Goal: Task Accomplishment & Management: Complete application form

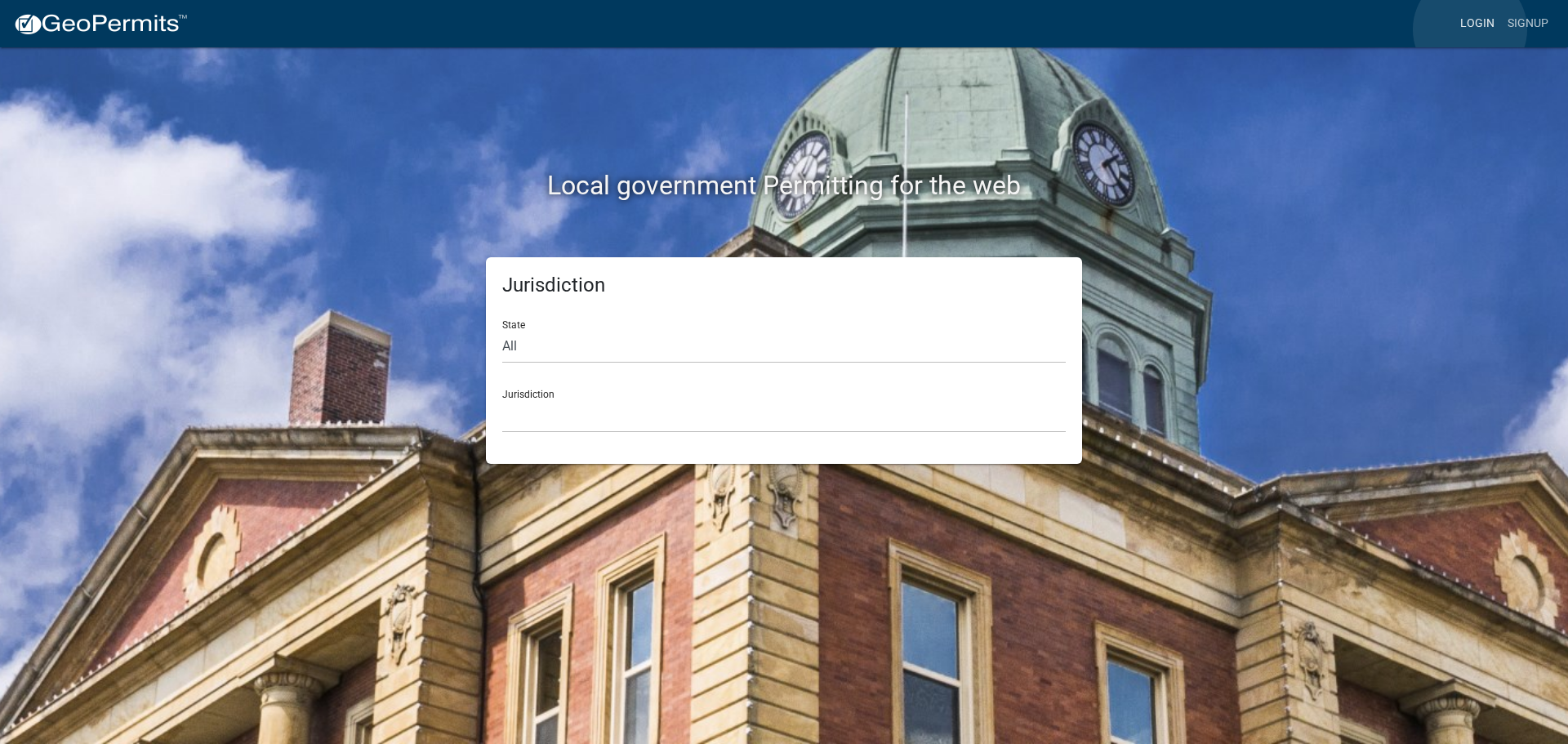
click at [1470, 29] on link "Login" at bounding box center [1477, 24] width 47 height 31
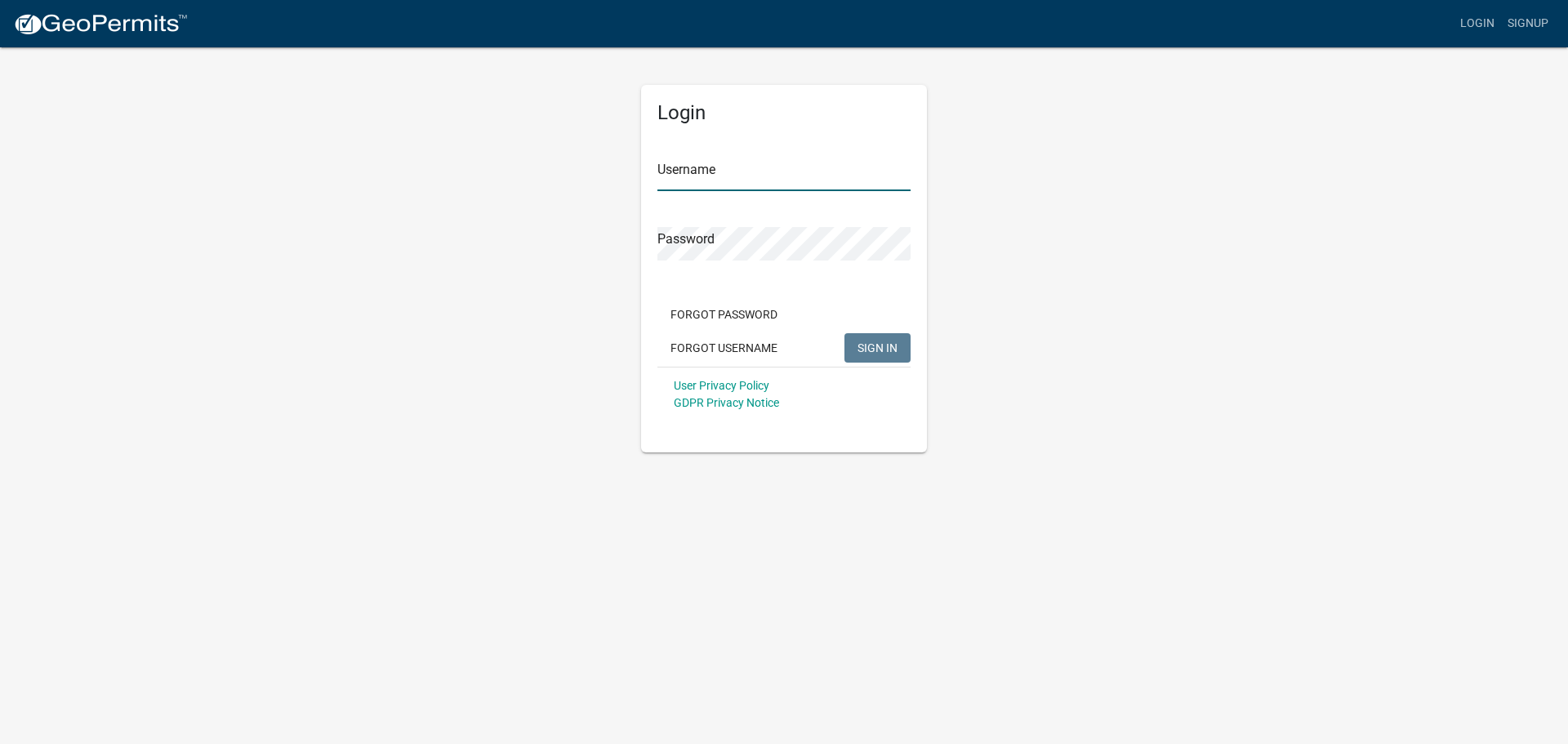
click at [722, 174] on input "Username" at bounding box center [784, 174] width 254 height 34
type input "seckert08"
click at [844, 333] on button "SIGN IN" at bounding box center [877, 348] width 66 height 29
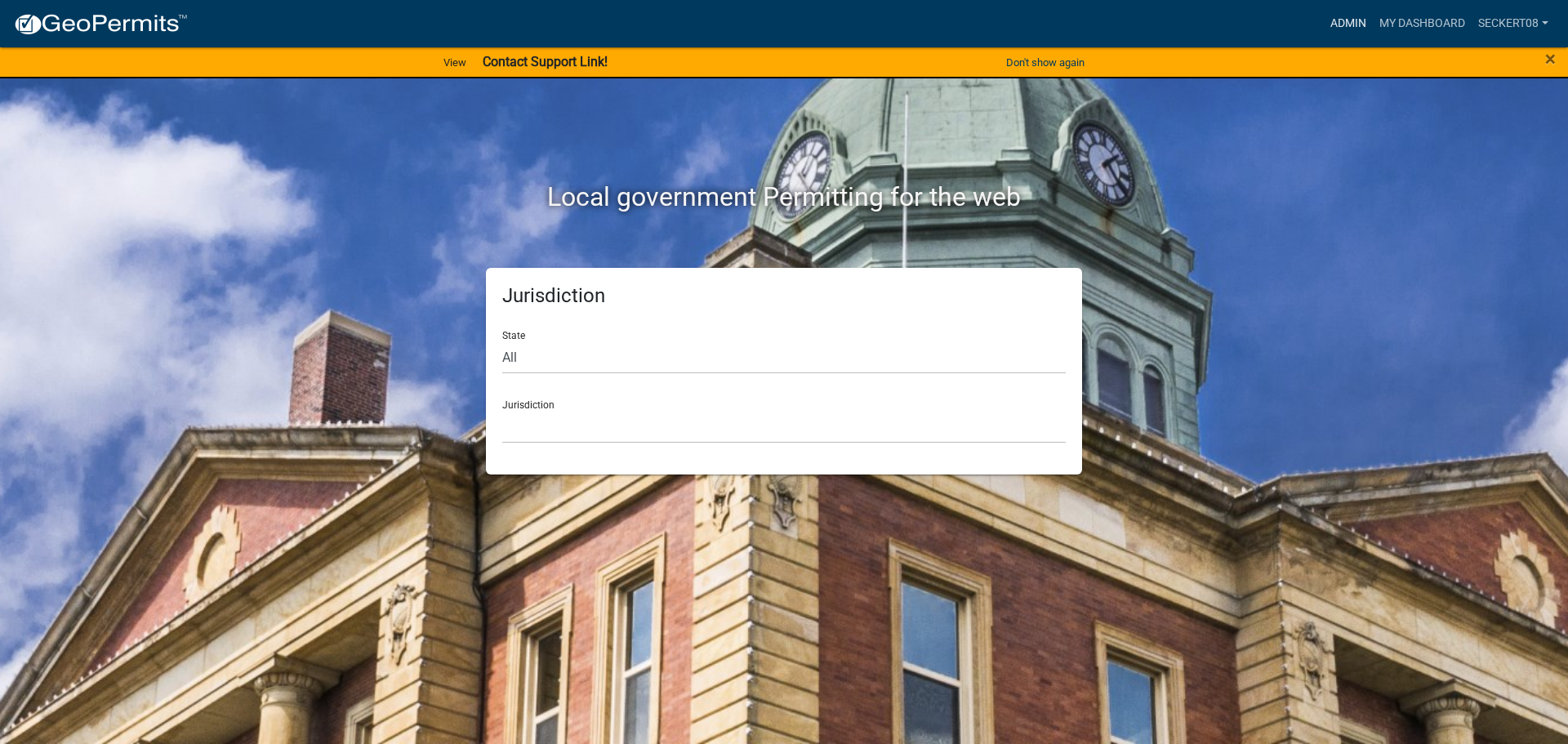
click at [1353, 23] on link "Admin" at bounding box center [1348, 24] width 49 height 31
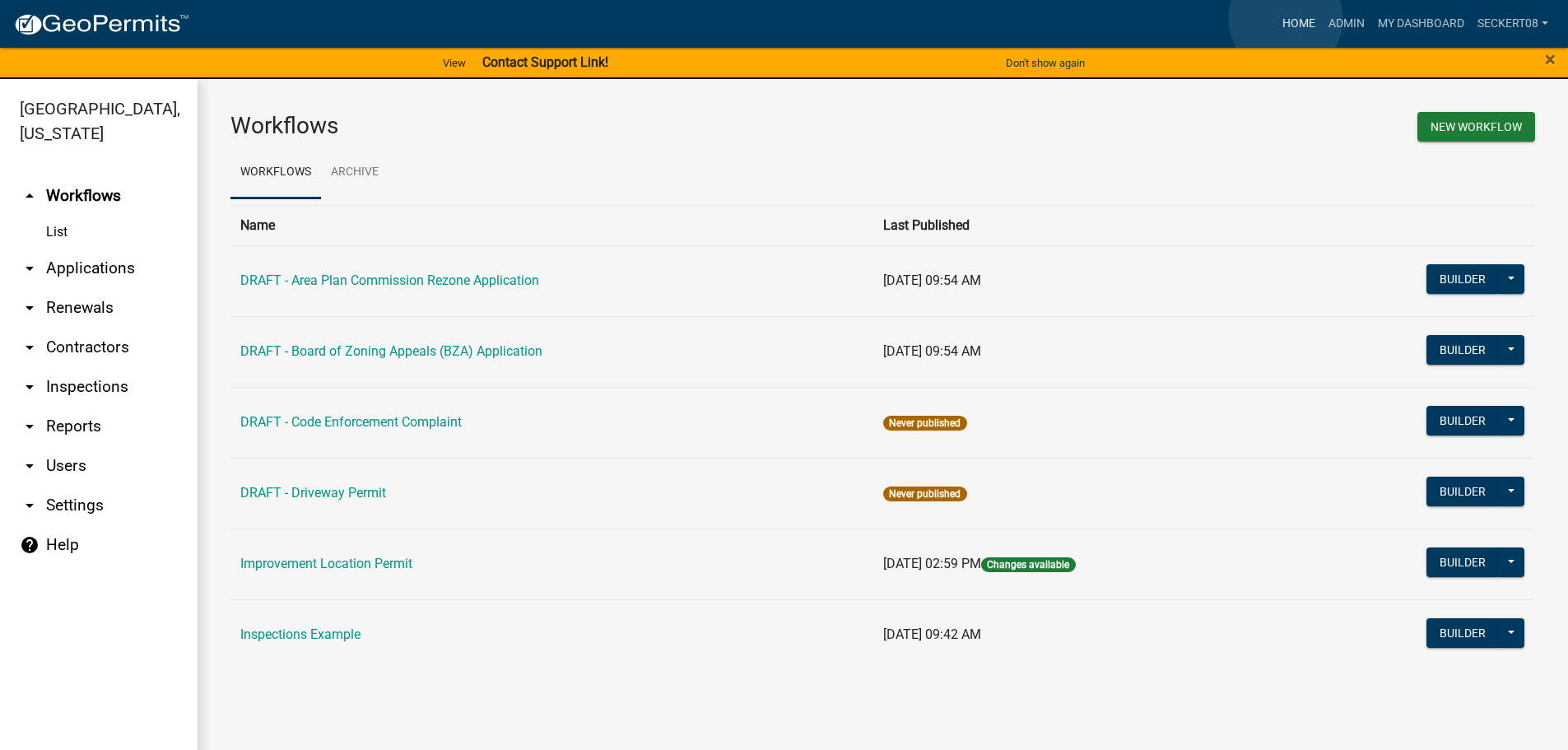
click at [1286, 19] on link "Home" at bounding box center [1299, 24] width 46 height 31
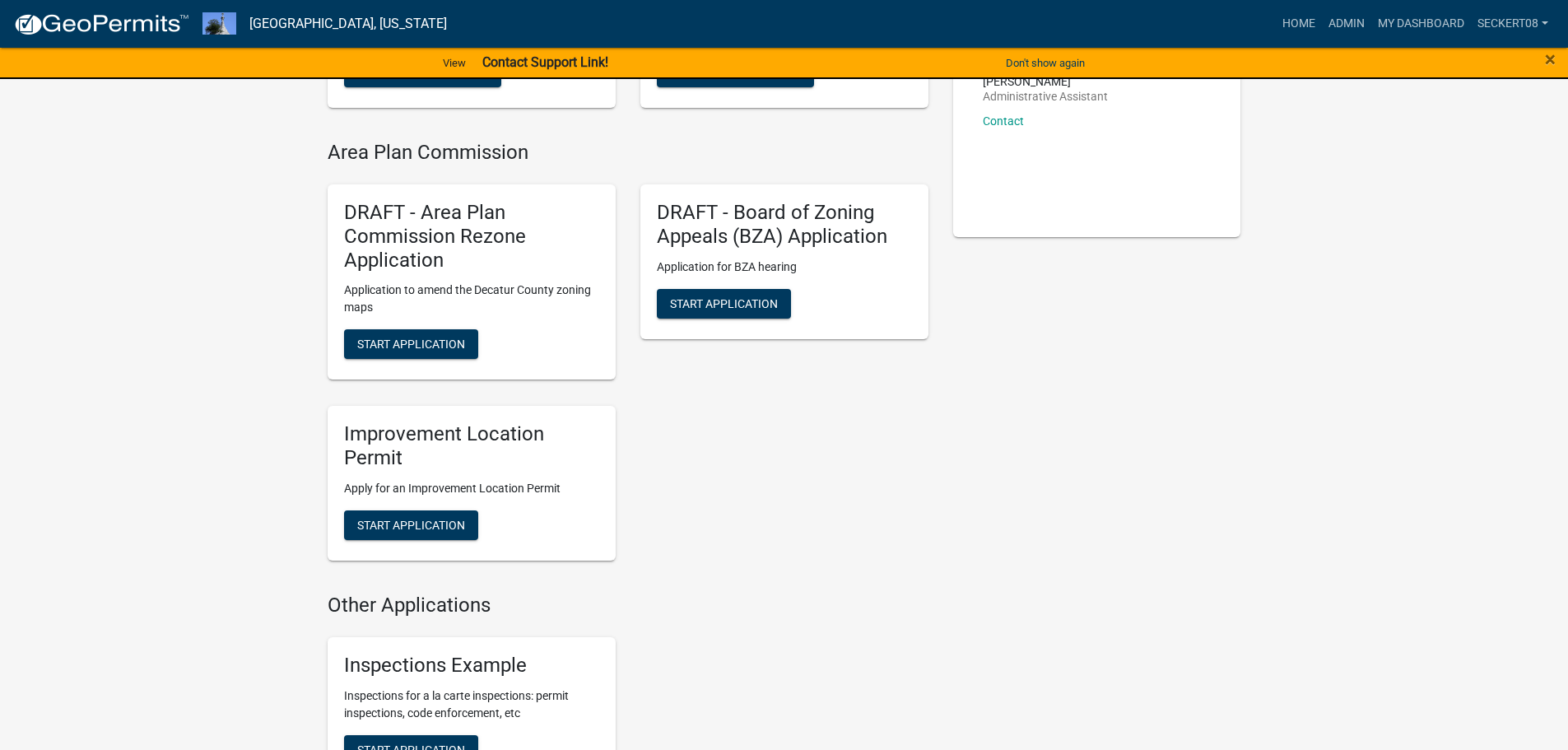
scroll to position [329, 0]
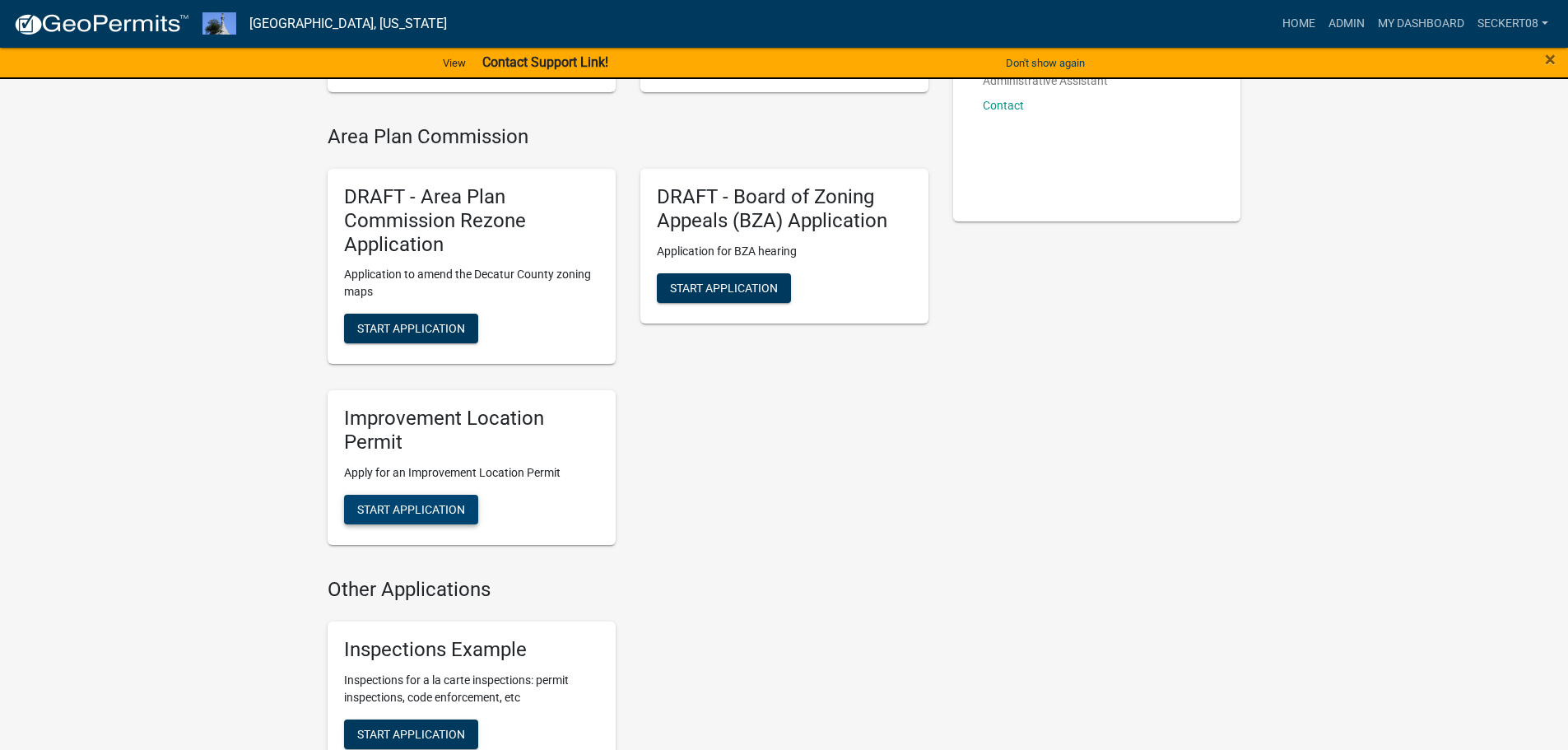
click at [431, 503] on span "Start Application" at bounding box center [411, 509] width 107 height 13
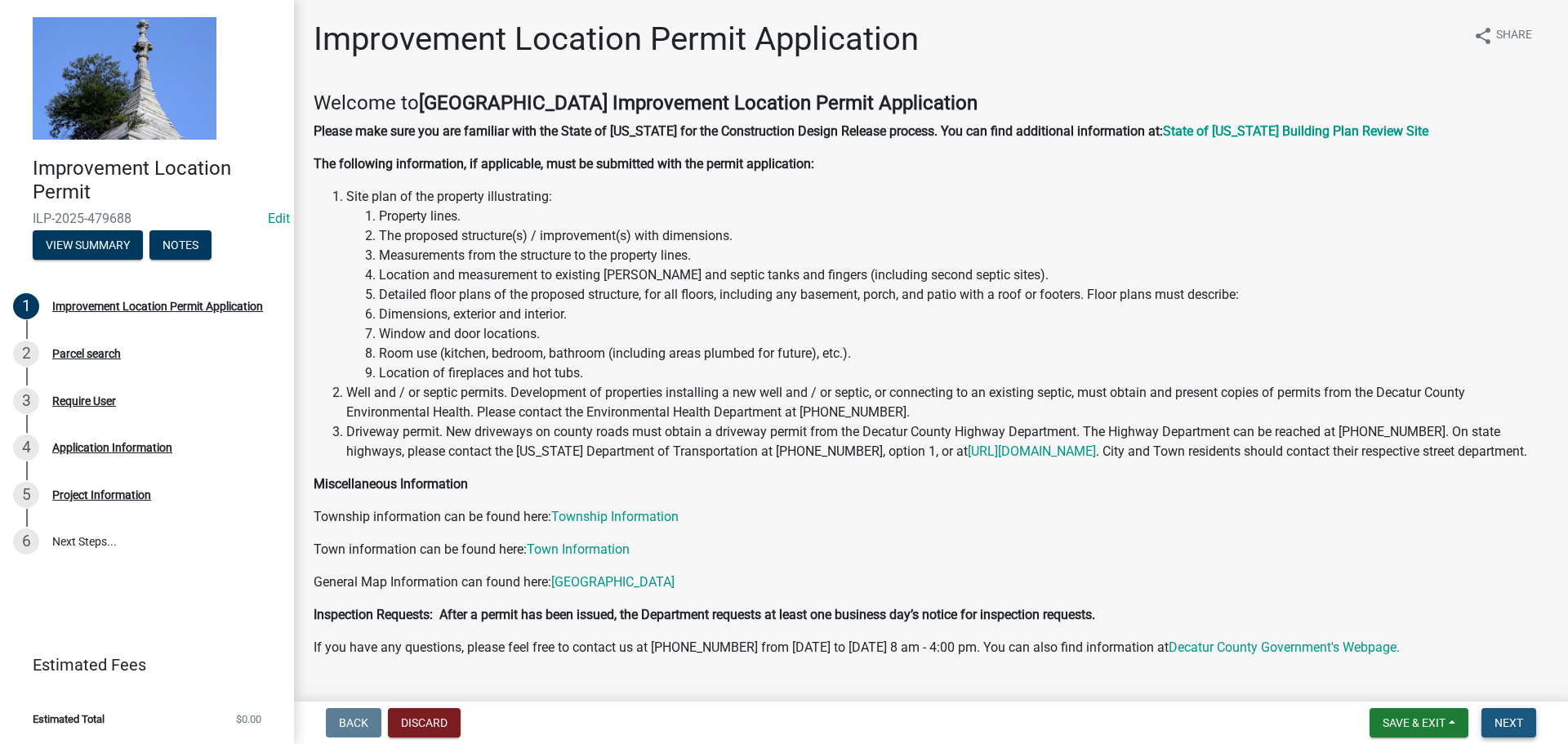
click at [1532, 727] on button "Next" at bounding box center [1510, 723] width 55 height 29
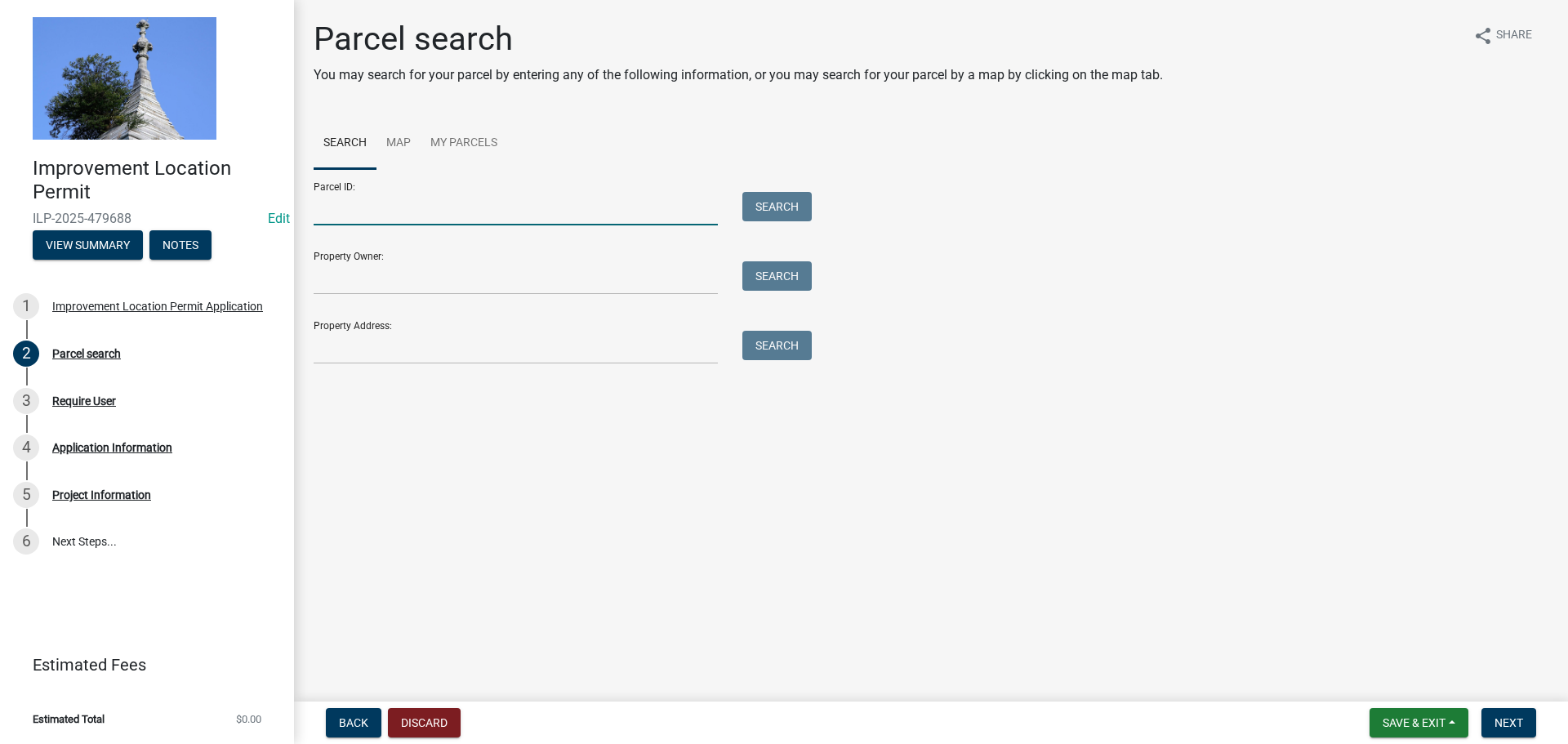
click at [464, 207] on input "Parcel ID:" at bounding box center [516, 208] width 404 height 34
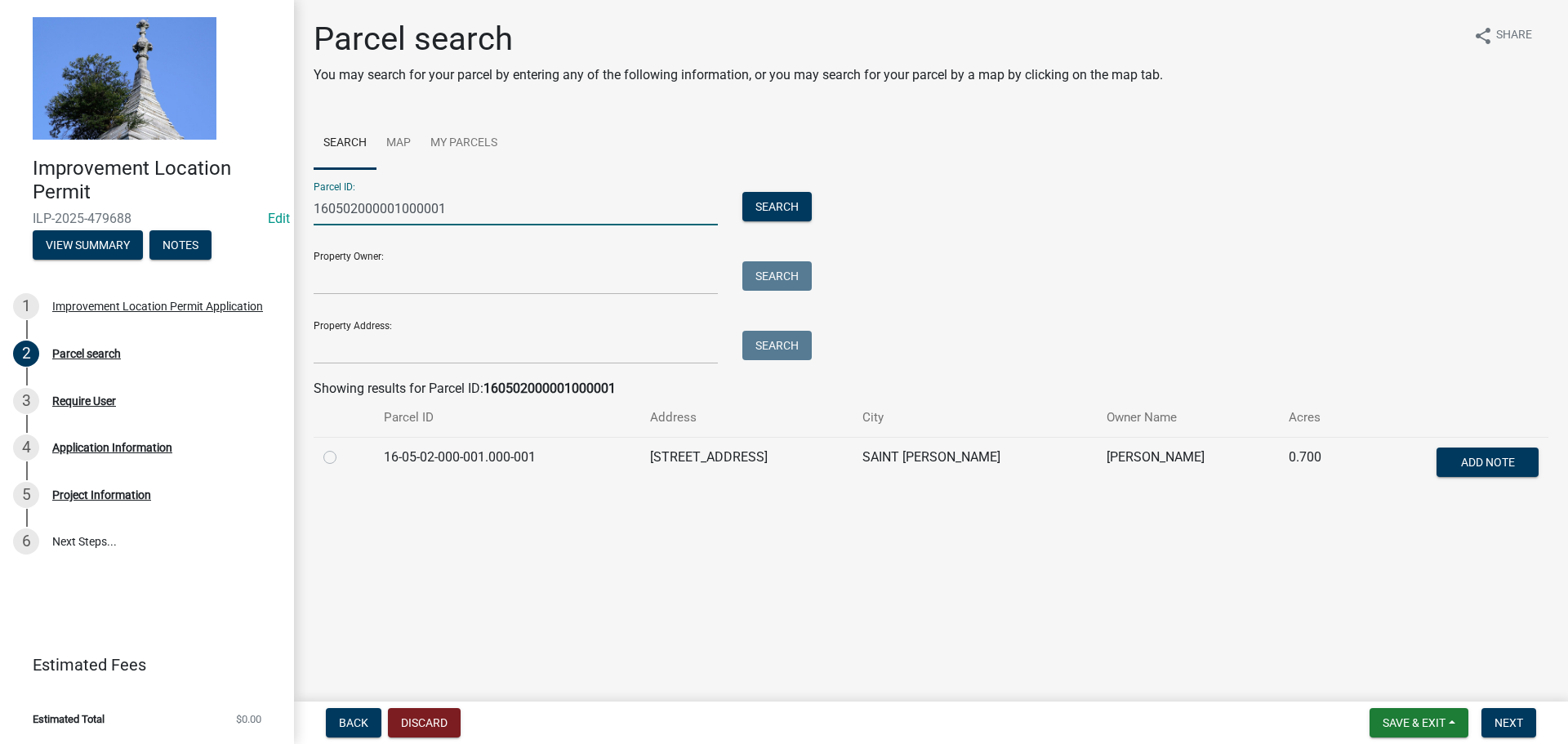
type input "160502000001000001"
click at [343, 448] on label at bounding box center [343, 448] width 0 height 0
click at [343, 455] on input "radio" at bounding box center [348, 453] width 10 height 10
radio input "true"
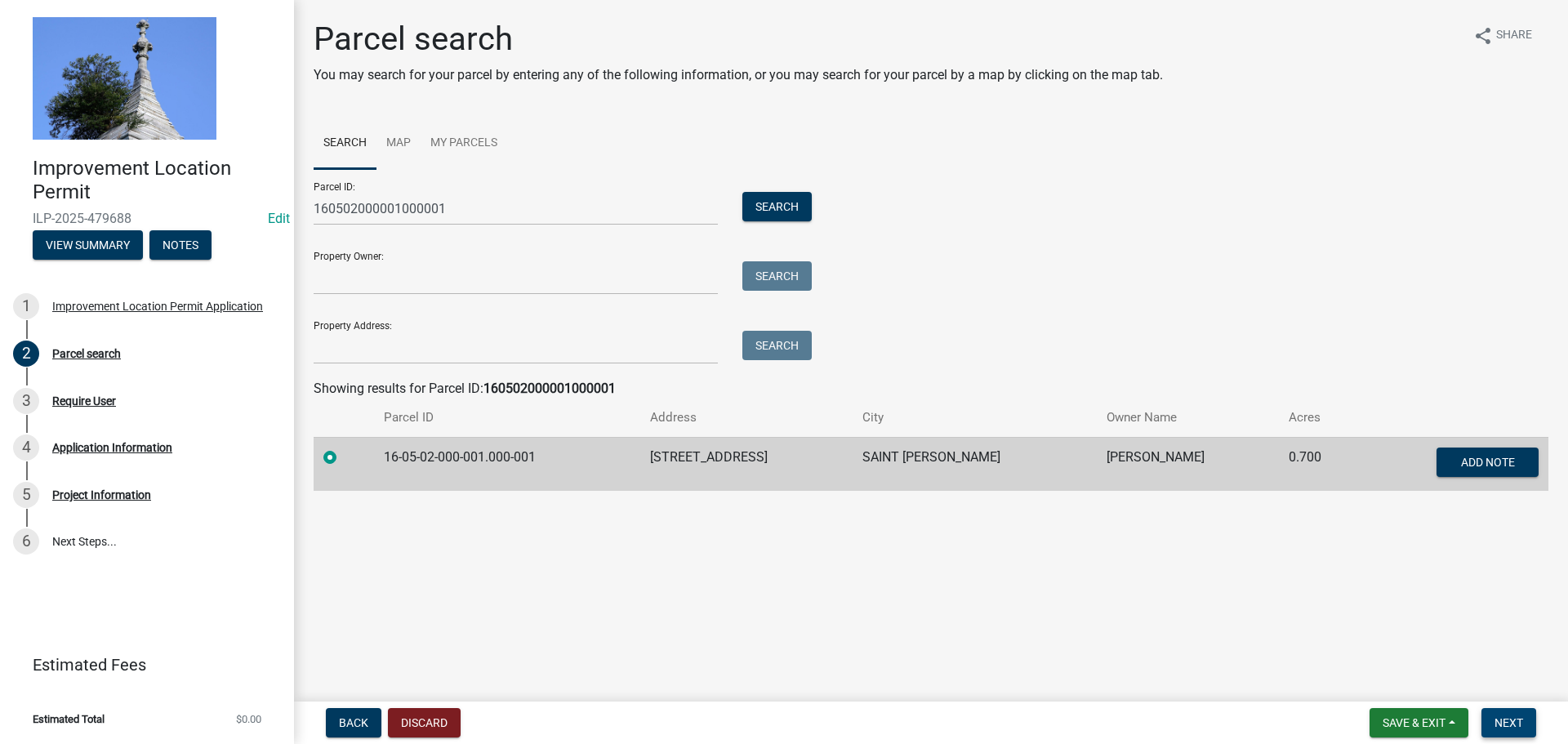
click at [1499, 719] on span "Next" at bounding box center [1509, 722] width 28 height 13
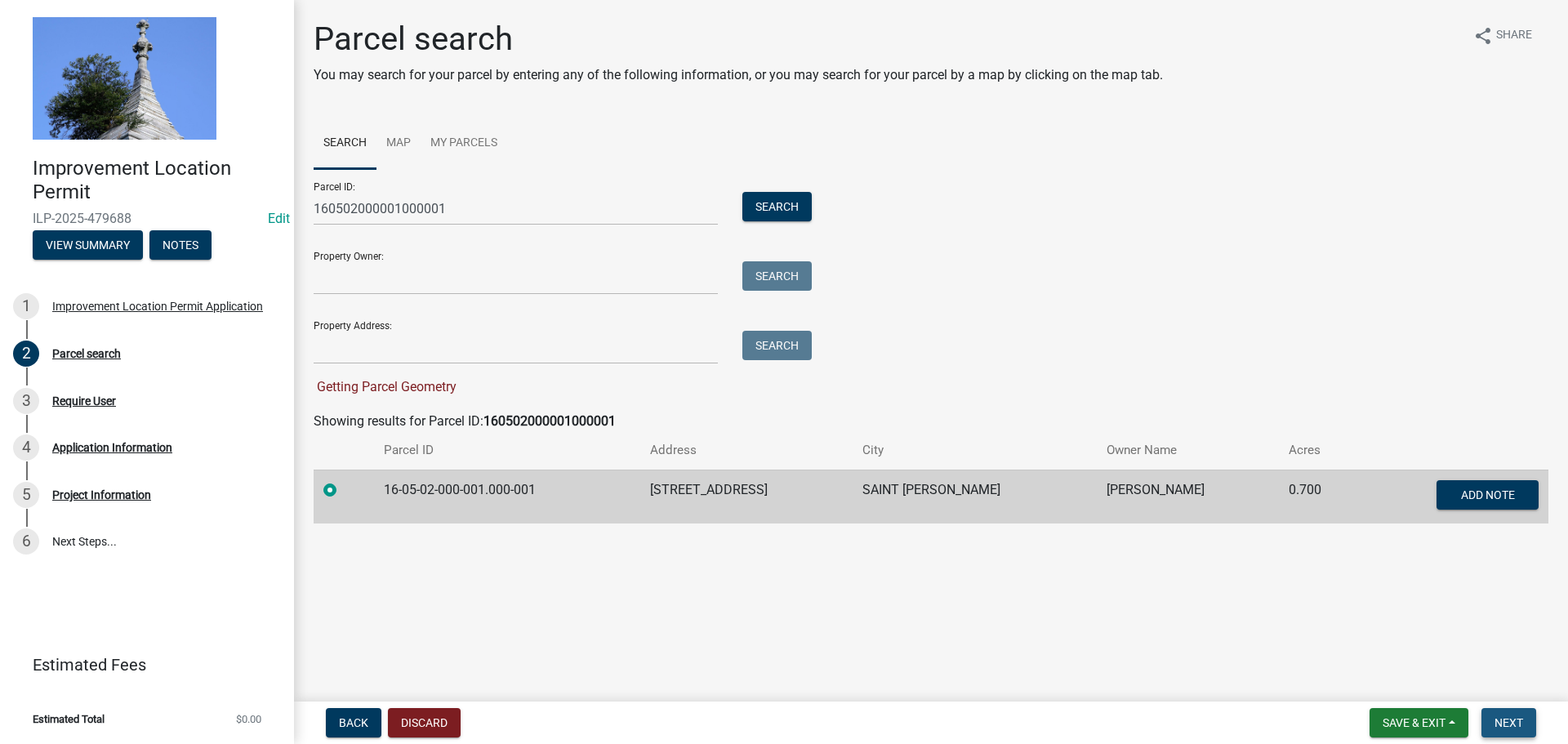
click at [1503, 721] on span "Next" at bounding box center [1509, 722] width 28 height 13
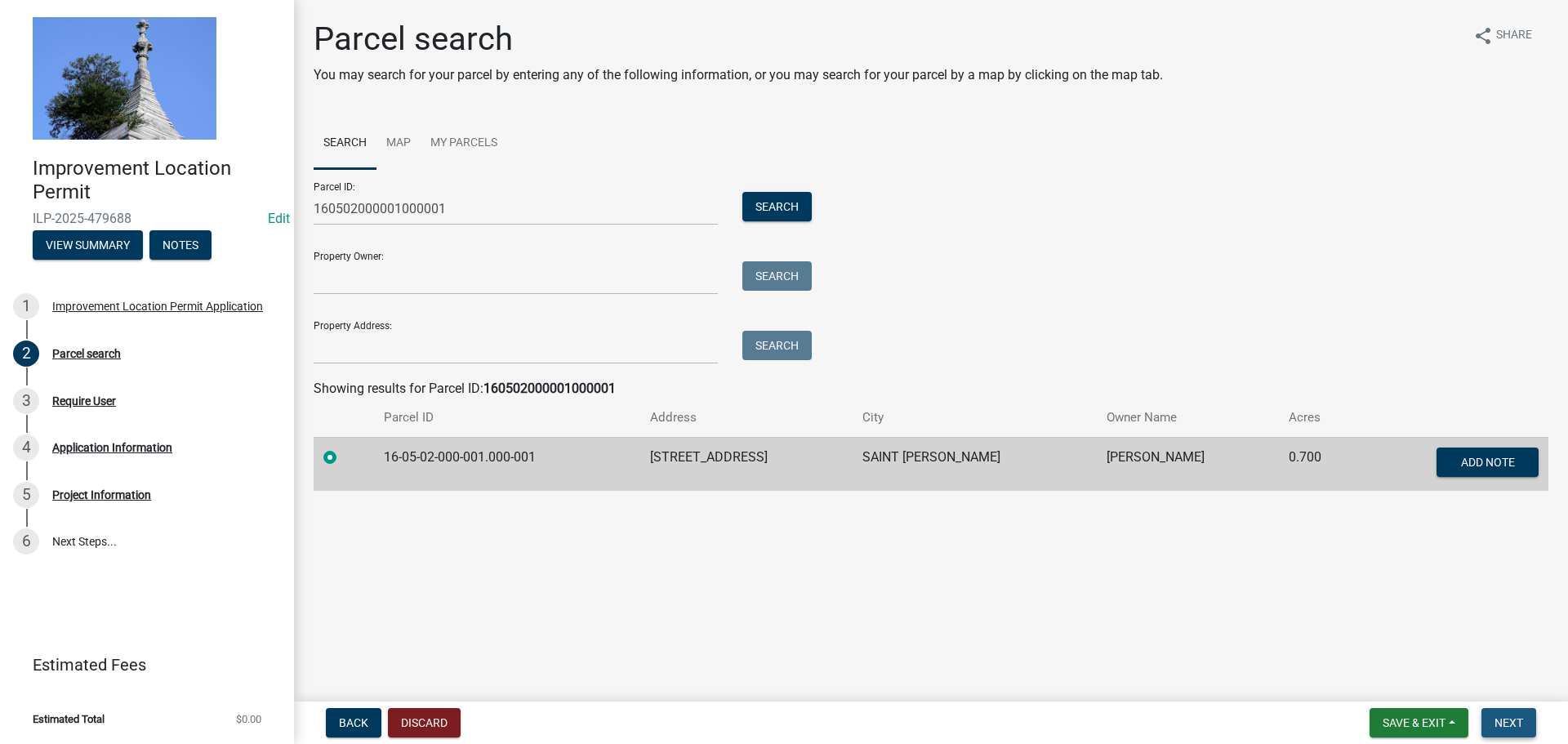
click at [1503, 721] on span "Next" at bounding box center [1509, 722] width 28 height 13
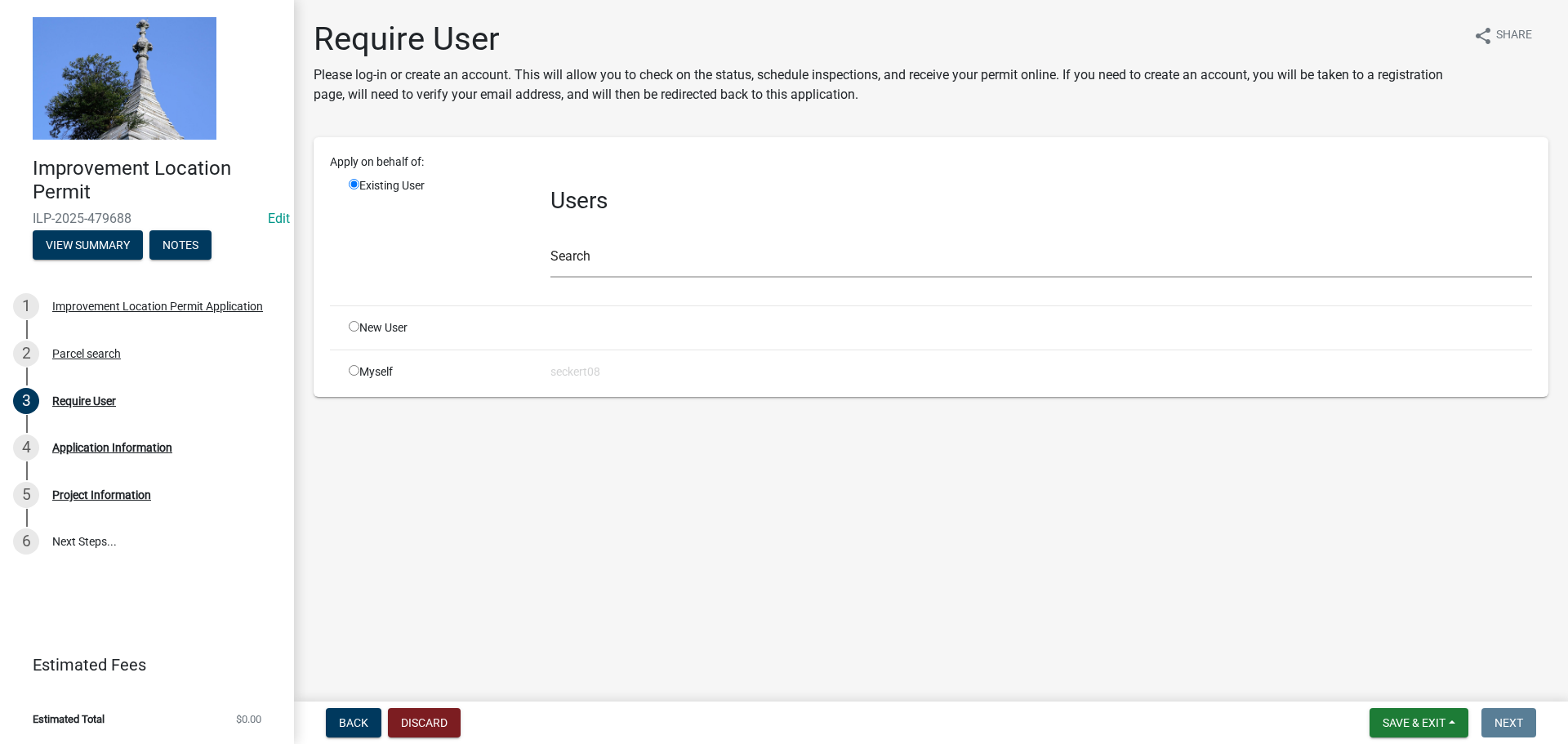
click at [353, 373] on input "radio" at bounding box center [354, 370] width 10 height 10
radio input "true"
radio input "false"
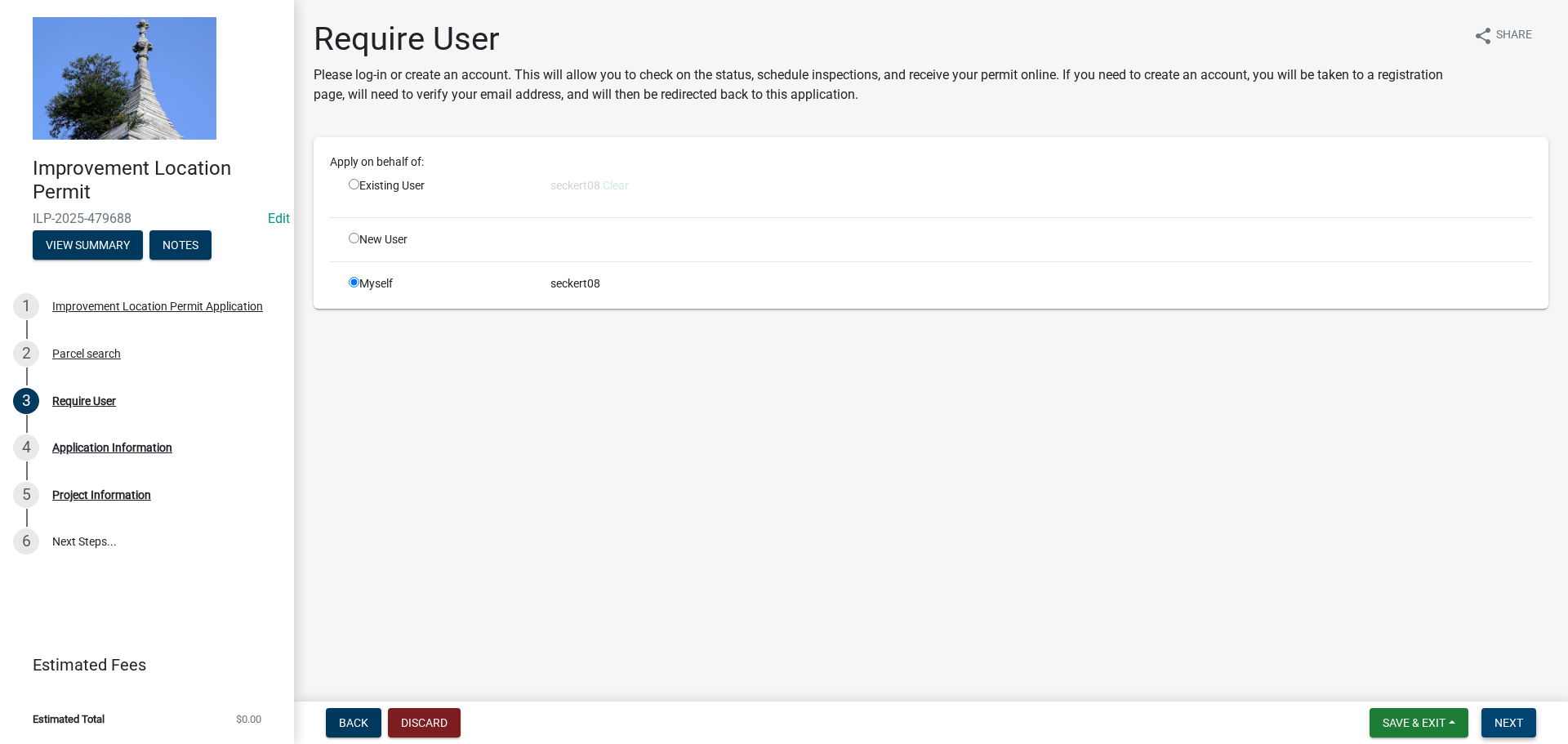
click at [1499, 725] on span "Next" at bounding box center [1509, 722] width 28 height 13
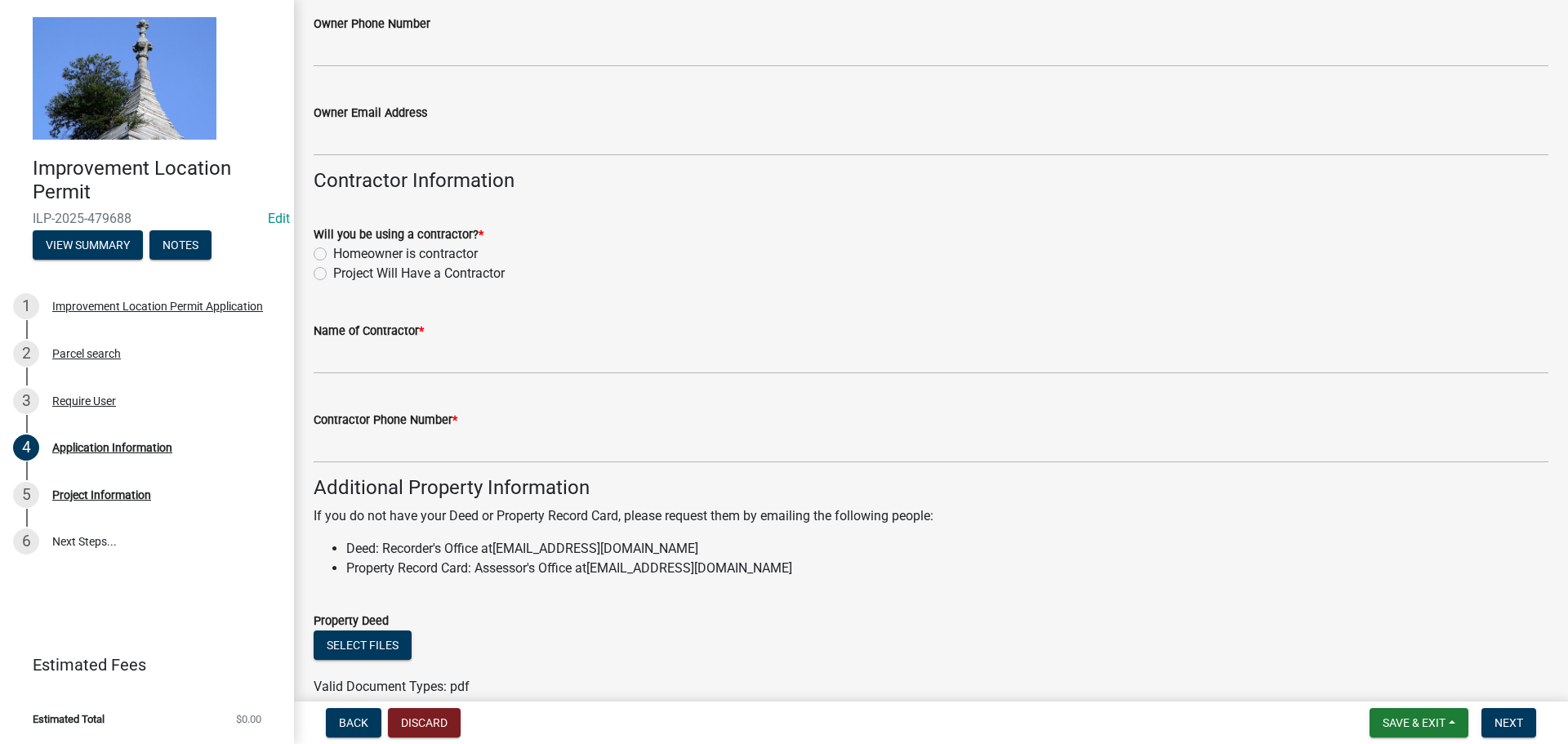
scroll to position [735, 0]
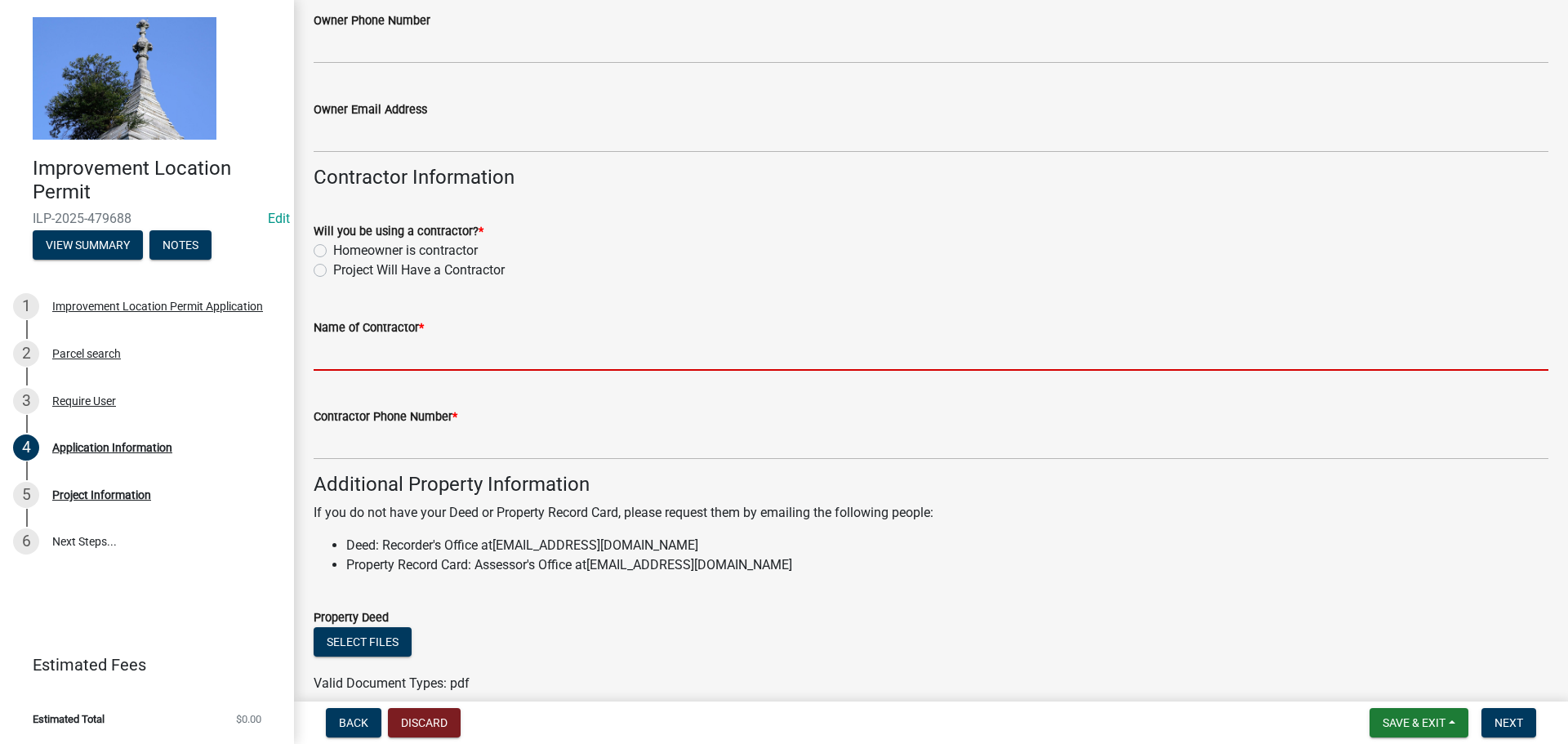
click at [402, 358] on input "Name of Contractor *" at bounding box center [931, 353] width 1235 height 34
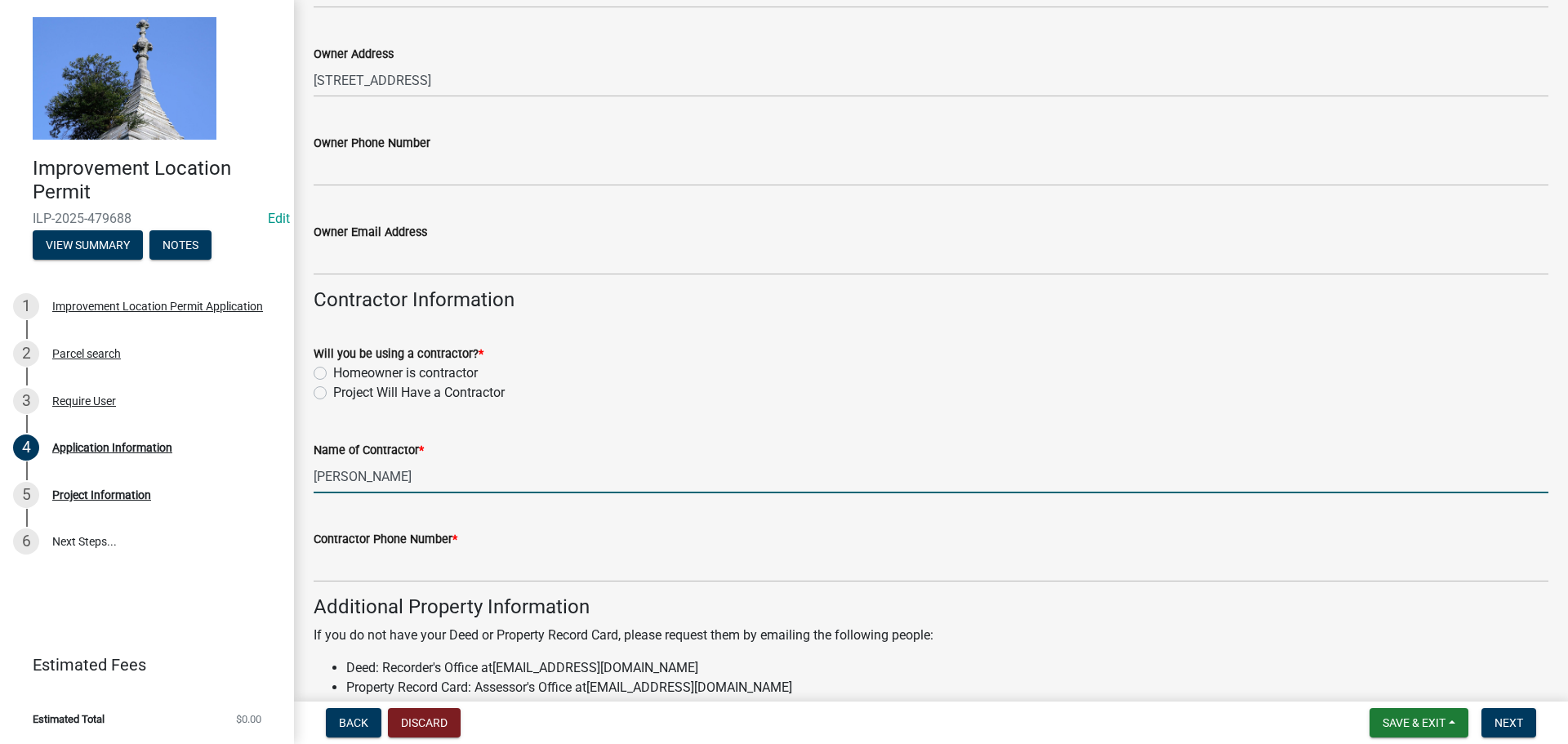
scroll to position [653, 0]
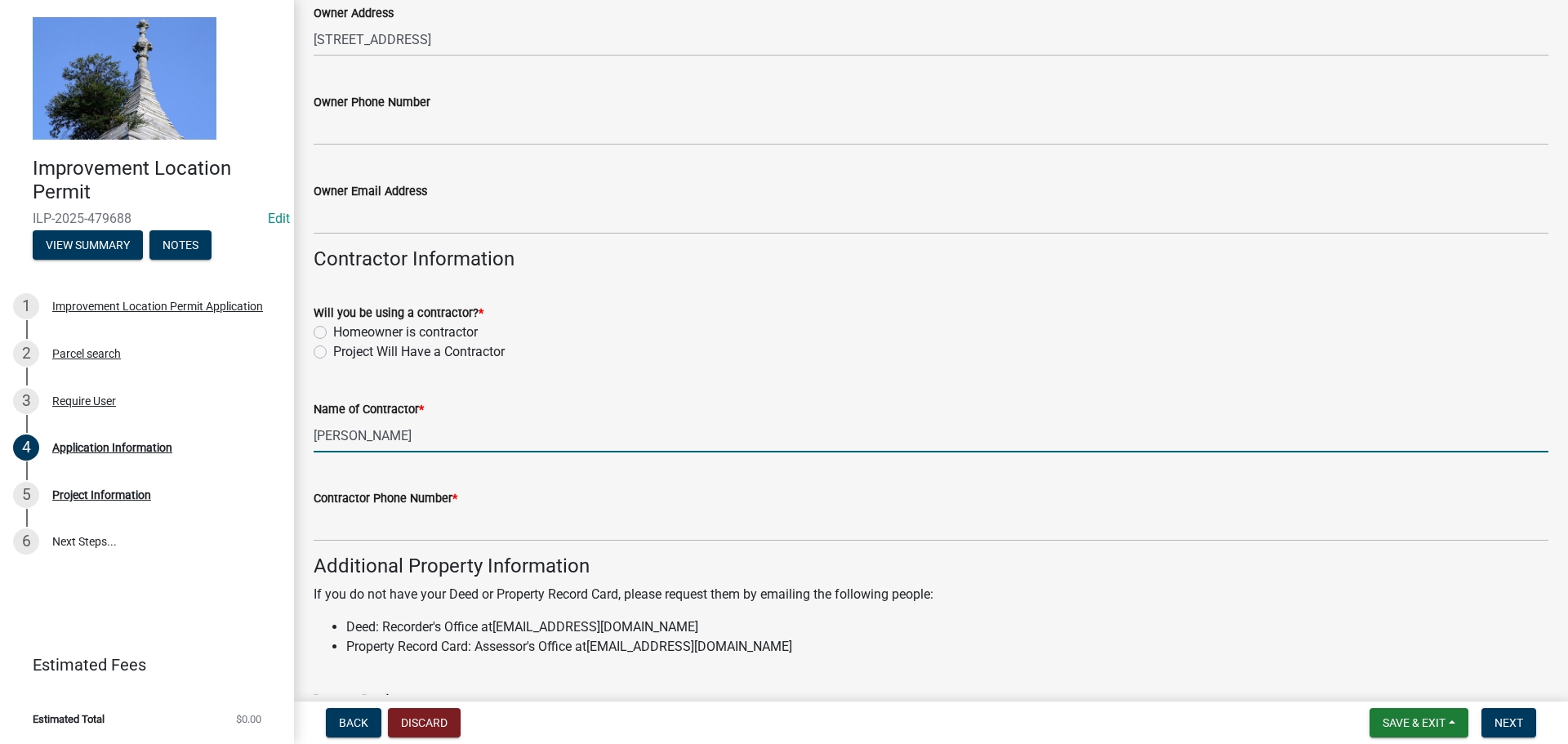
type input "[PERSON_NAME]"
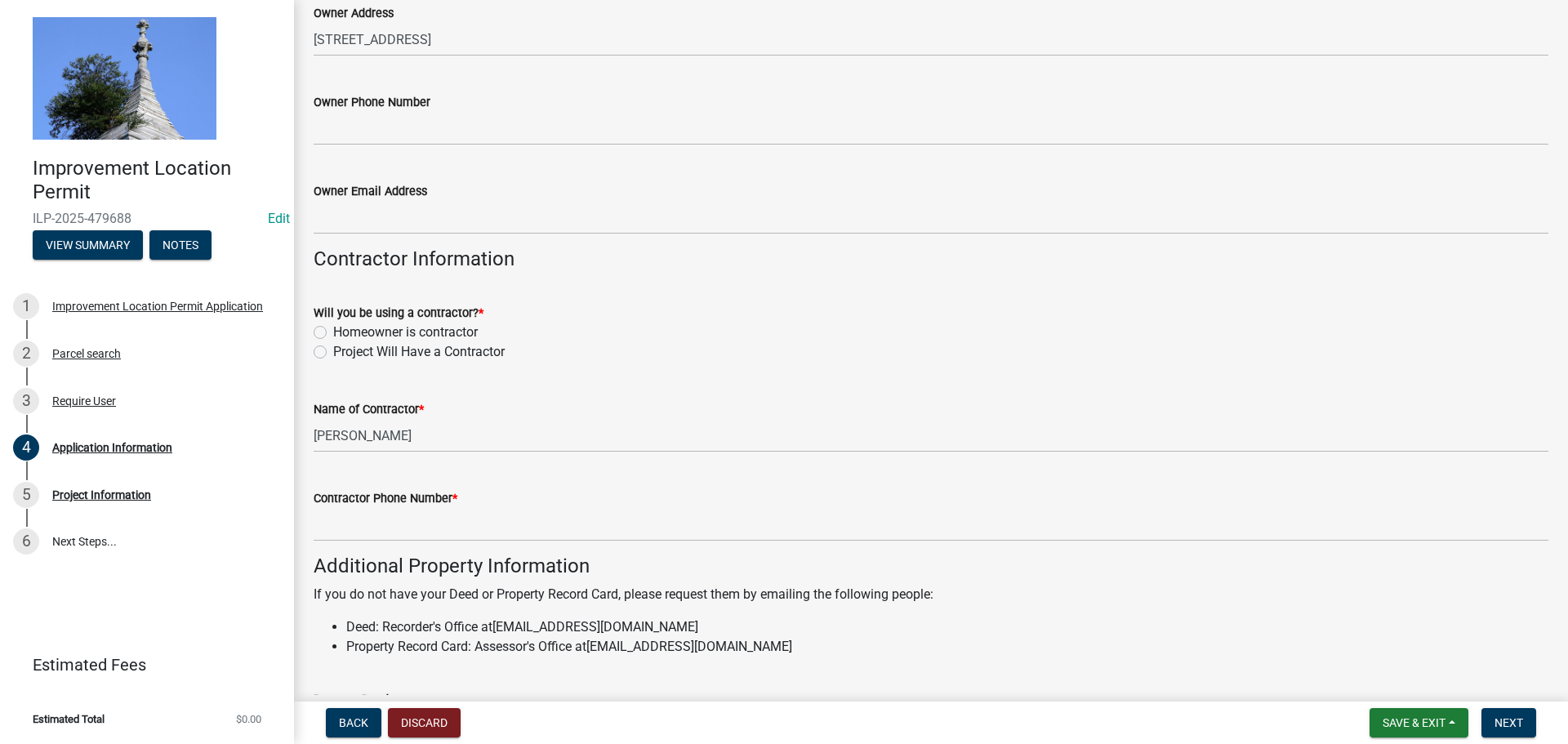
click at [334, 334] on label "Homeowner is contractor" at bounding box center [406, 332] width 144 height 20
click at [334, 333] on input "Homeowner is contractor" at bounding box center [339, 327] width 10 height 10
radio input "true"
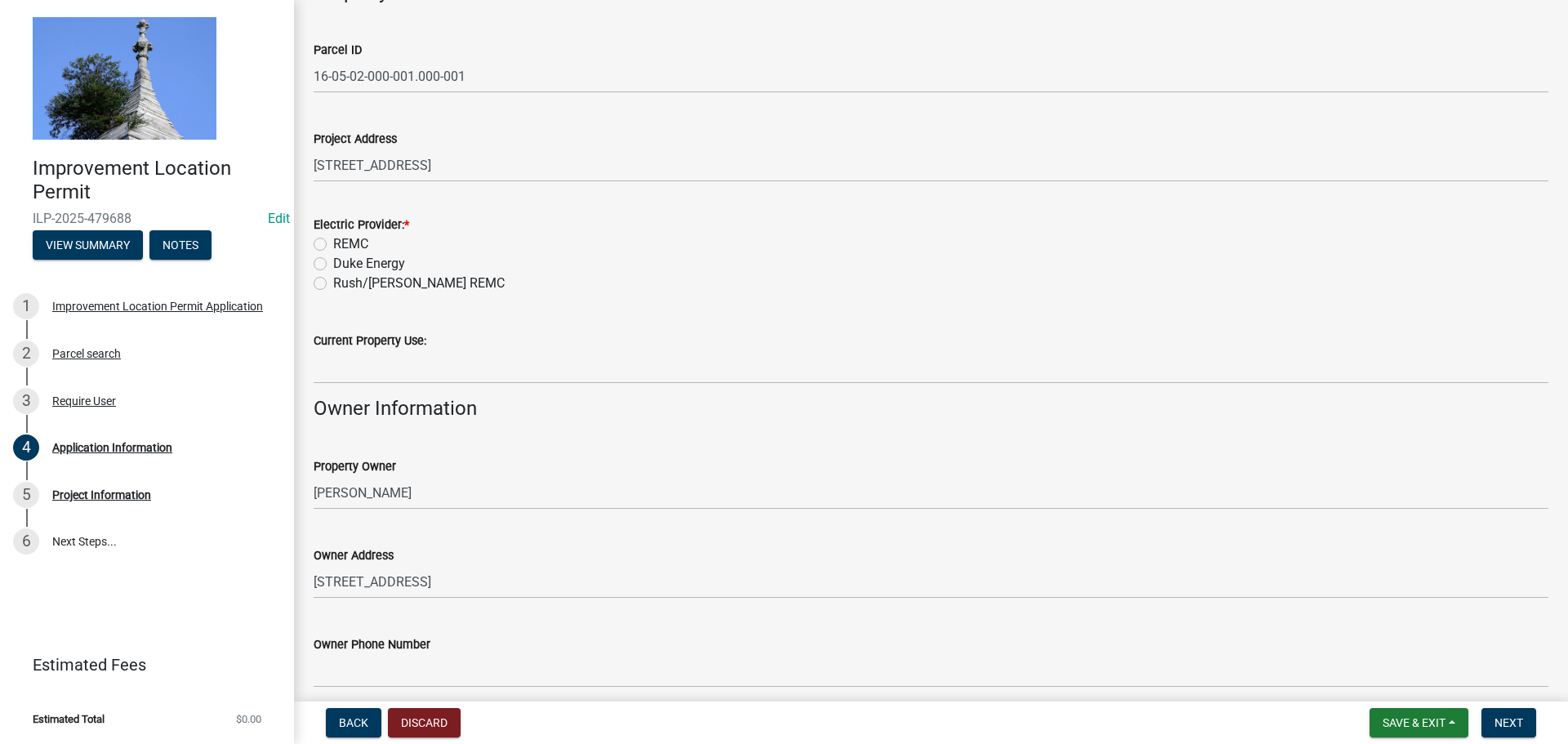
scroll to position [82, 0]
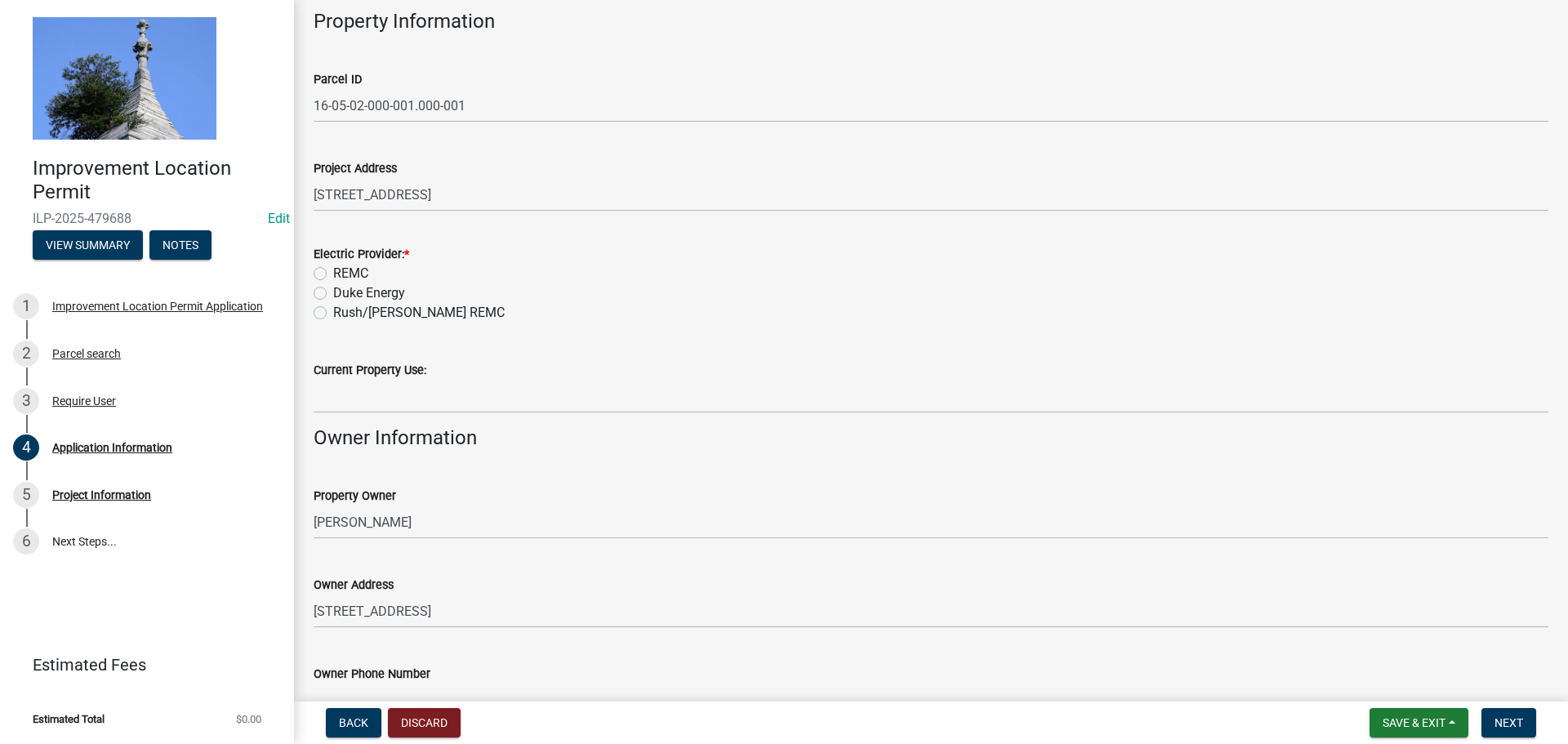
click at [334, 272] on label "REMC" at bounding box center [351, 273] width 35 height 20
click at [334, 272] on input "REMC" at bounding box center [339, 269] width 10 height 10
radio input "true"
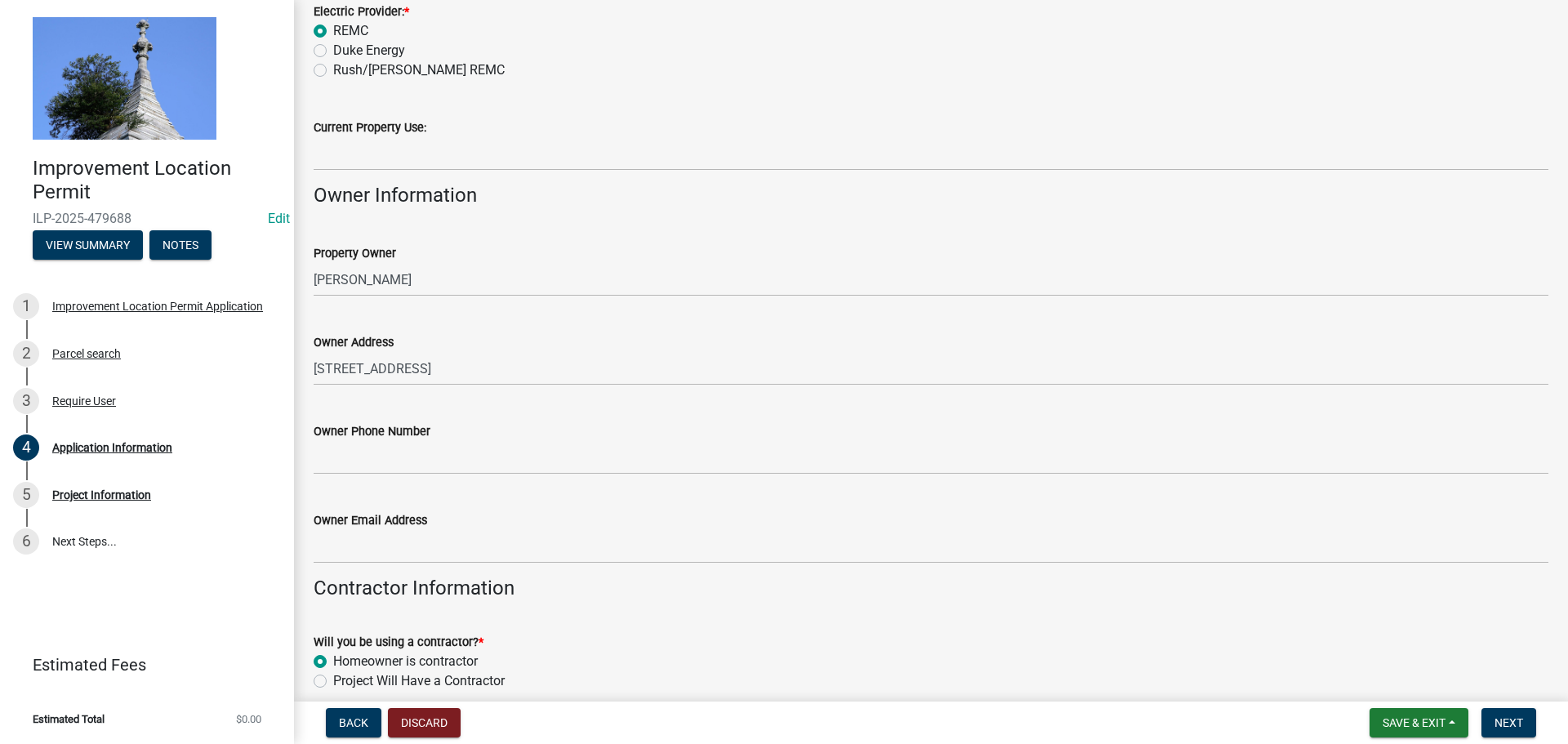
scroll to position [326, 0]
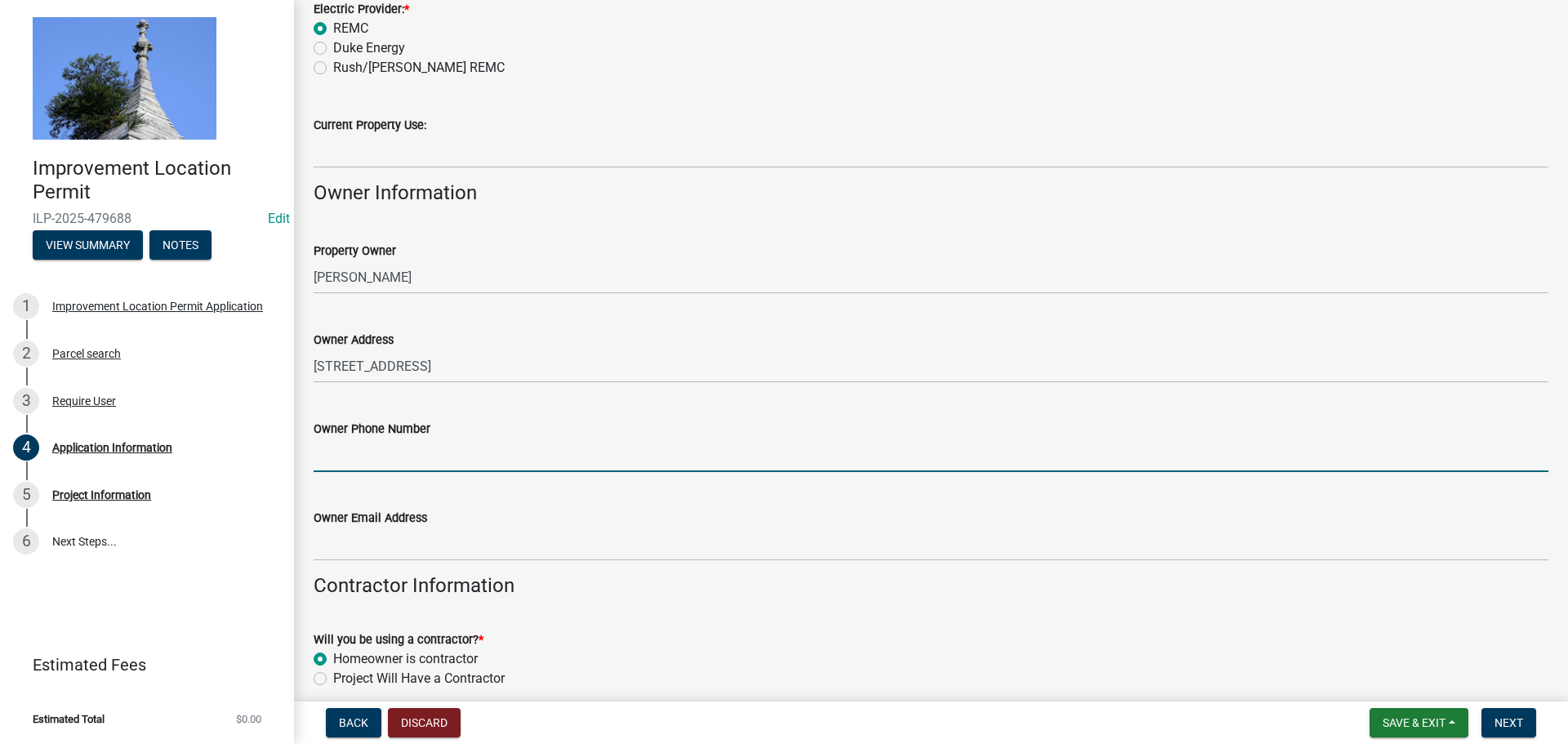
click at [378, 460] on input "Owner Phone Number" at bounding box center [931, 454] width 1235 height 34
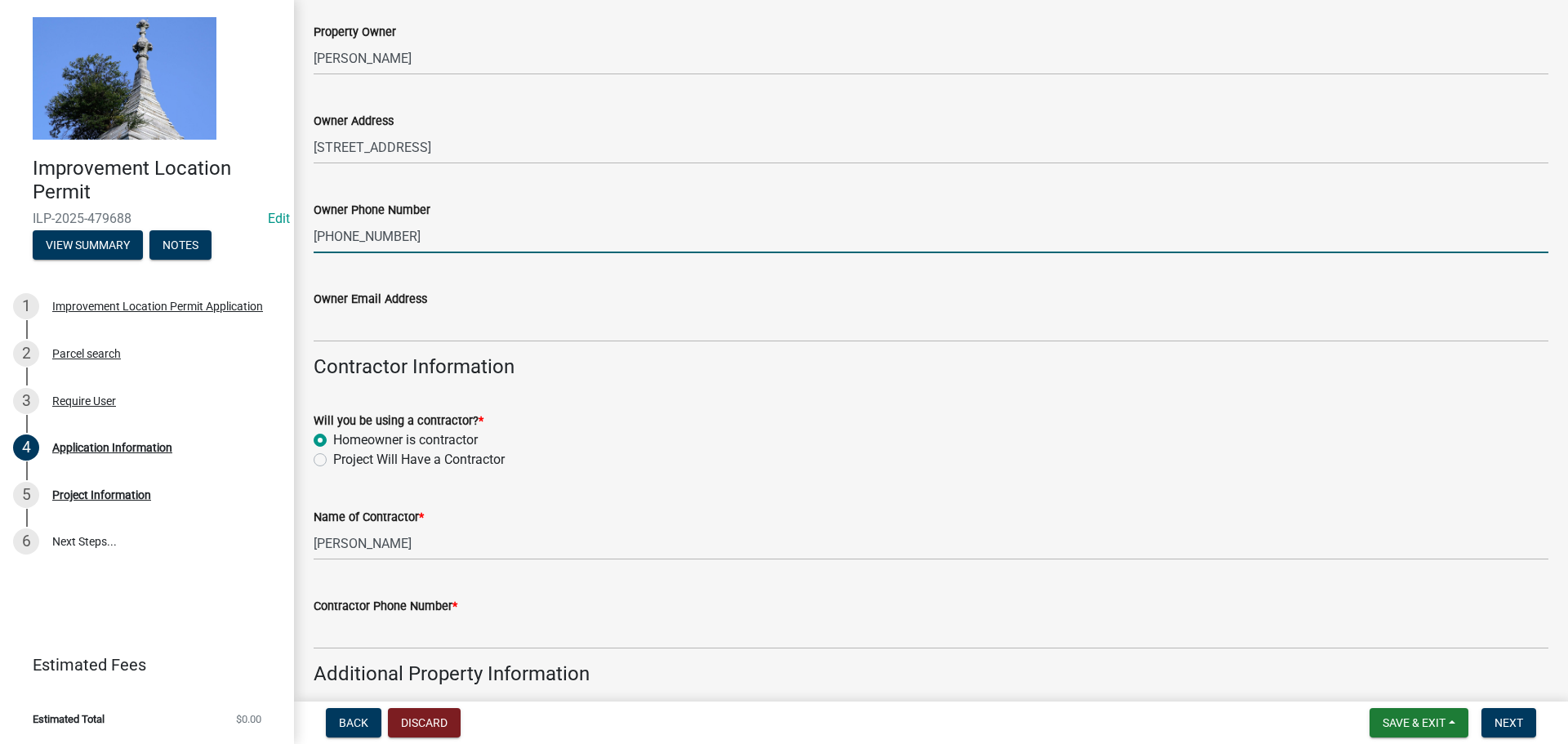
scroll to position [571, 0]
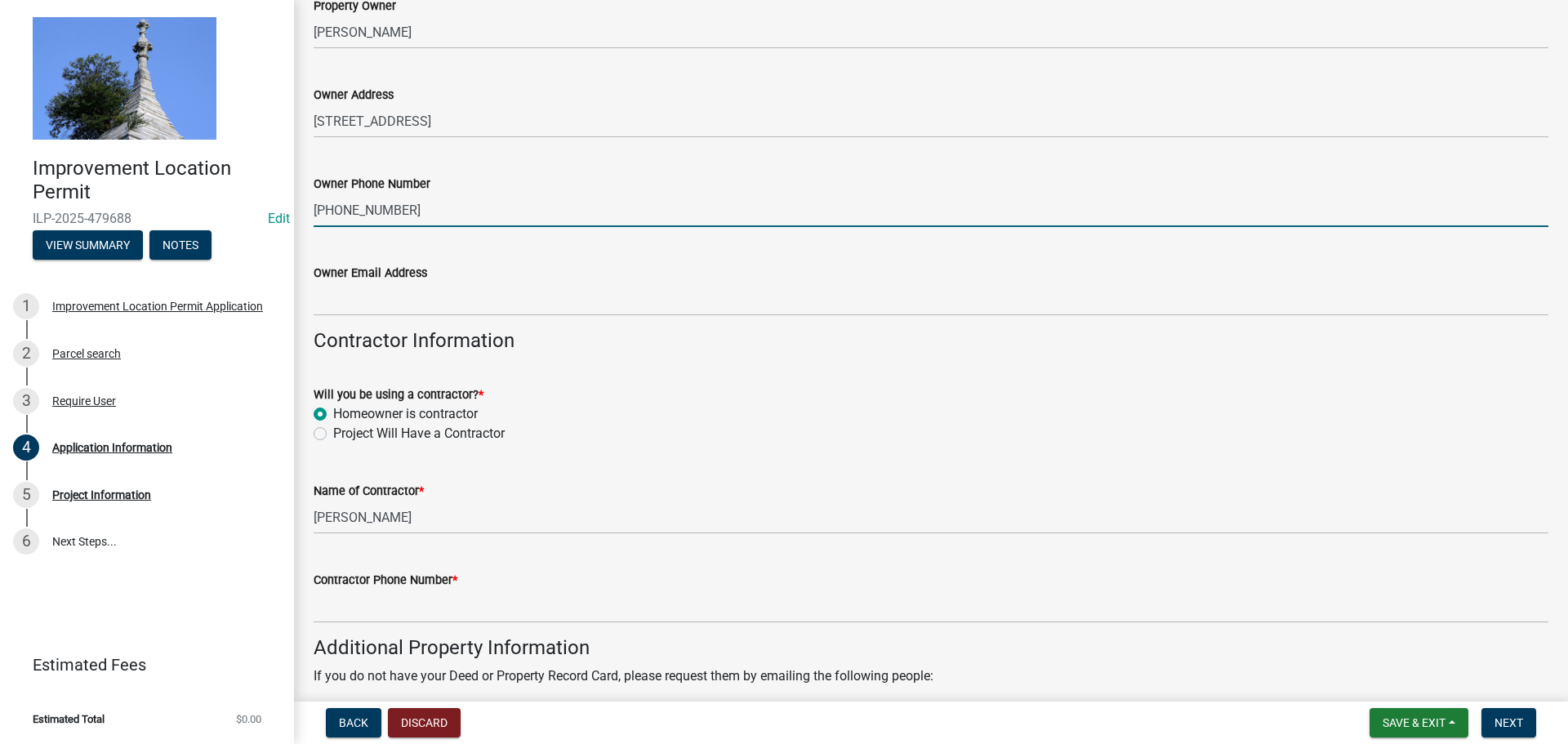
type input "[PHONE_NUMBER]"
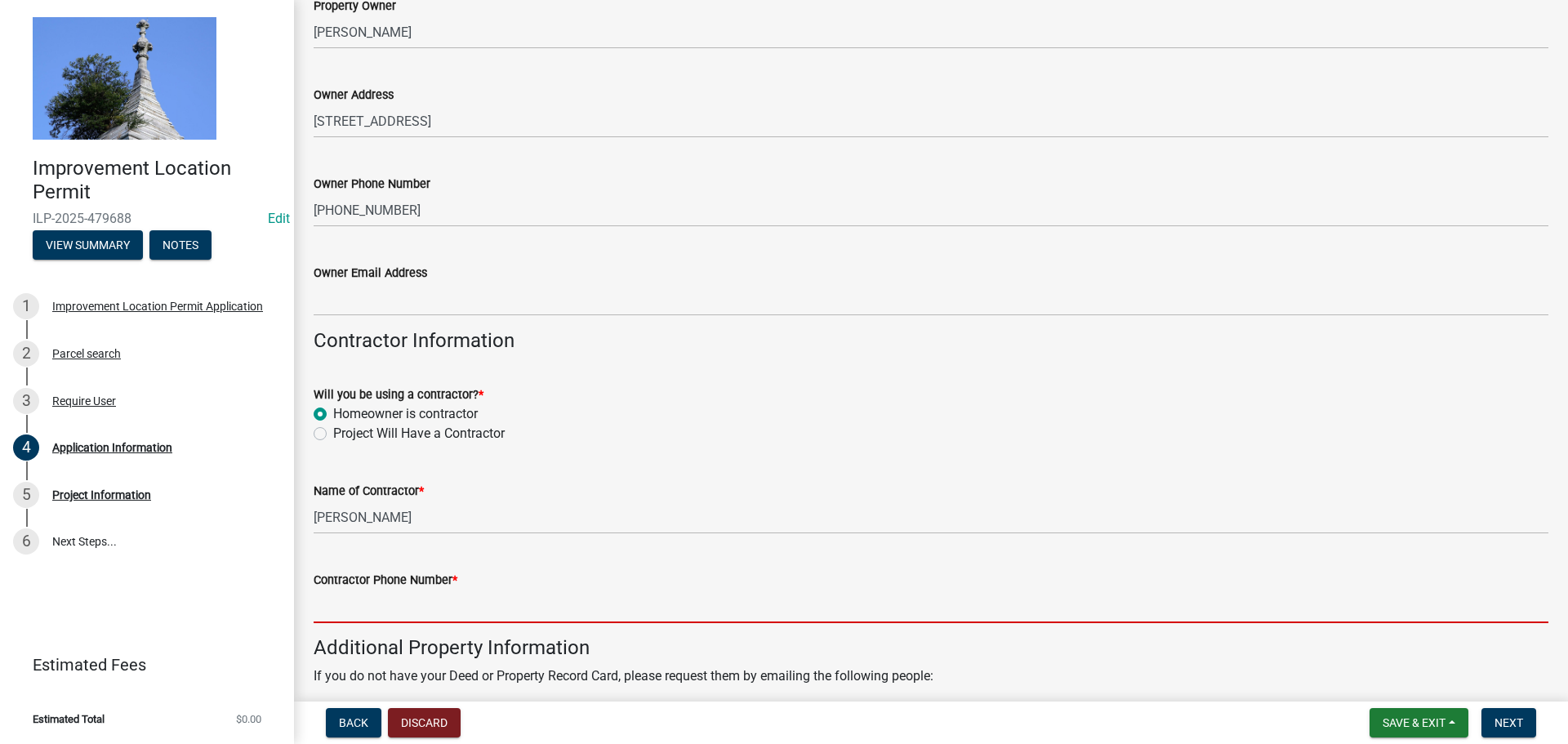
click at [379, 601] on input "Contractor Phone Number *" at bounding box center [931, 606] width 1235 height 34
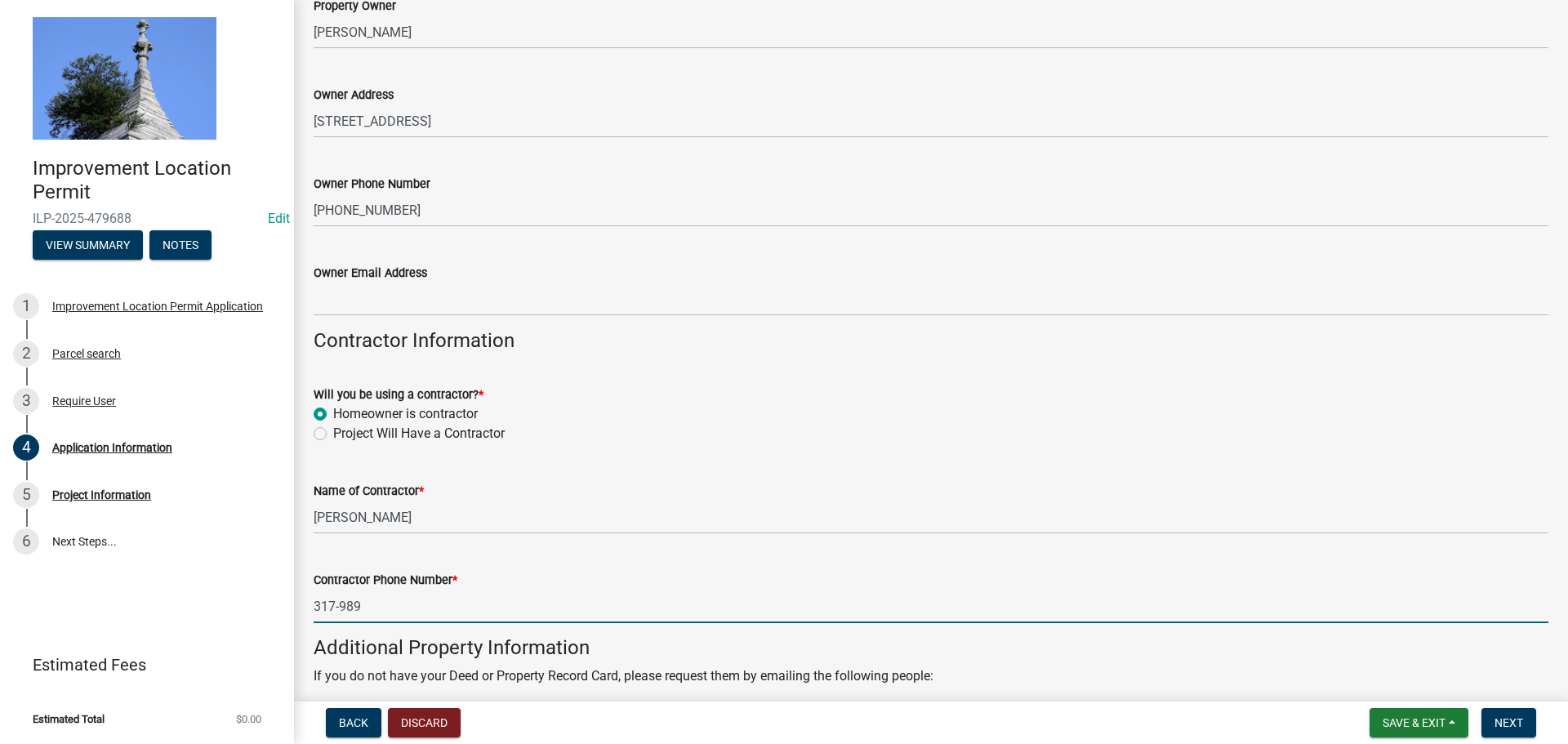
type input "317-989"
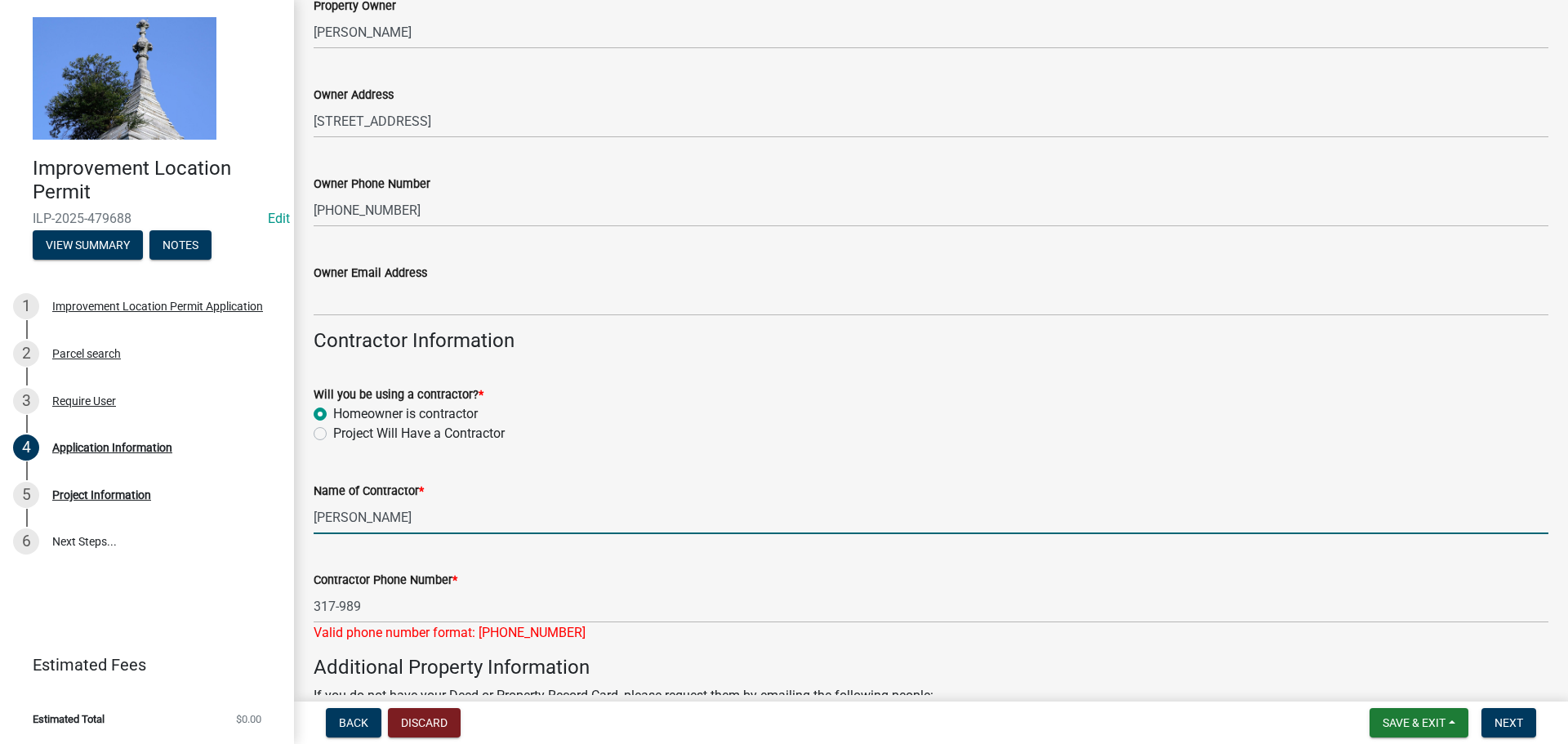
drag, startPoint x: 377, startPoint y: 518, endPoint x: 318, endPoint y: 520, distance: 59.0
click at [318, 520] on input "[PERSON_NAME]" at bounding box center [931, 516] width 1235 height 34
type input "[PERSON_NAME]"
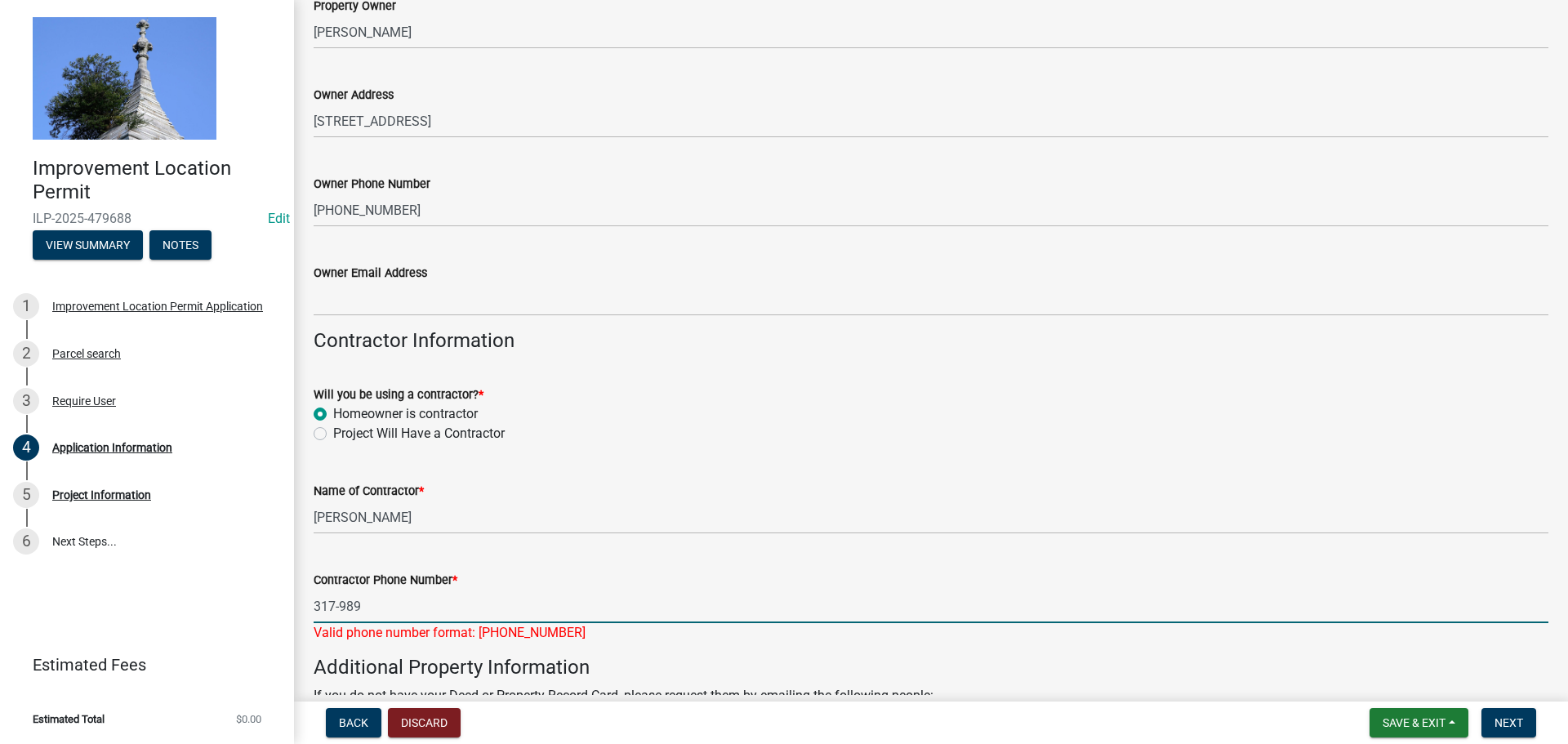
drag, startPoint x: 365, startPoint y: 605, endPoint x: 305, endPoint y: 615, distance: 60.8
click at [305, 615] on div "Contractor Phone Number * 317-989 Valid phone number format: [PHONE_NUMBER]" at bounding box center [931, 595] width 1259 height 95
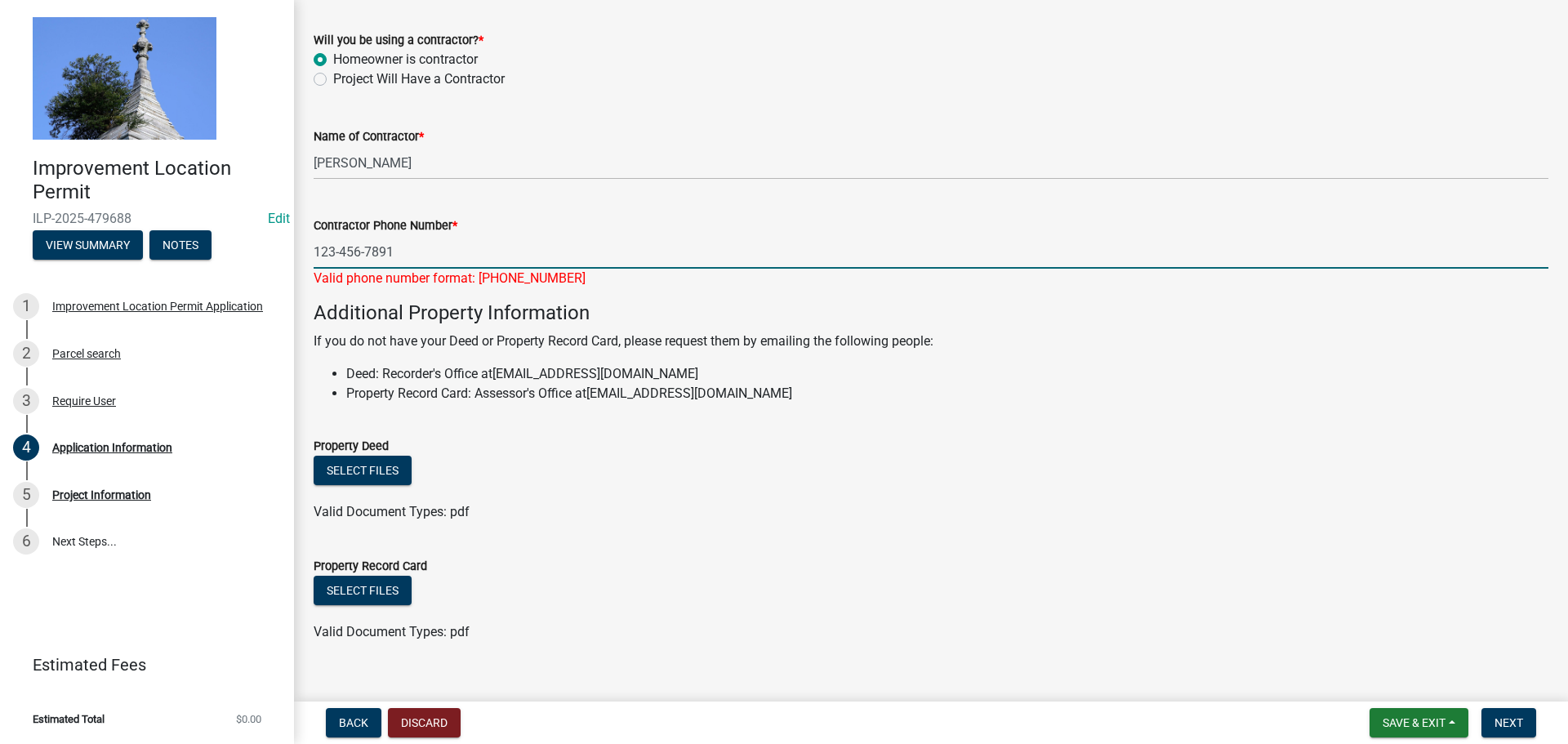
scroll to position [951, 0]
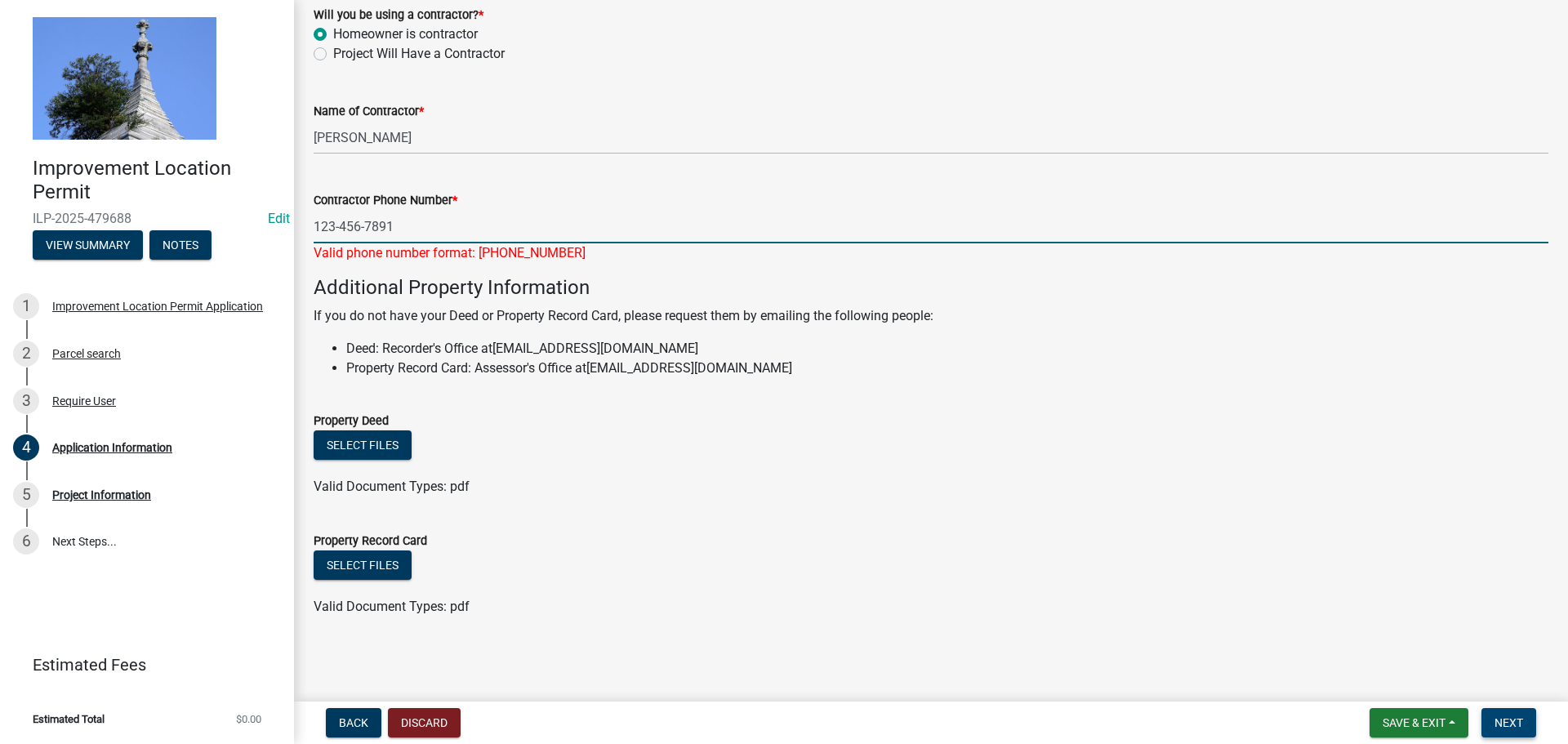
type input "123-456-7891"
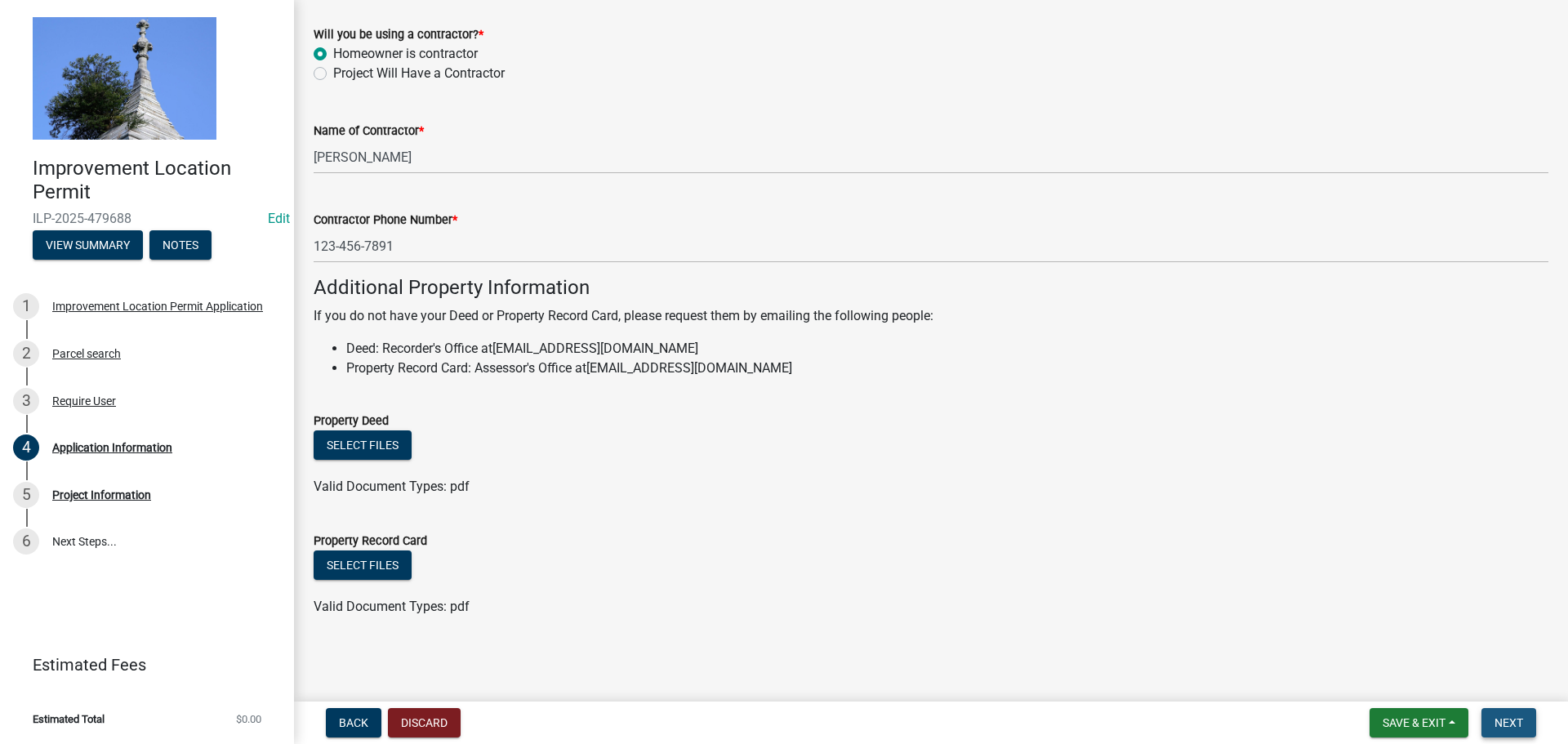
scroll to position [931, 0]
click at [1525, 728] on button "Next" at bounding box center [1510, 723] width 55 height 29
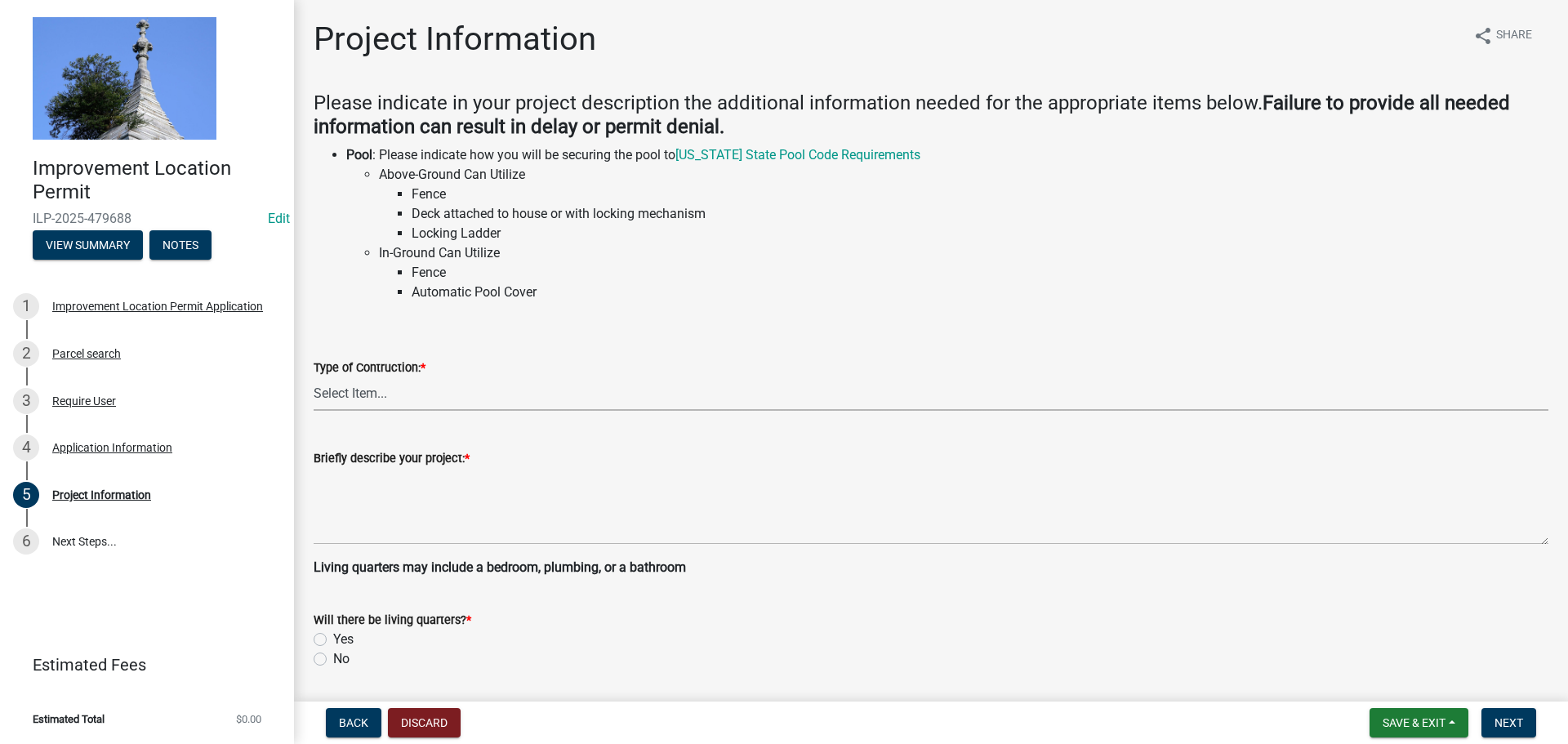
click at [358, 399] on select "Select Item... Addition Attached Garage Boat Dock Cell Tower/Co-Locate Commerci…" at bounding box center [931, 393] width 1235 height 34
click at [314, 377] on select "Select Item... Addition Attached Garage Boat Dock Cell Tower/Co-Locate Commerci…" at bounding box center [931, 393] width 1235 height 34
select select "f3bc9023-fd4b-4137-a980-219e42fac529"
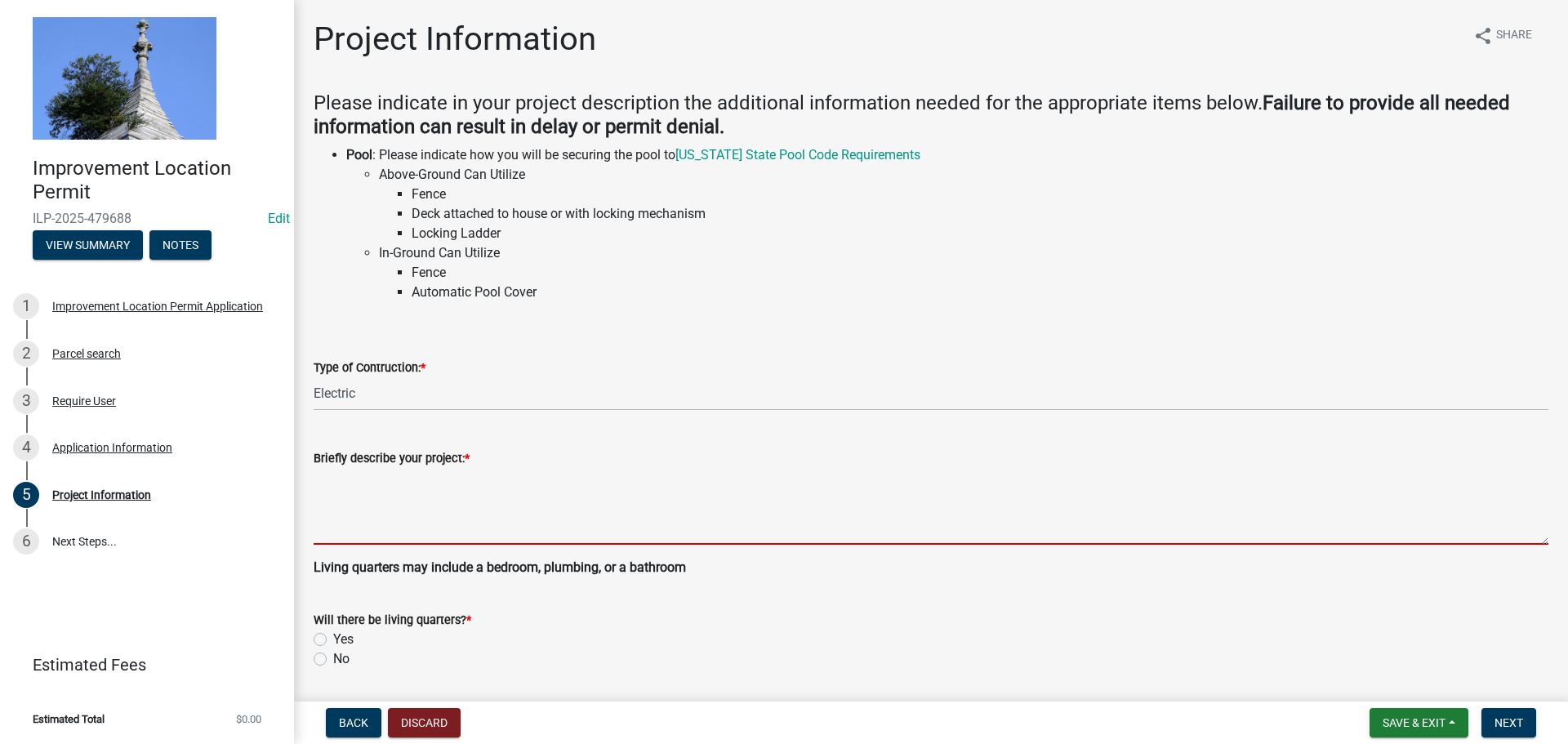
click at [412, 528] on textarea "Briefly describe your project: *" at bounding box center [931, 505] width 1235 height 76
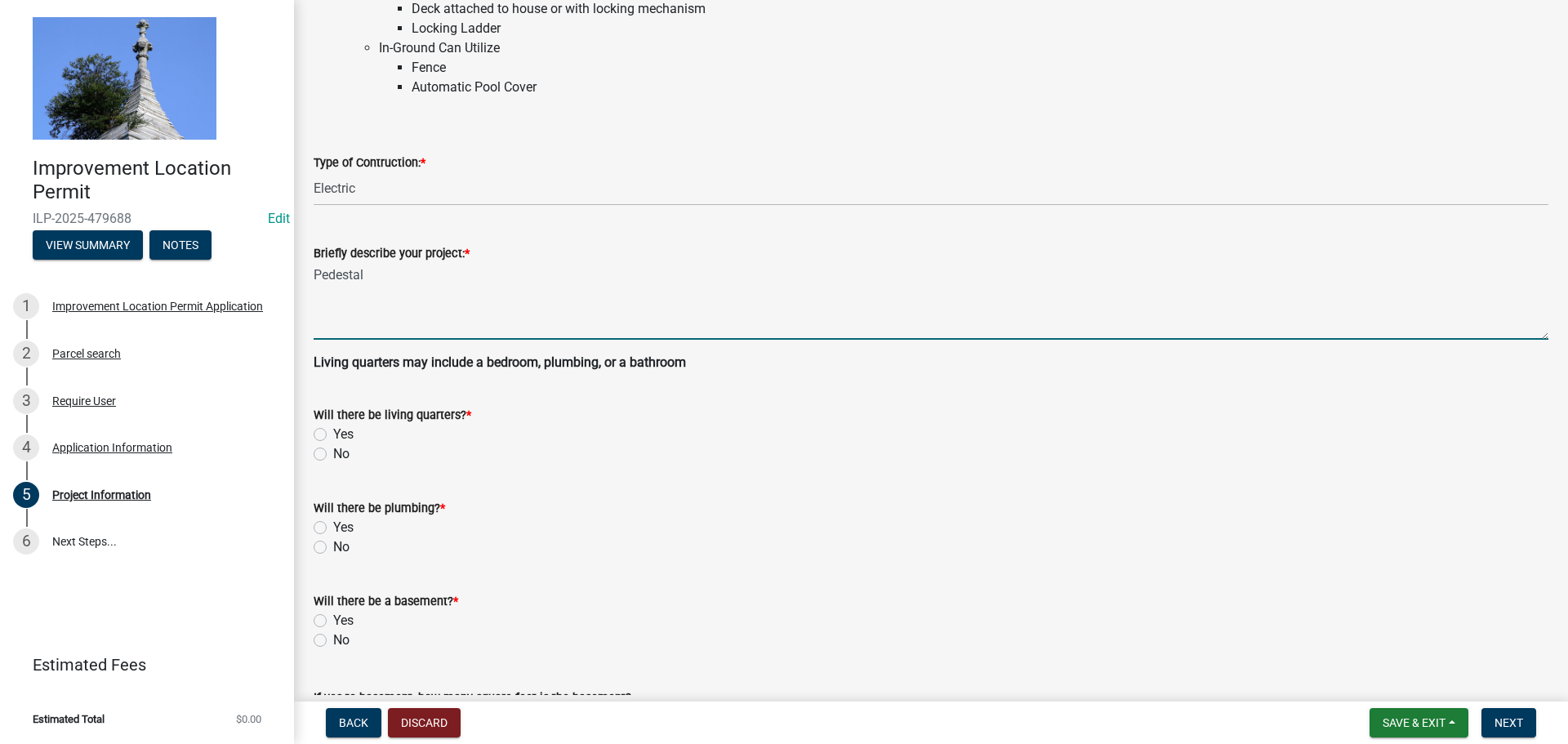
scroll to position [245, 0]
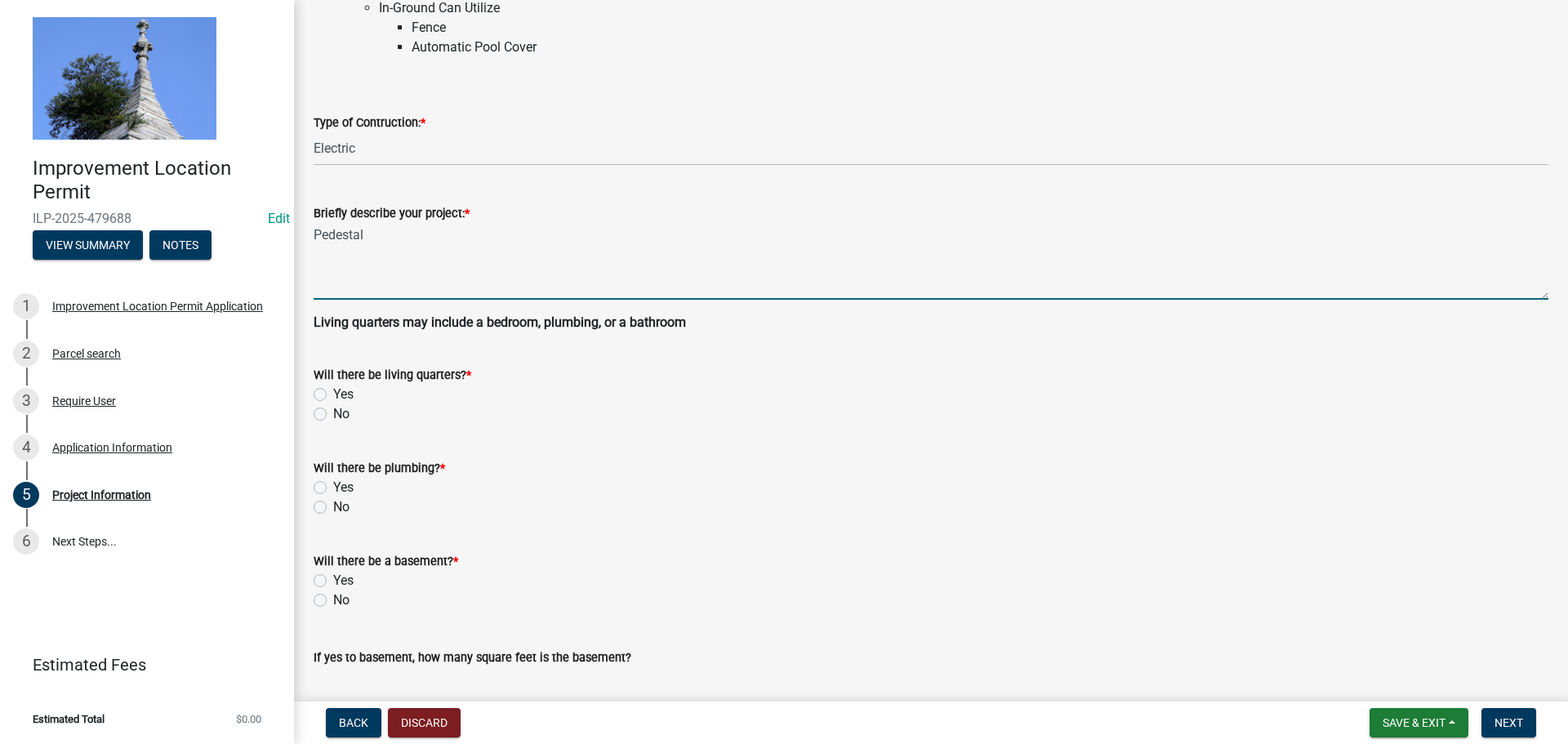
type textarea "Pedestal"
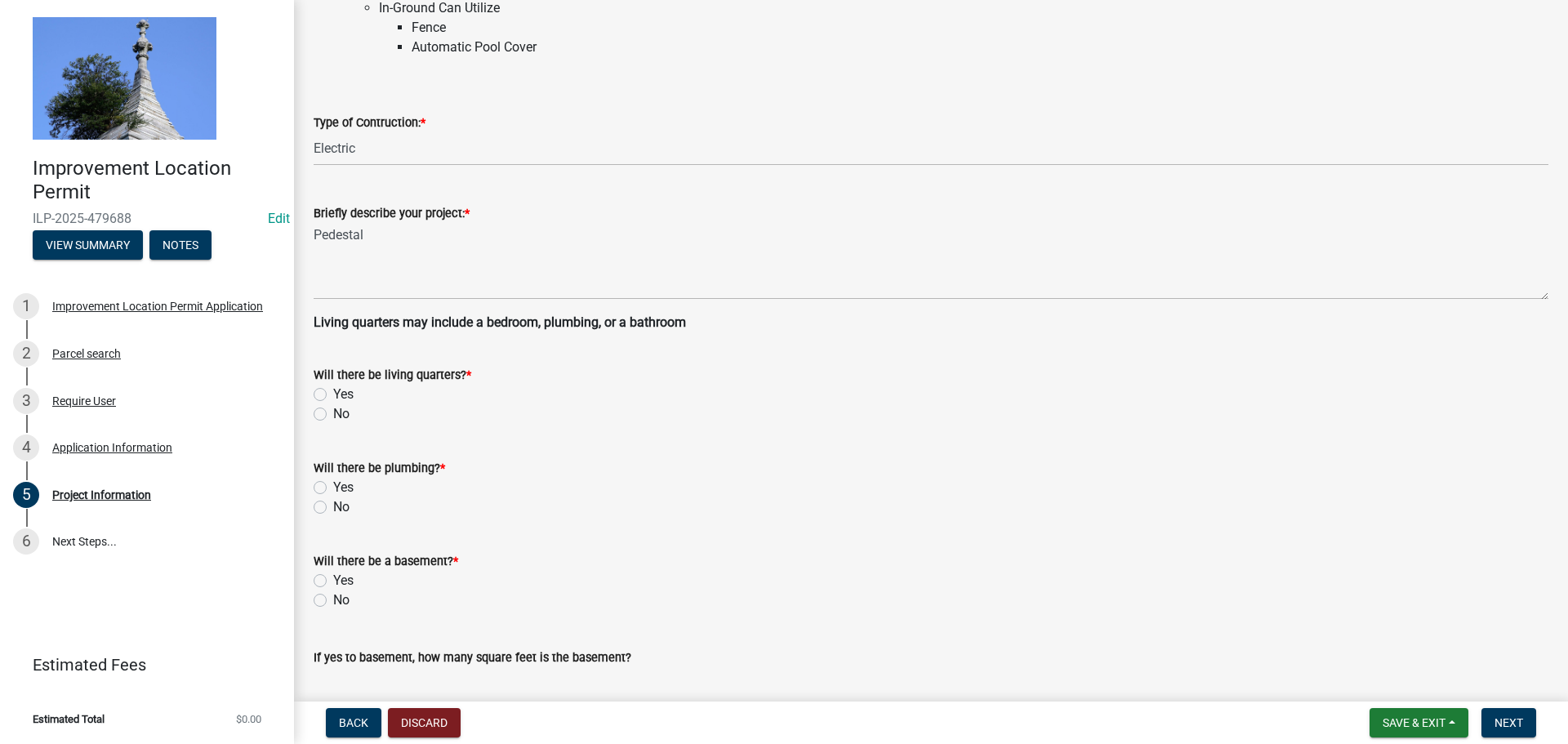
click at [334, 419] on label "No" at bounding box center [341, 413] width 16 height 20
click at [334, 415] on input "No" at bounding box center [339, 409] width 10 height 10
radio input "true"
click at [334, 507] on label "No" at bounding box center [341, 507] width 16 height 20
click at [334, 507] on input "No" at bounding box center [339, 503] width 10 height 10
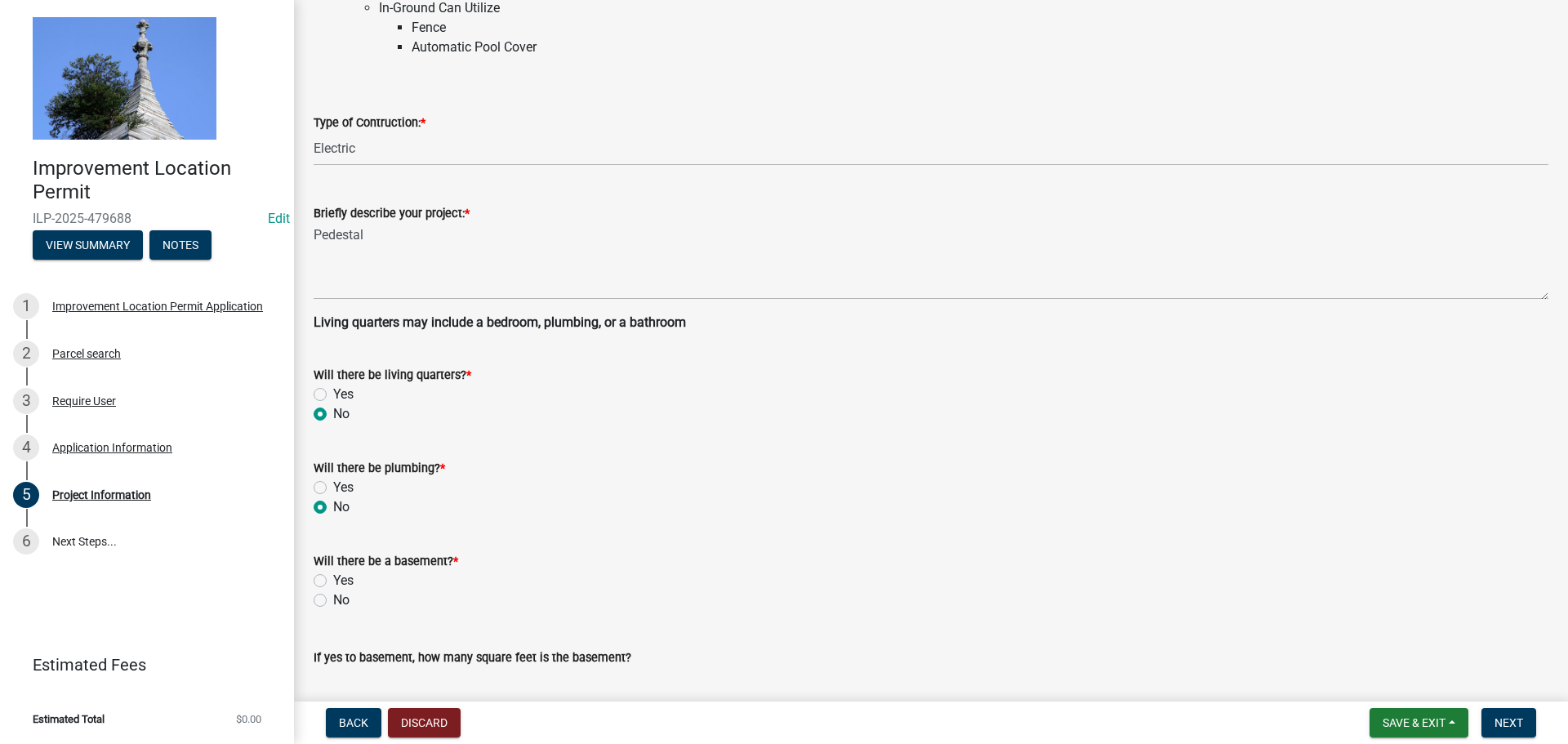
radio input "true"
click at [334, 601] on label "No" at bounding box center [341, 600] width 16 height 20
click at [334, 601] on input "No" at bounding box center [339, 595] width 10 height 10
radio input "true"
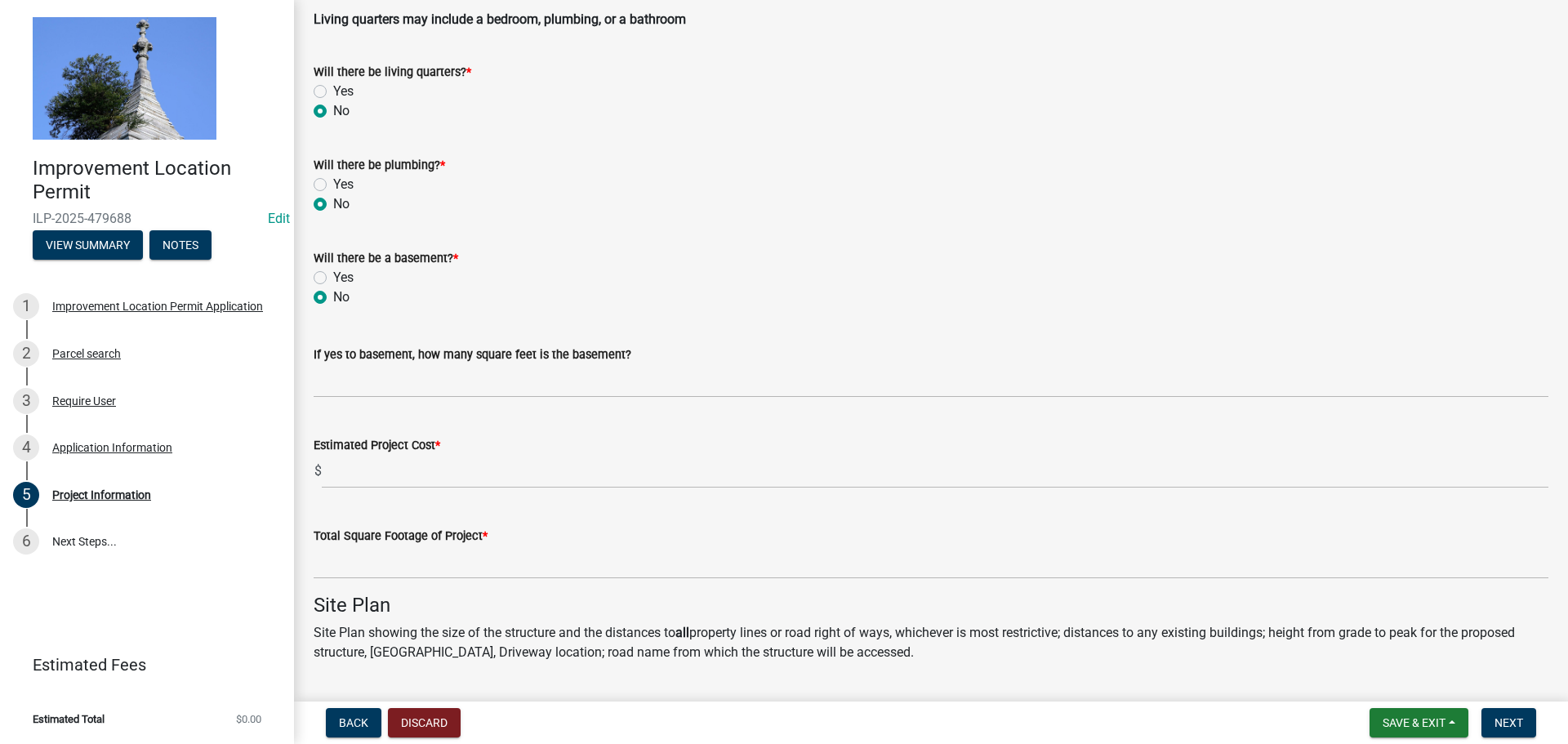
scroll to position [653, 0]
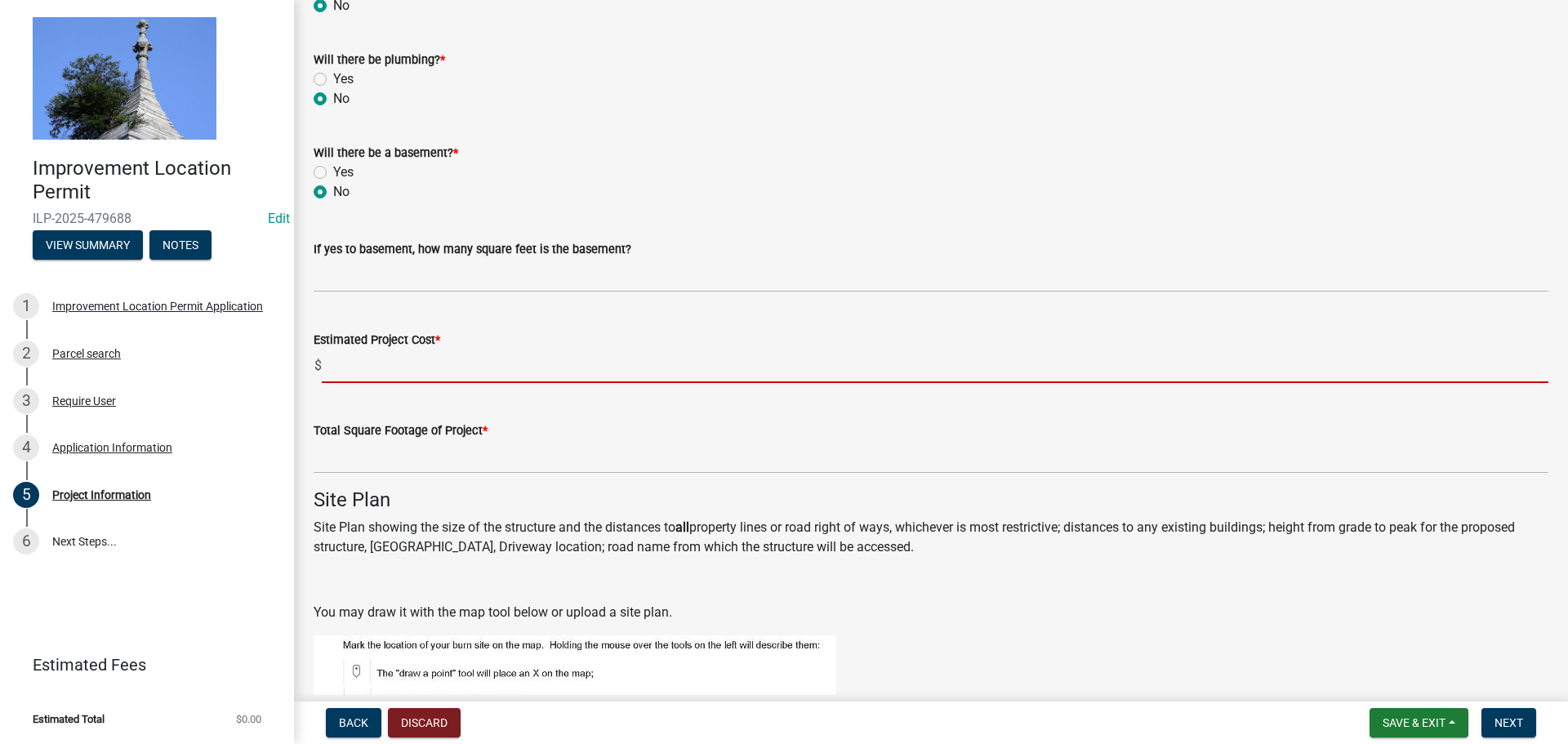
click at [339, 372] on input "text" at bounding box center [934, 366] width 1227 height 34
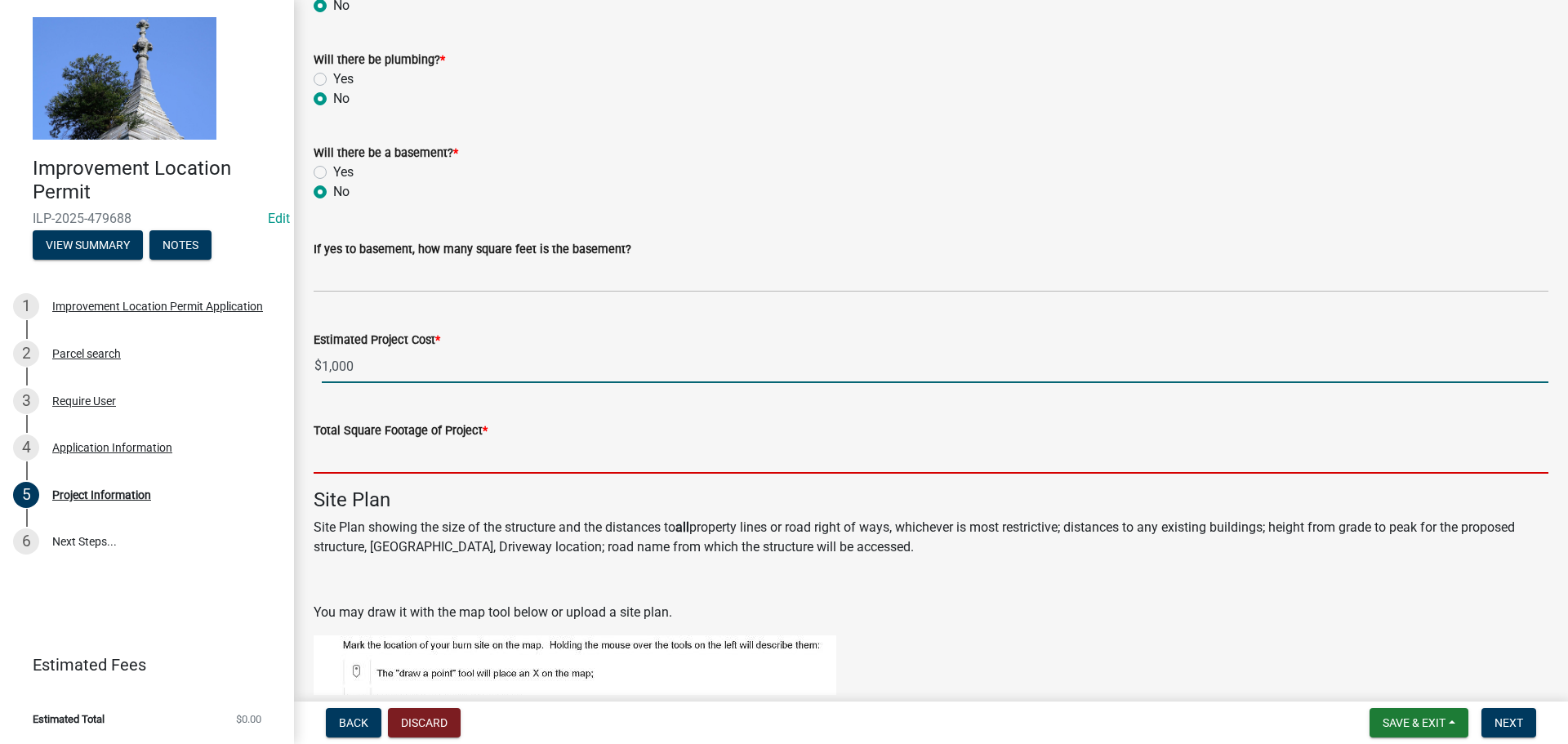
type input "1000"
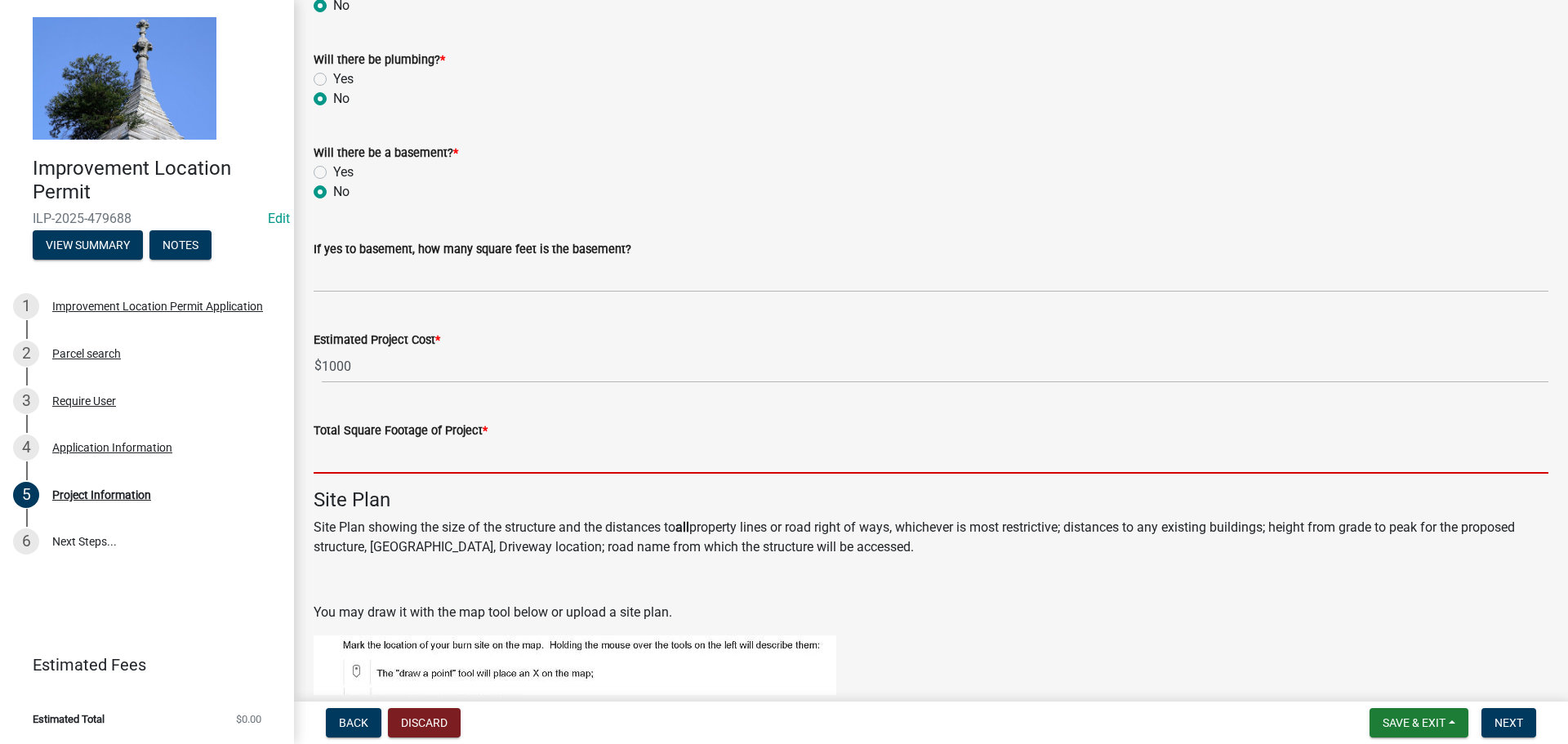
click at [380, 454] on input "text" at bounding box center [931, 456] width 1235 height 34
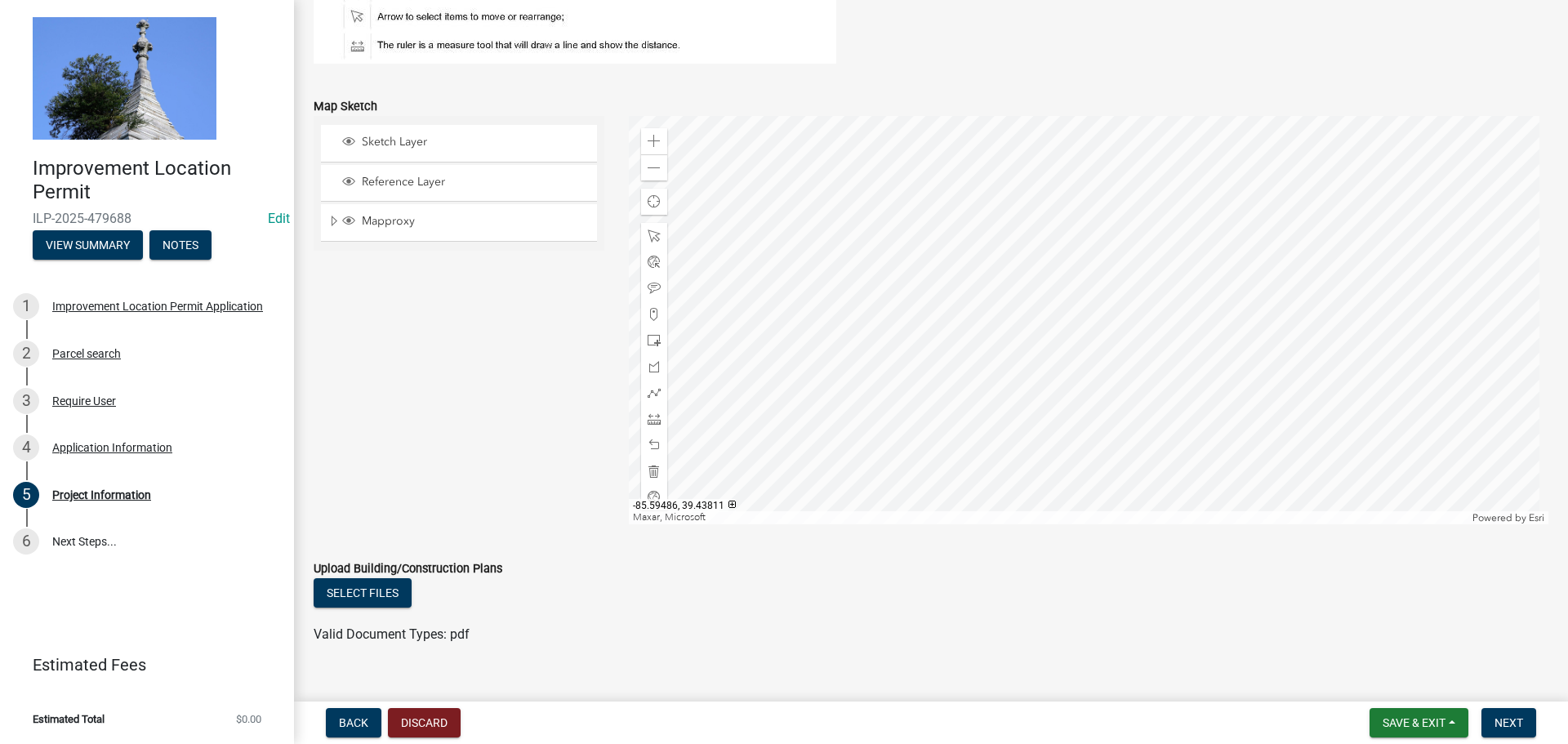
scroll to position [1387, 0]
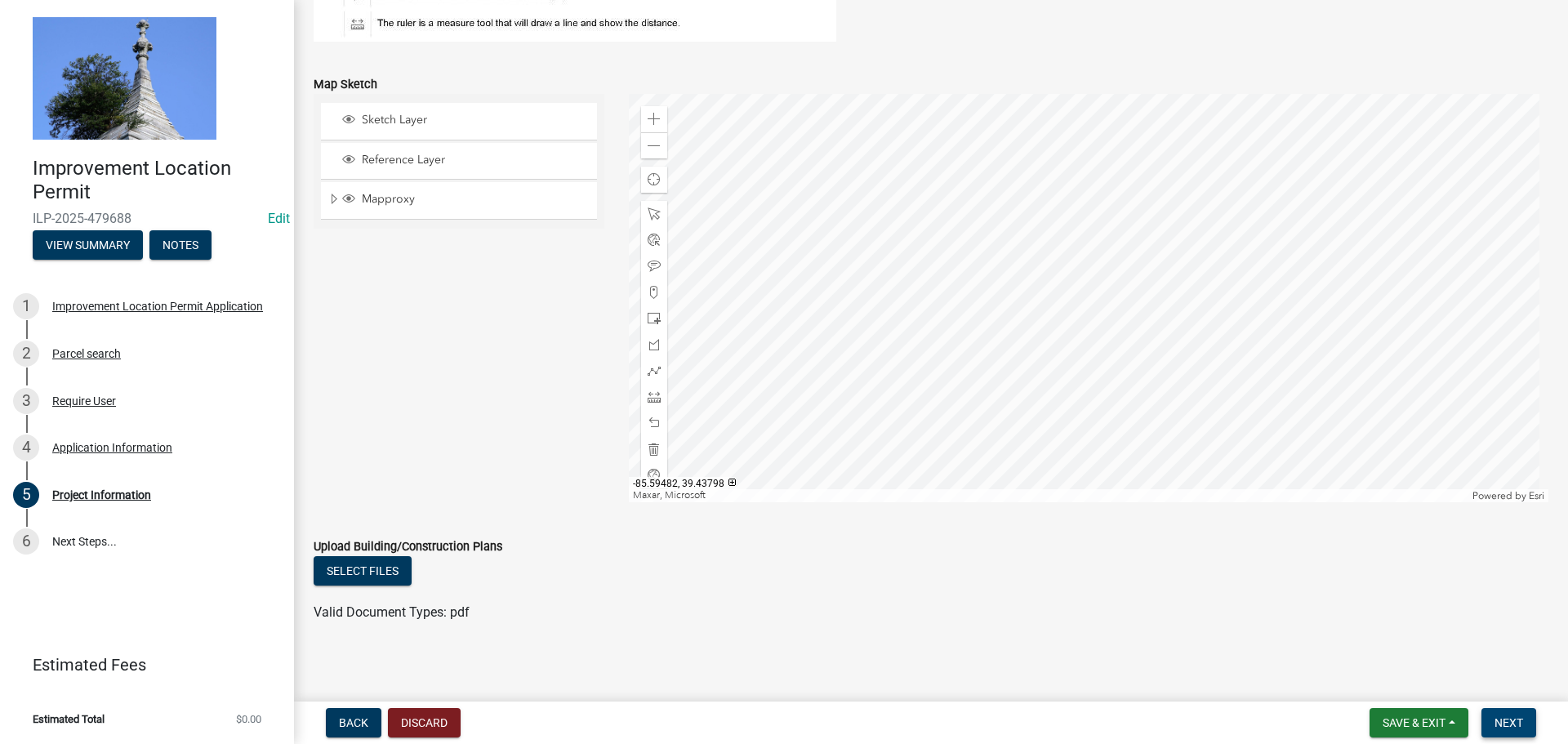
type input "1"
click at [1502, 716] on span "Next" at bounding box center [1509, 722] width 28 height 13
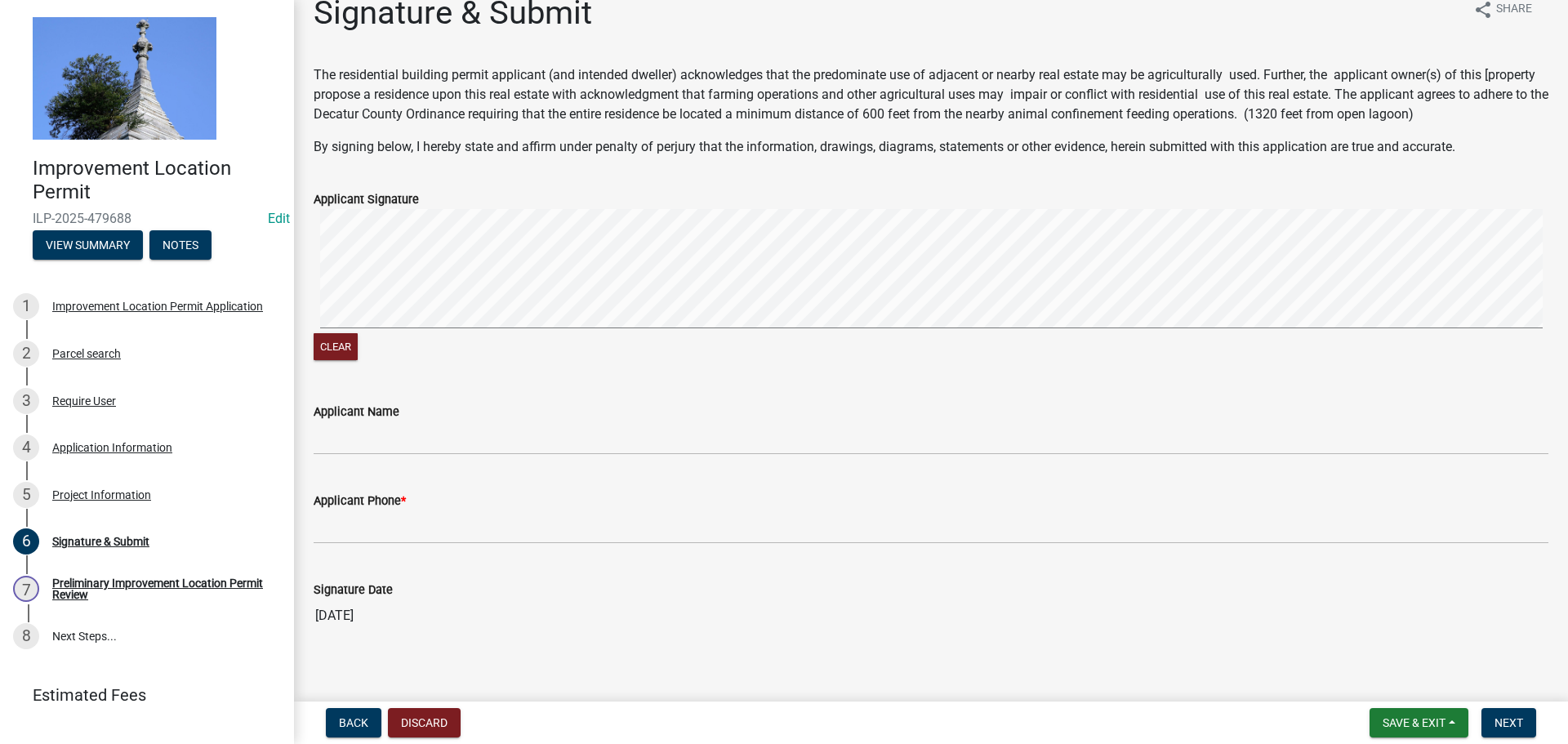
scroll to position [40, 0]
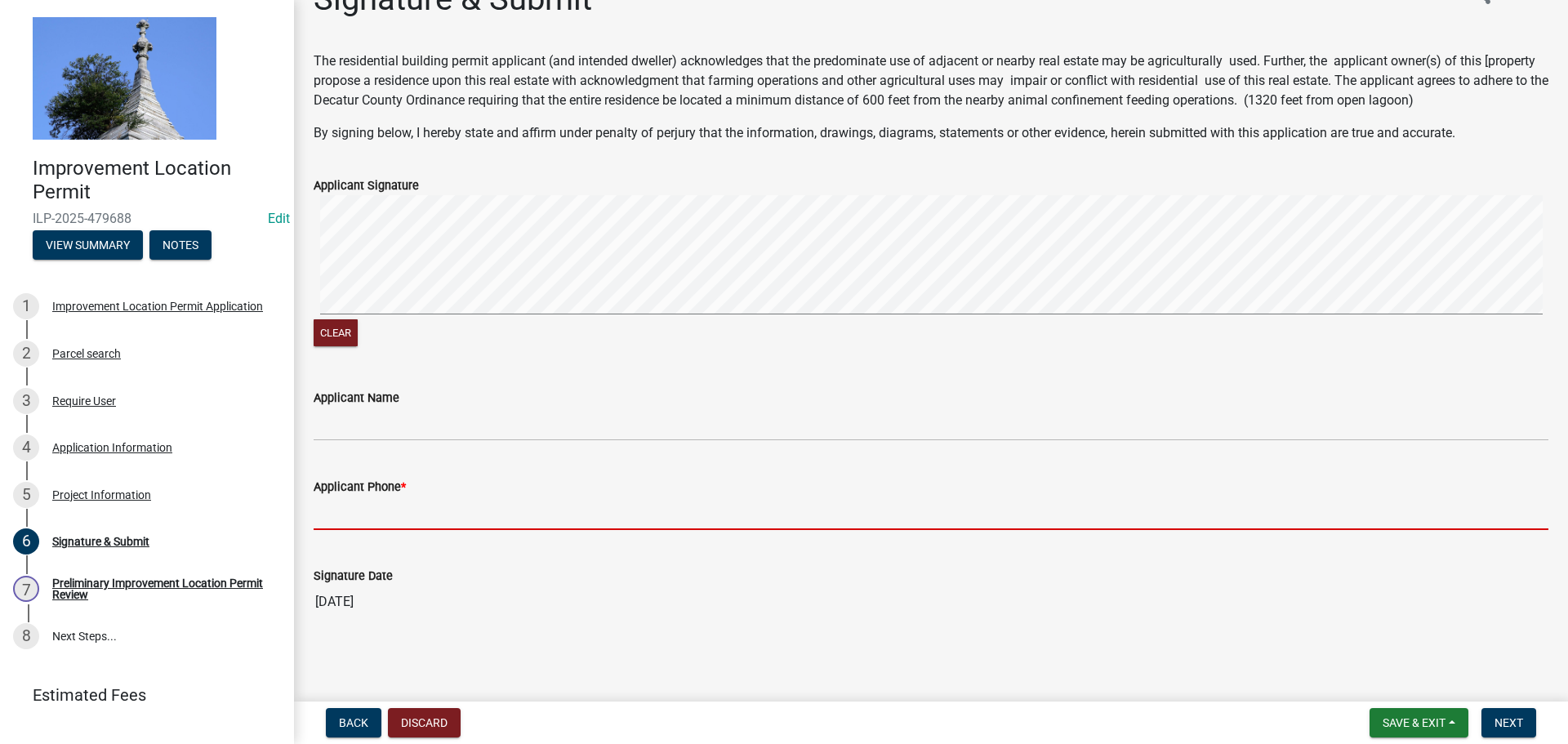
click at [401, 515] on input "Applicant Phone *" at bounding box center [931, 513] width 1235 height 34
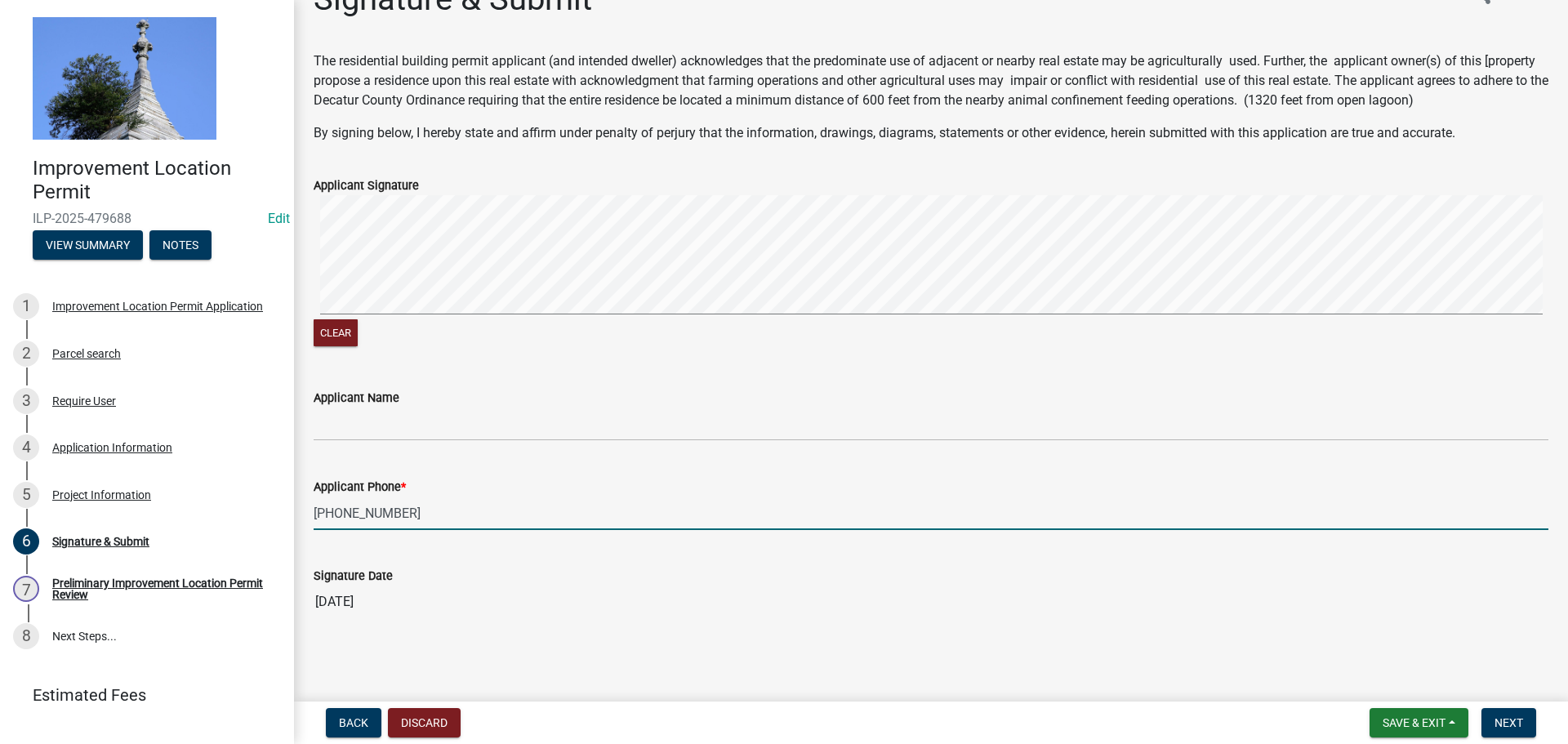
type input "[PHONE_NUMBER]"
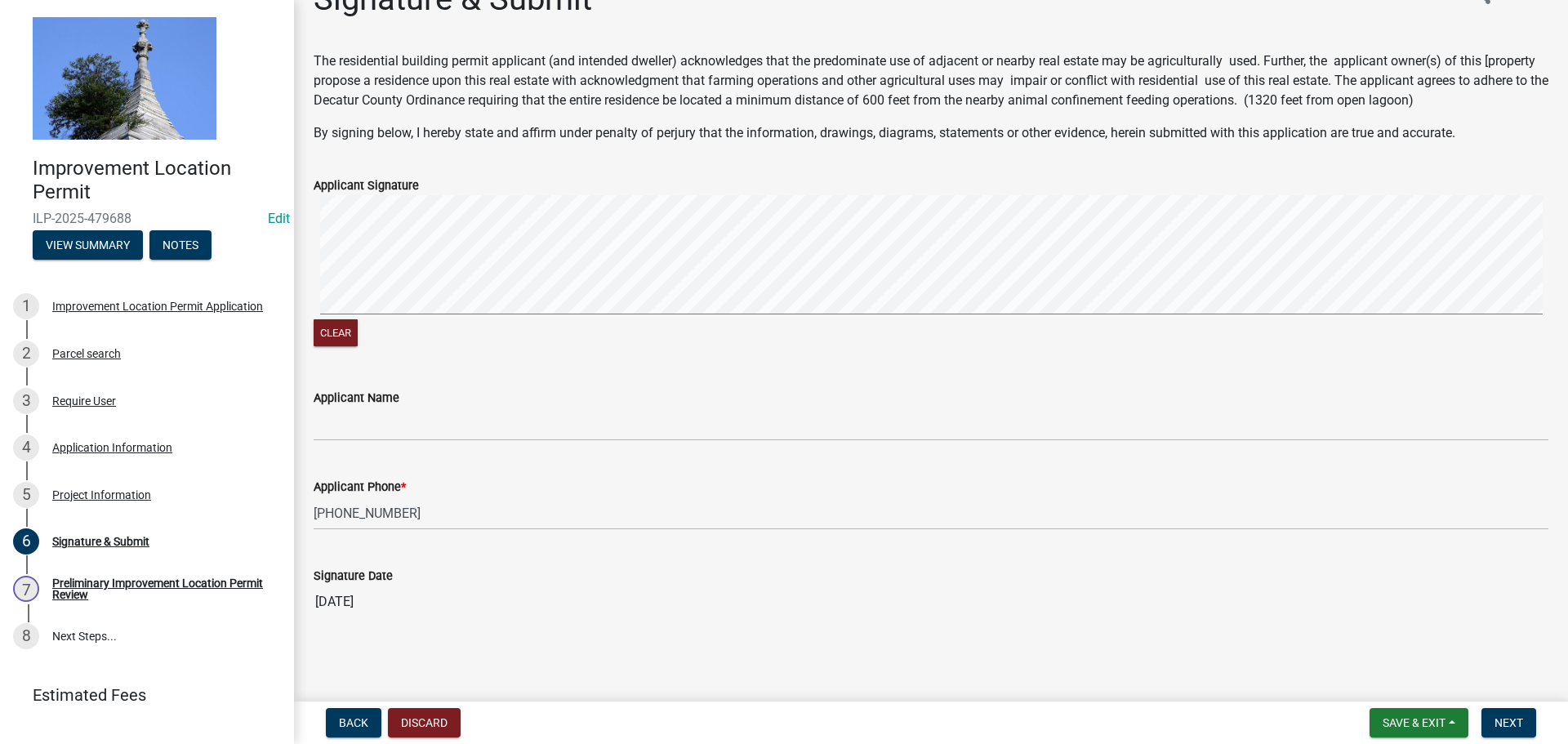
click at [430, 678] on main "Signature & Submit share Share The residential building permit applicant (and i…" at bounding box center [931, 347] width 1274 height 695
click at [1525, 723] on button "Next" at bounding box center [1510, 723] width 55 height 29
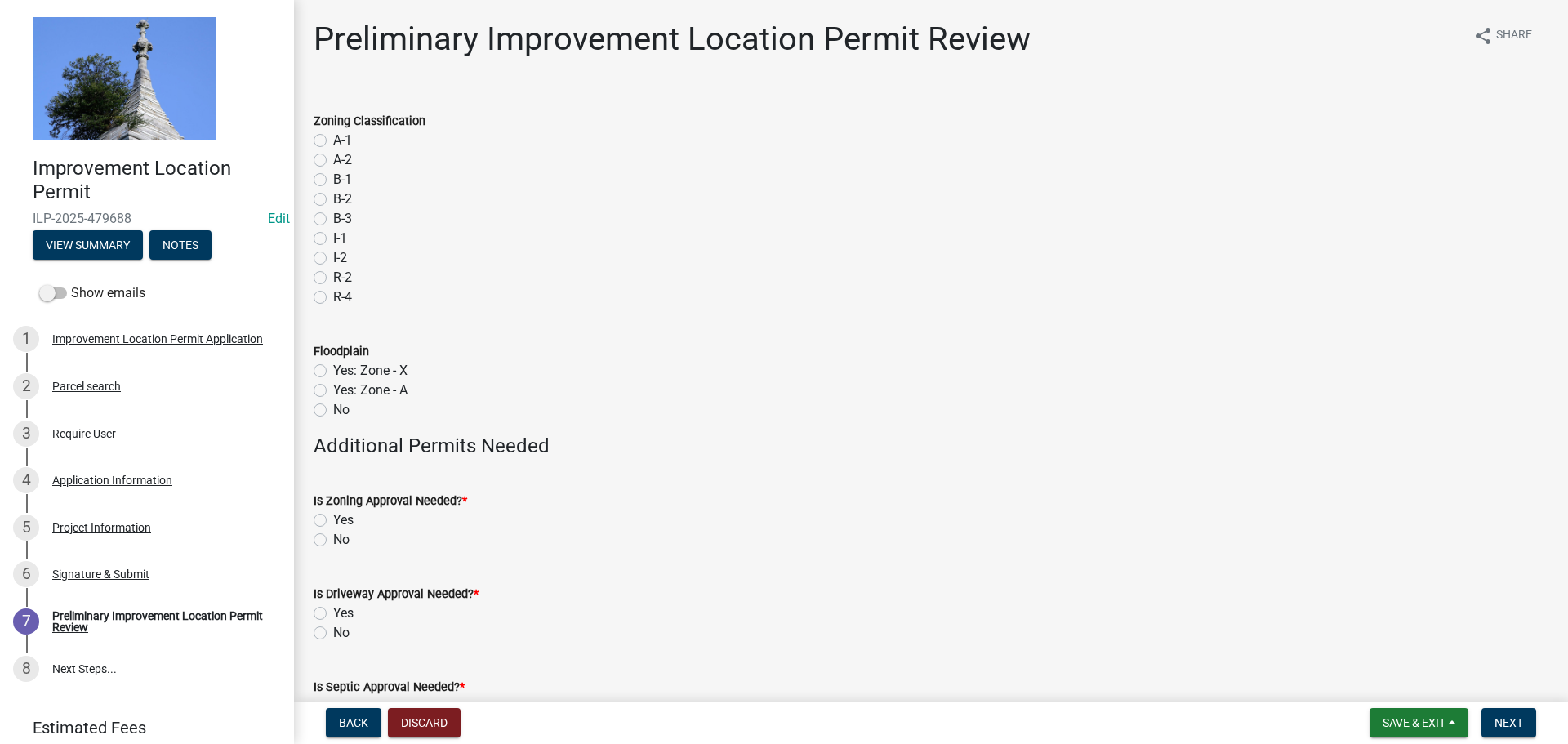
click at [334, 142] on label "A-1" at bounding box center [343, 140] width 19 height 20
click at [334, 141] on input "A-1" at bounding box center [339, 136] width 10 height 10
radio input "true"
click at [334, 412] on label "No" at bounding box center [341, 410] width 16 height 20
click at [334, 411] on input "No" at bounding box center [339, 406] width 10 height 10
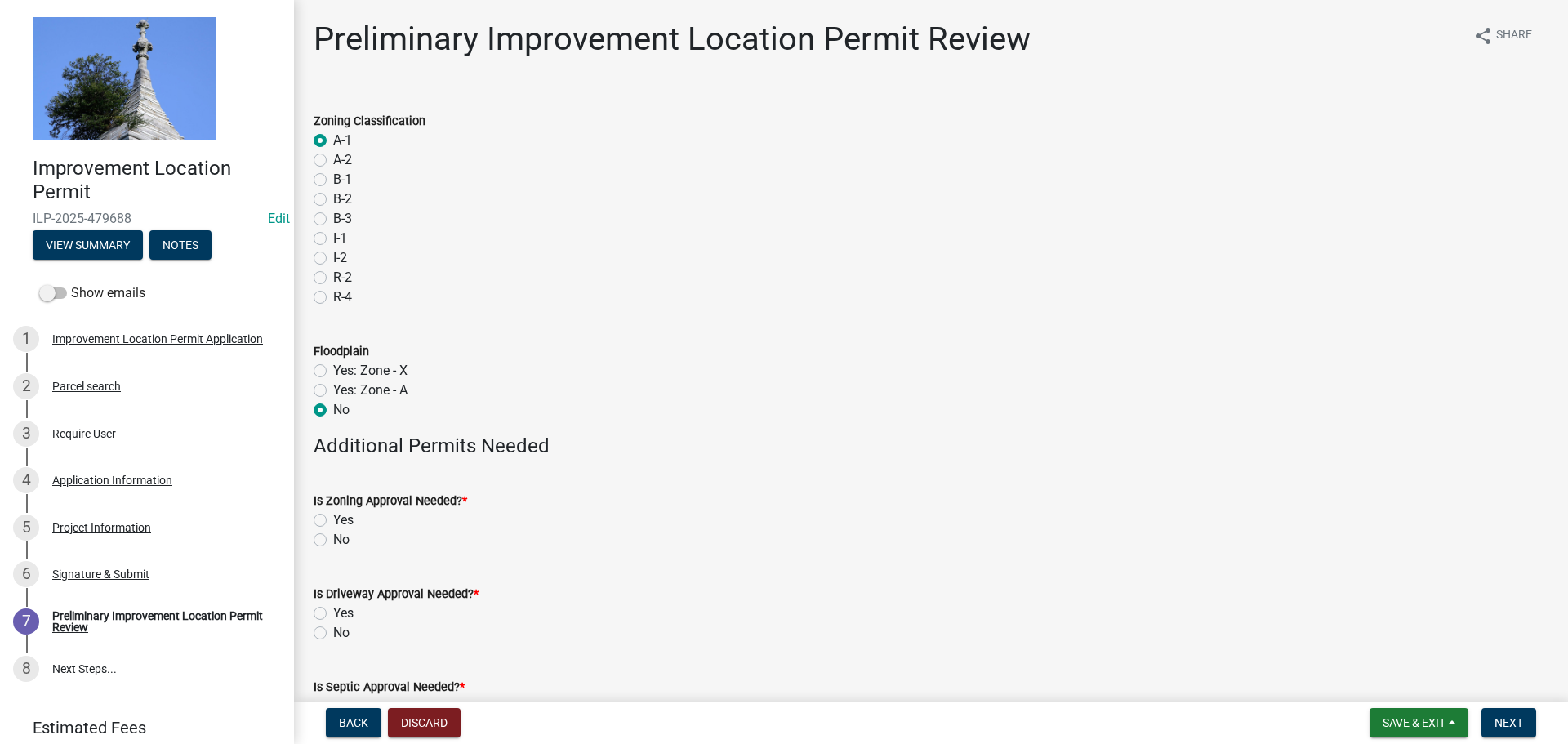
radio input "true"
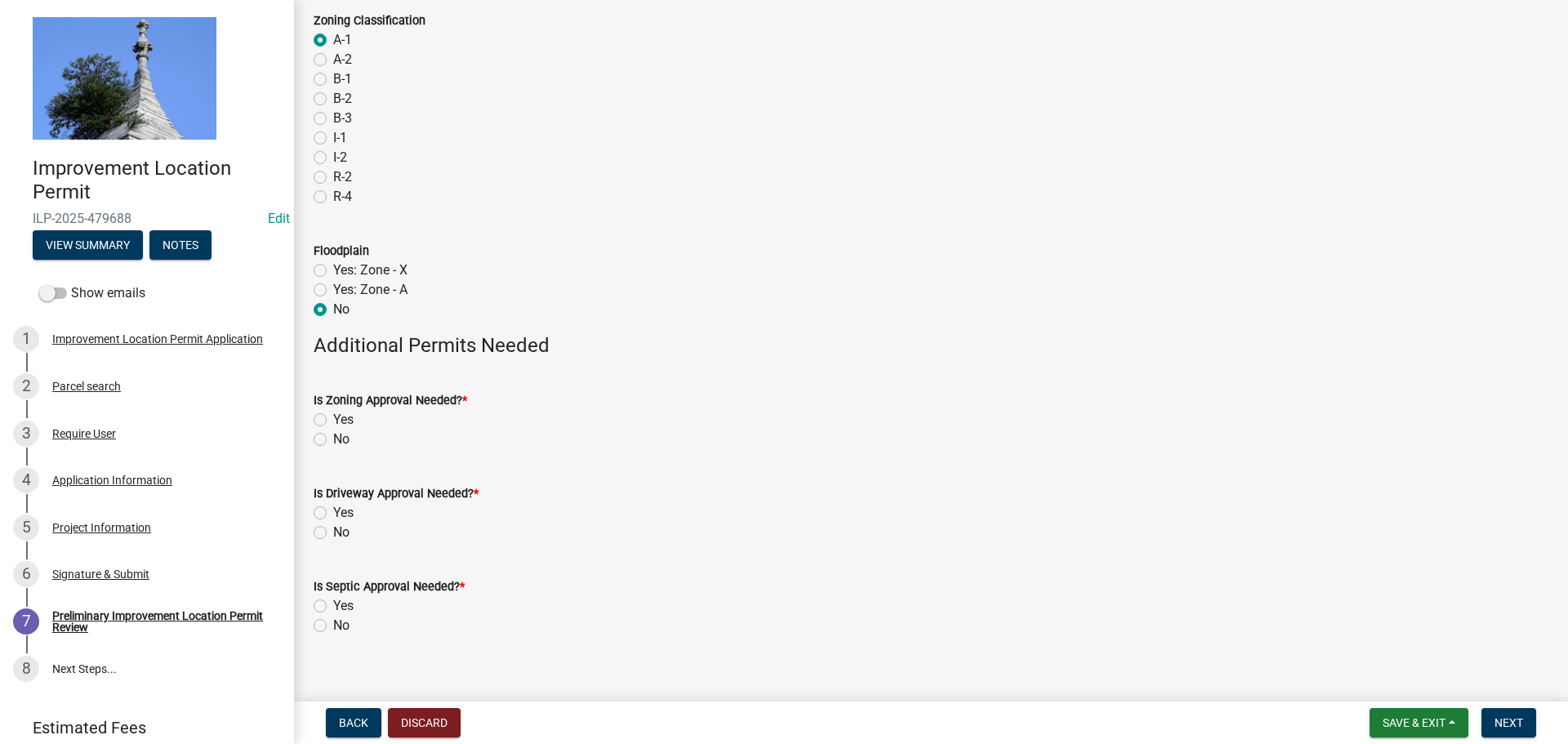
scroll to position [119, 0]
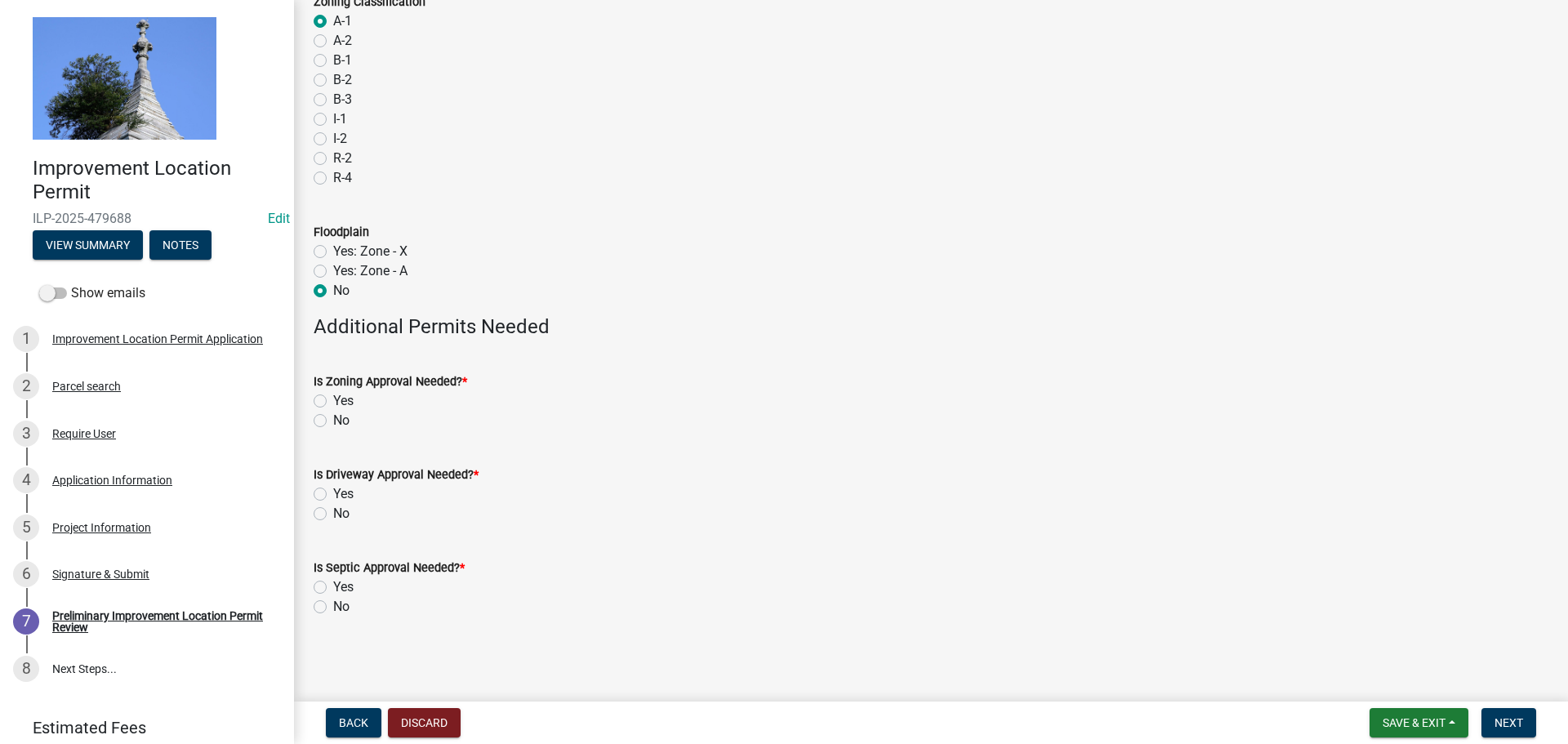
click at [334, 422] on label "No" at bounding box center [341, 420] width 16 height 20
click at [334, 421] on input "No" at bounding box center [339, 416] width 10 height 10
radio input "true"
click at [334, 515] on label "No" at bounding box center [341, 513] width 16 height 20
click at [334, 515] on input "No" at bounding box center [339, 509] width 10 height 10
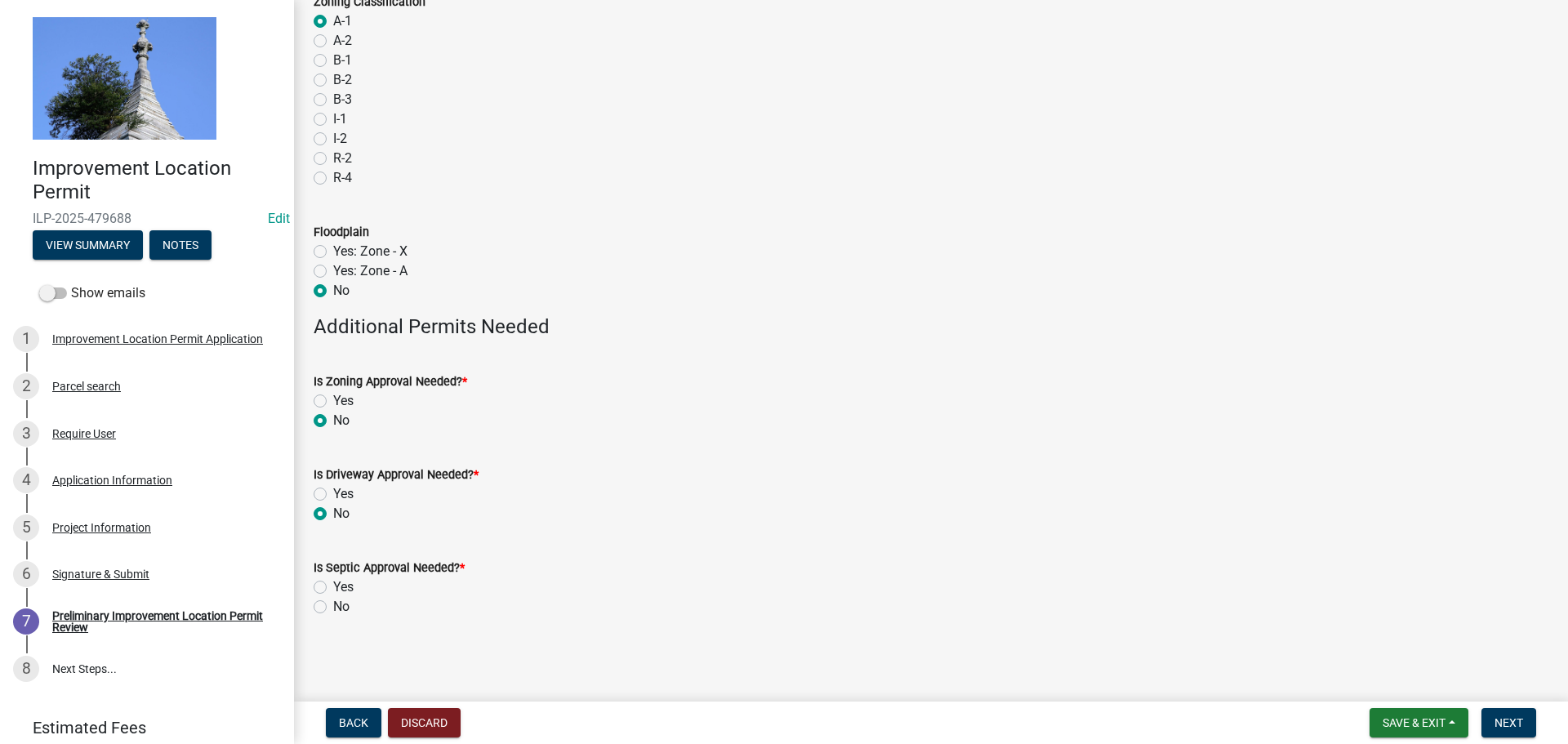
radio input "true"
click at [334, 610] on label "No" at bounding box center [341, 607] width 16 height 20
click at [334, 607] on input "No" at bounding box center [339, 602] width 10 height 10
radio input "true"
click at [1492, 723] on button "Next" at bounding box center [1510, 723] width 55 height 29
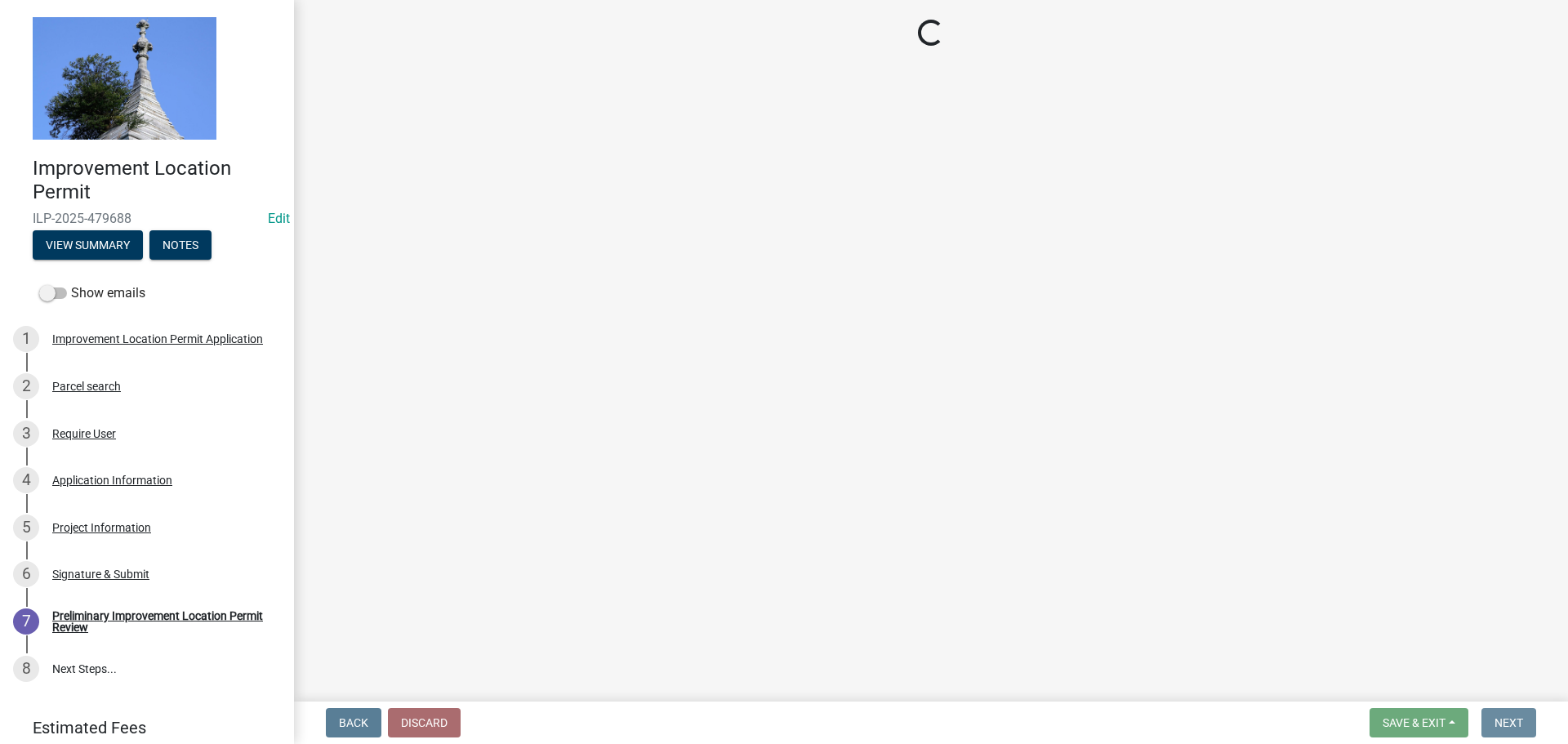
scroll to position [0, 0]
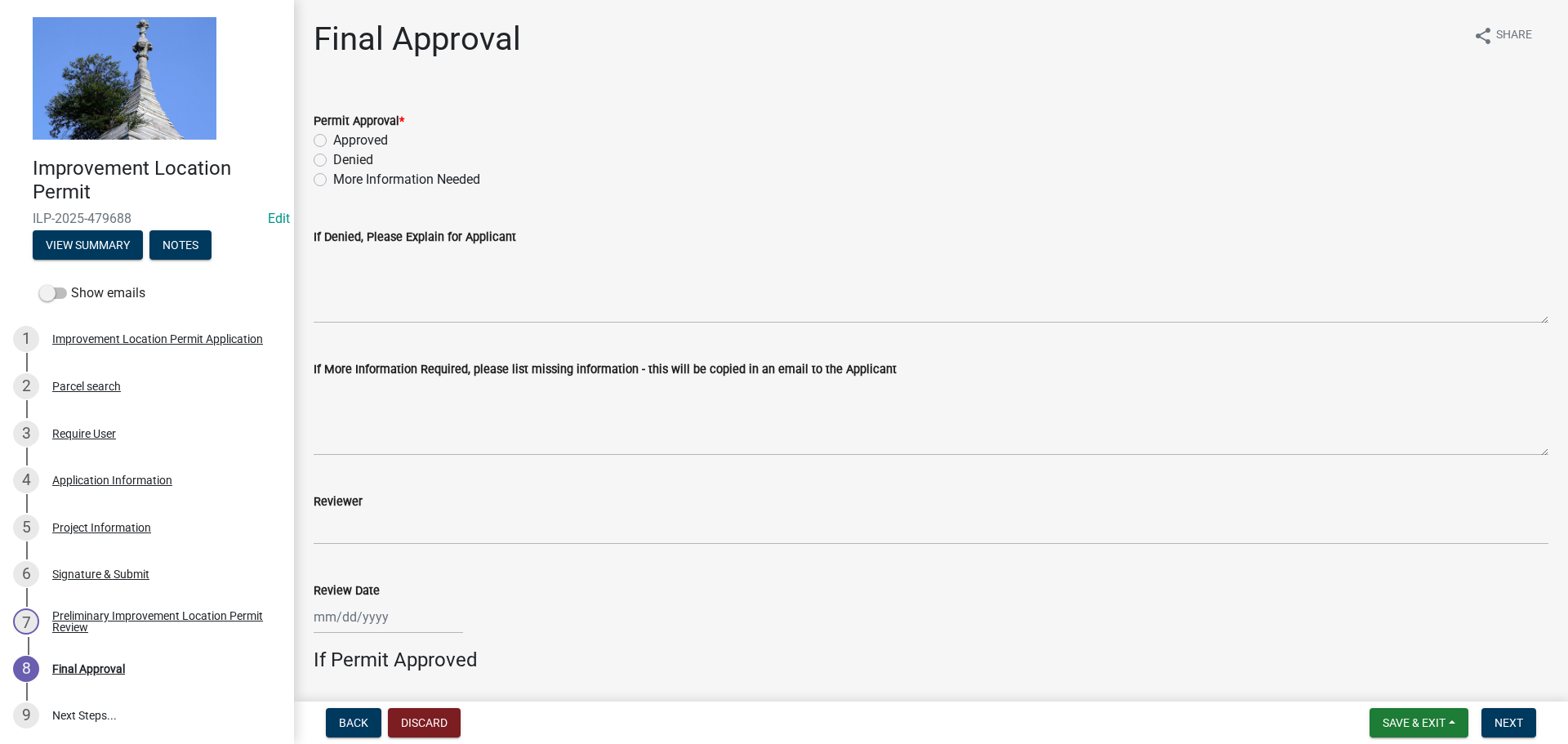
click at [334, 138] on label "Approved" at bounding box center [361, 140] width 55 height 20
click at [334, 138] on input "Approved" at bounding box center [339, 136] width 10 height 10
radio input "true"
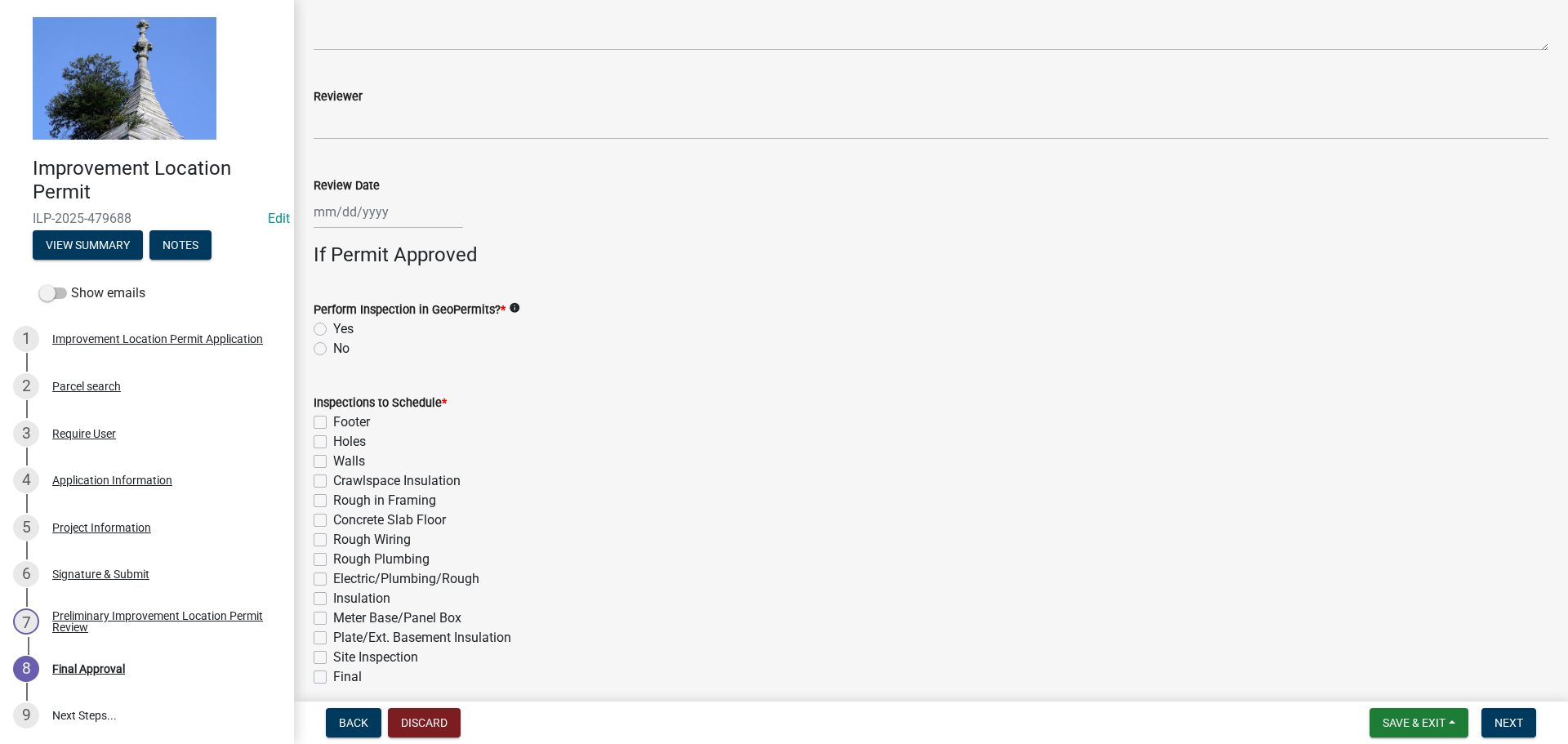
scroll to position [408, 0]
click at [334, 345] on label "No" at bounding box center [341, 345] width 16 height 20
click at [334, 345] on input "No" at bounding box center [339, 341] width 10 height 10
radio input "true"
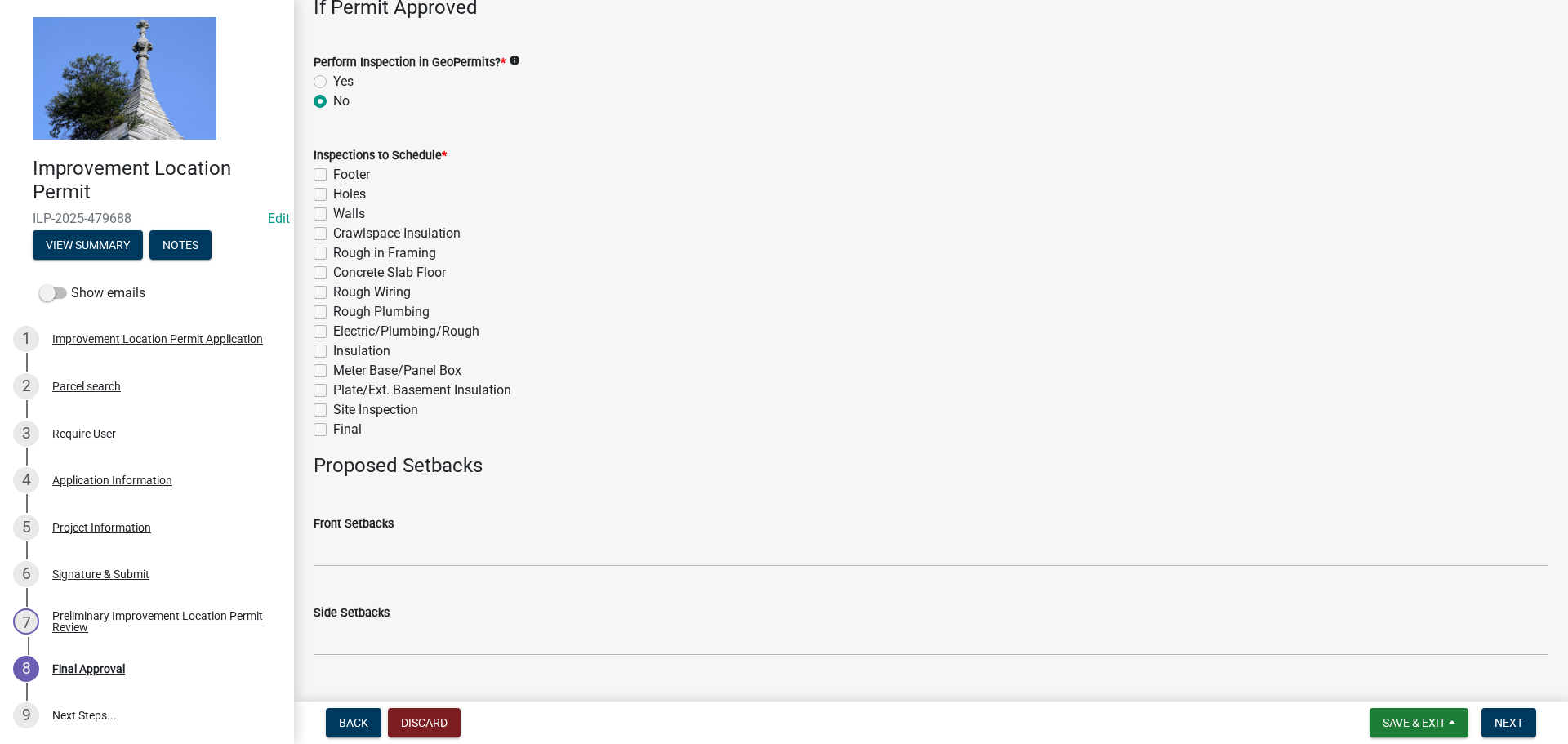
scroll to position [653, 0]
click at [328, 426] on div "Final" at bounding box center [931, 428] width 1235 height 20
click at [334, 422] on label "Final" at bounding box center [347, 428] width 28 height 20
click at [334, 422] on input "Final" at bounding box center [339, 424] width 10 height 10
checkbox input "true"
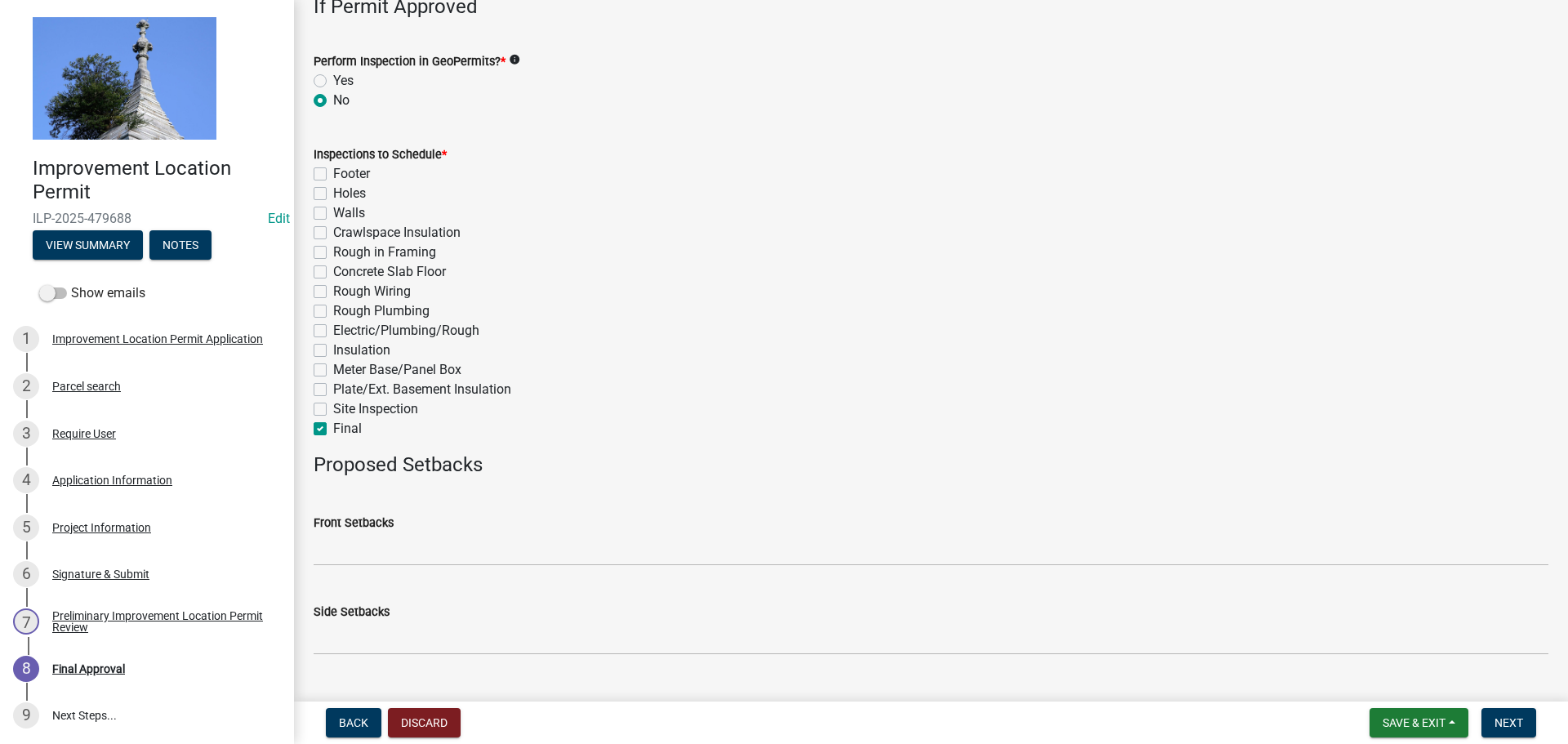
checkbox input "false"
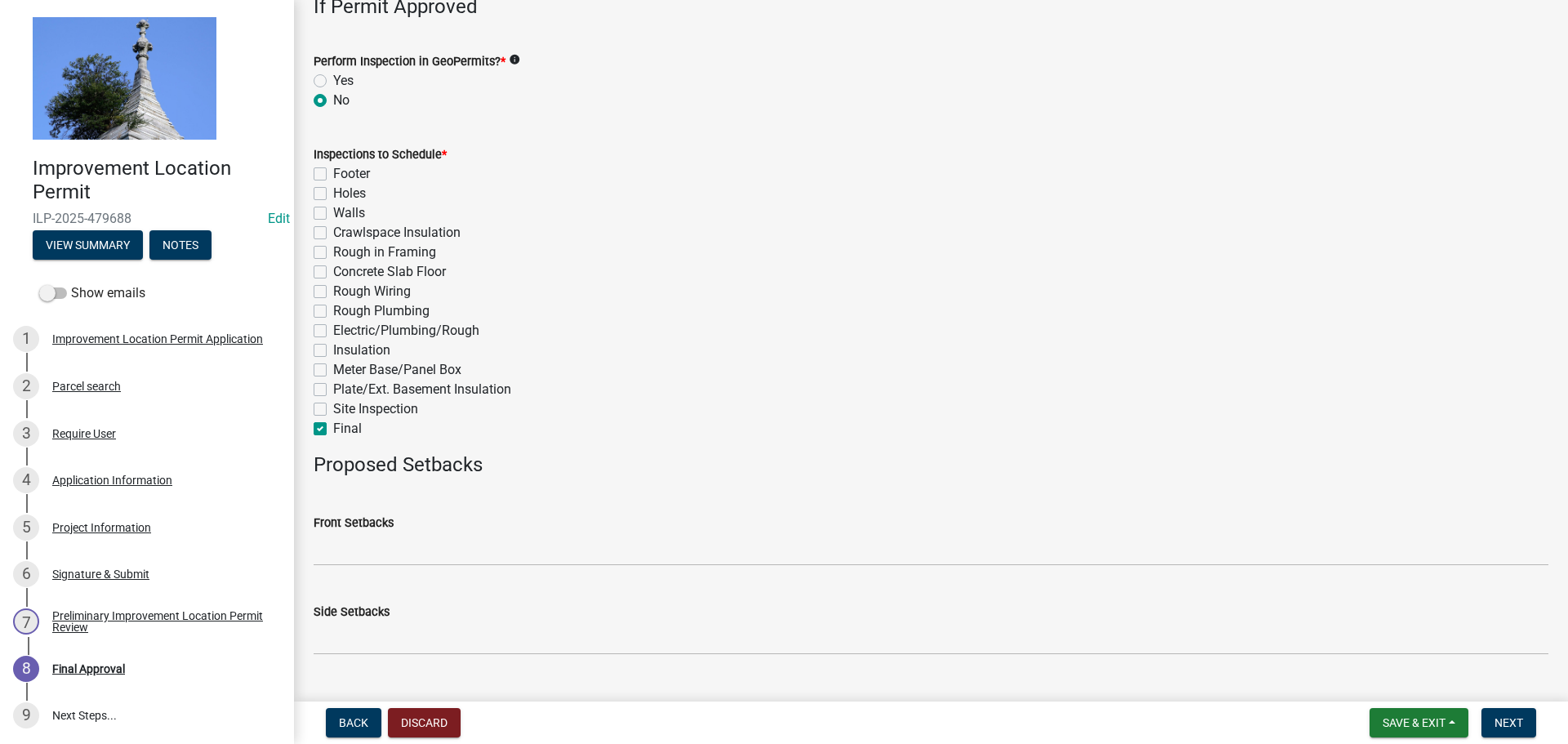
checkbox input "false"
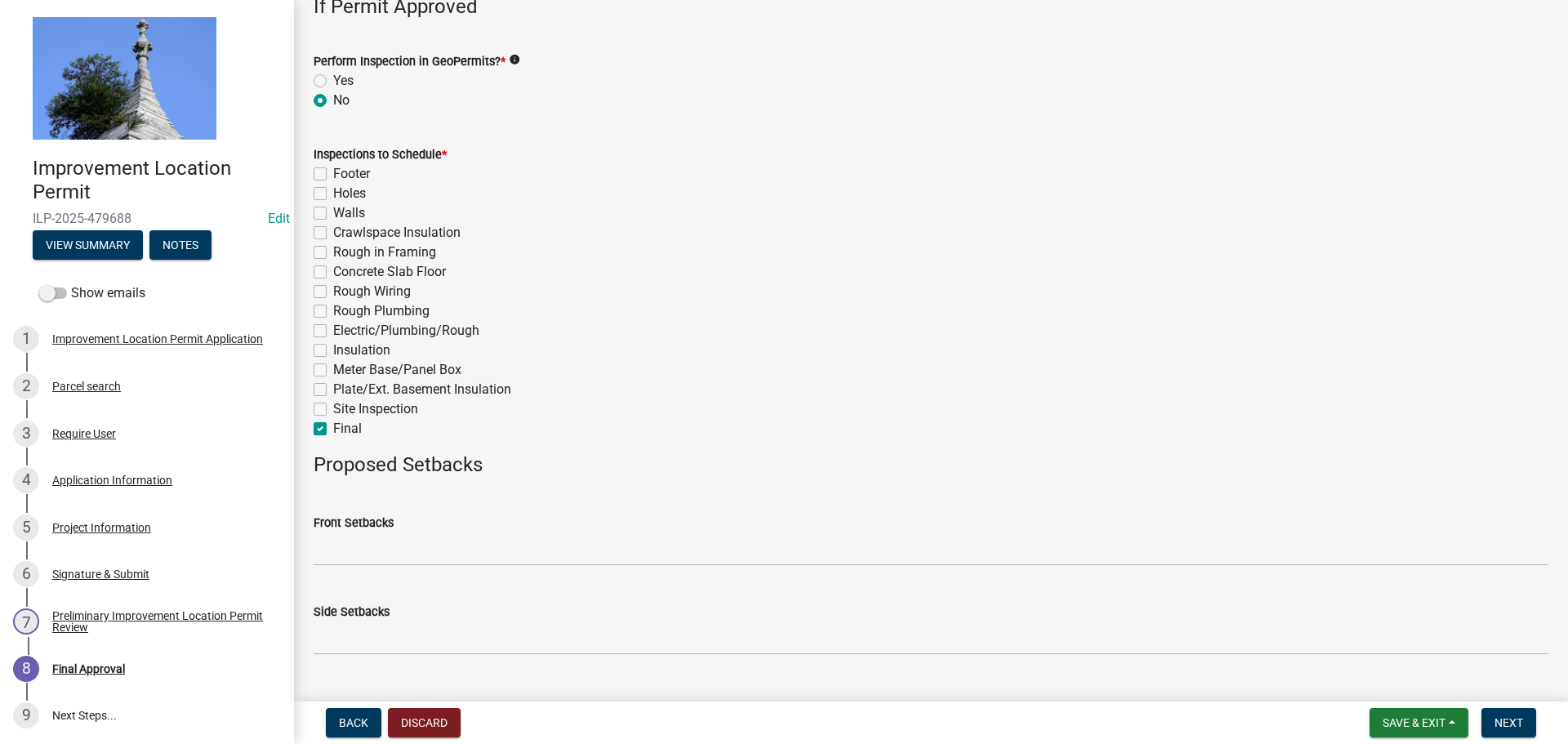
checkbox input "false"
checkbox input "true"
click at [1516, 722] on span "Next" at bounding box center [1509, 722] width 28 height 13
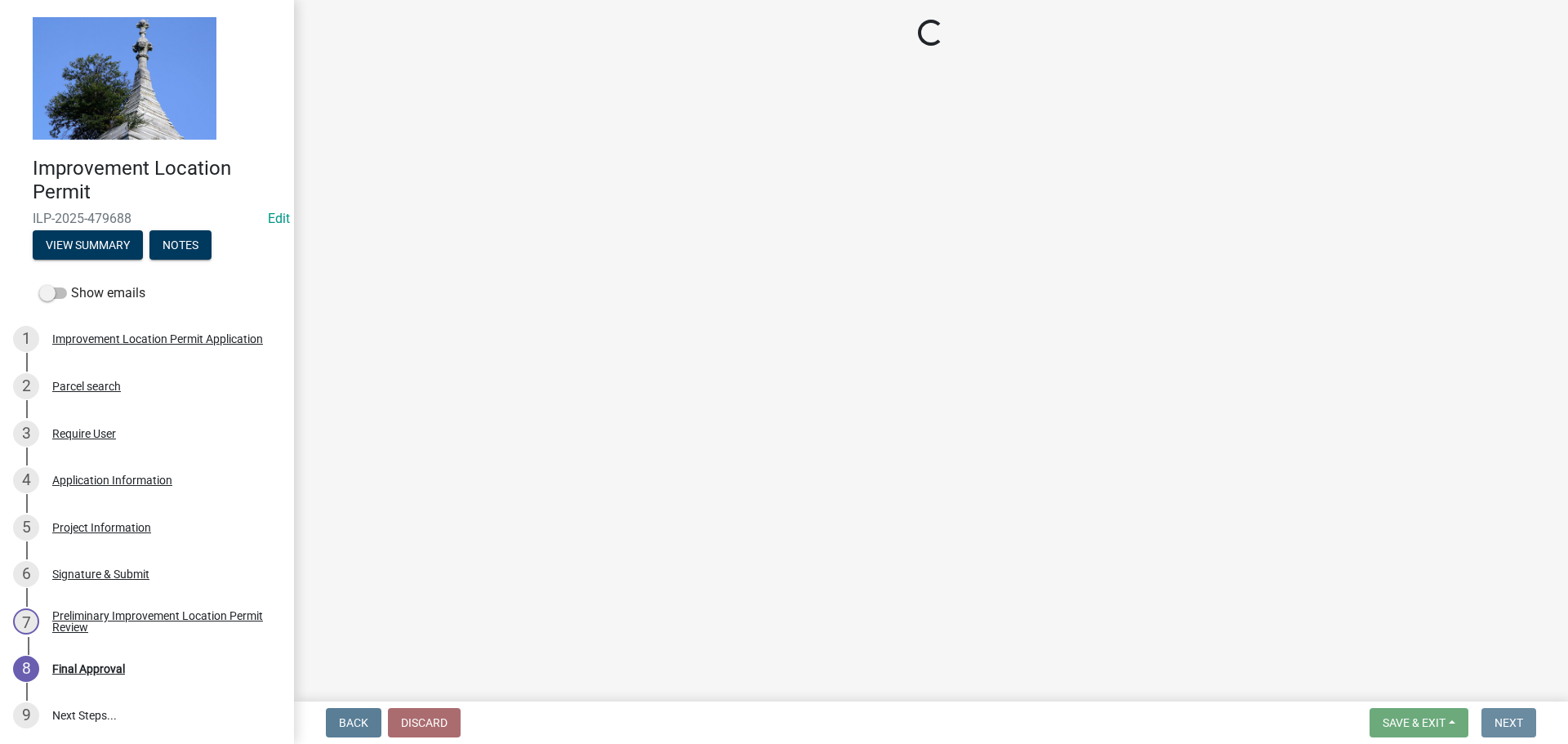
scroll to position [0, 0]
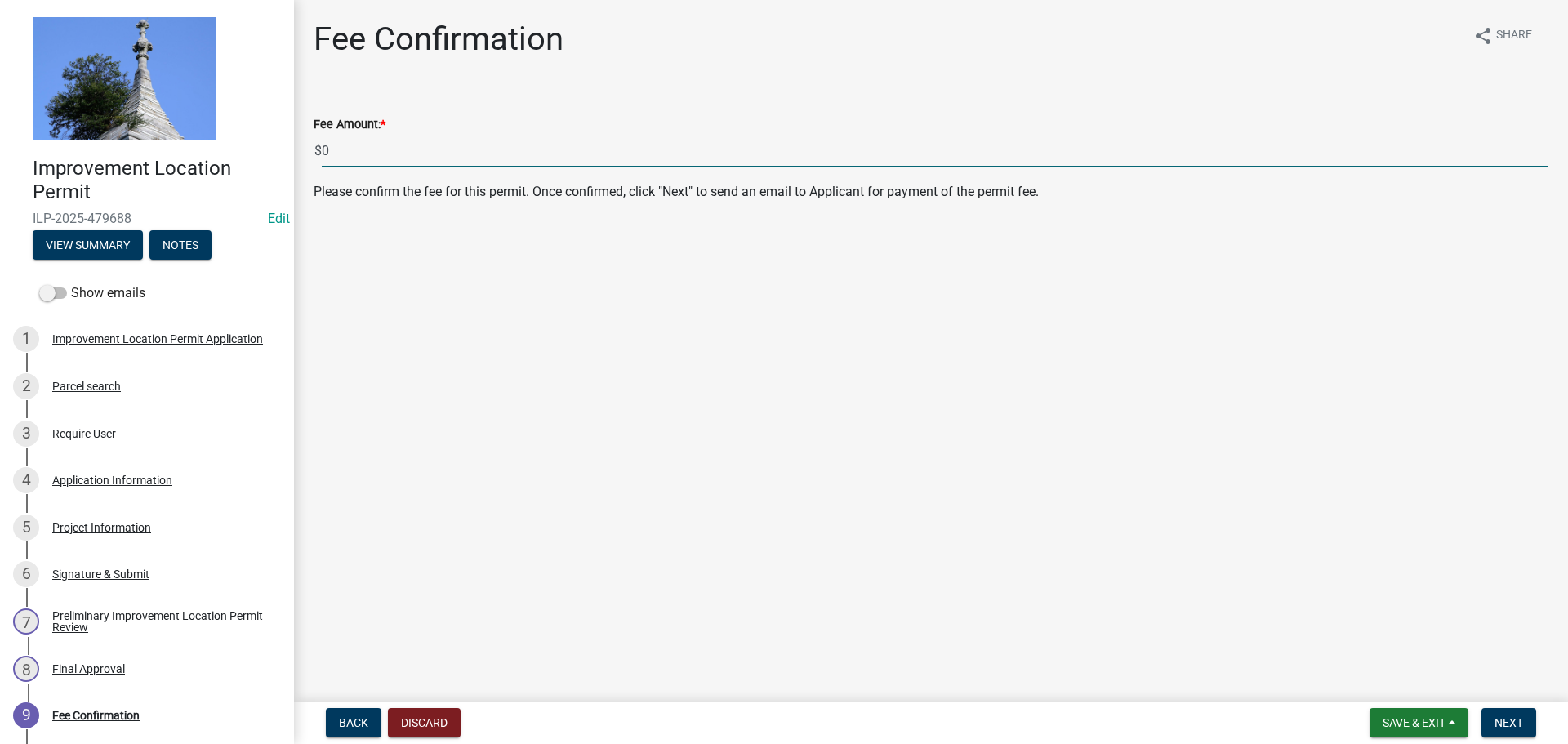
drag, startPoint x: 369, startPoint y: 156, endPoint x: 295, endPoint y: 144, distance: 75.0
click at [295, 144] on div "Fee Confirmation share Share Fee Amount: * $ 0 Please confirm the fee for this …" at bounding box center [931, 125] width 1274 height 210
type input "80.00"
click at [1528, 729] on button "Next" at bounding box center [1510, 723] width 55 height 29
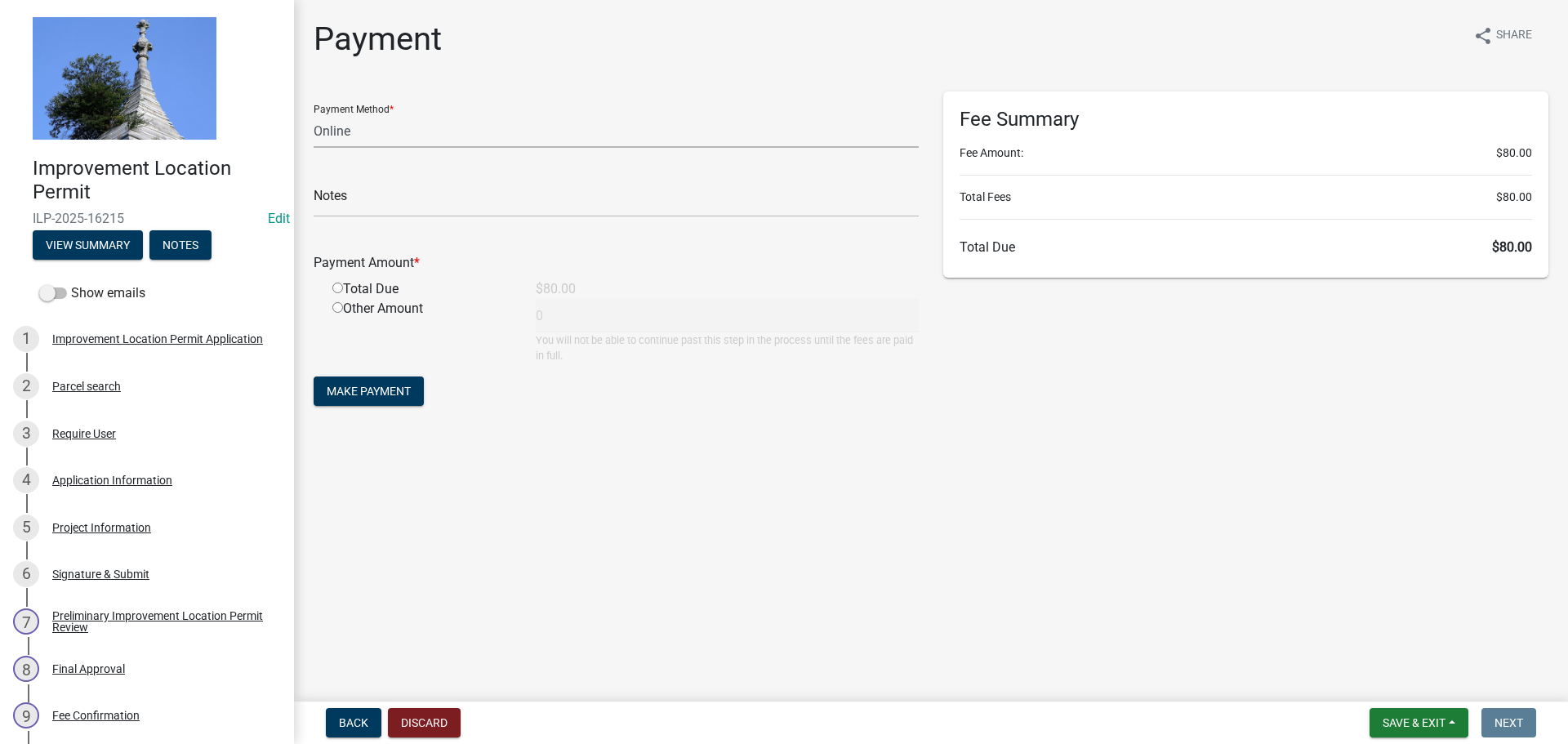
click at [383, 134] on select "Credit Card POS Check Cash Online" at bounding box center [616, 131] width 605 height 34
click at [314, 114] on select "Credit Card POS Check Cash Online" at bounding box center [616, 131] width 605 height 34
click at [364, 128] on select "Credit Card POS Check Cash Online" at bounding box center [616, 131] width 605 height 34
select select "2: 1"
click at [314, 114] on select "Credit Card POS Check Cash Online" at bounding box center [616, 131] width 605 height 34
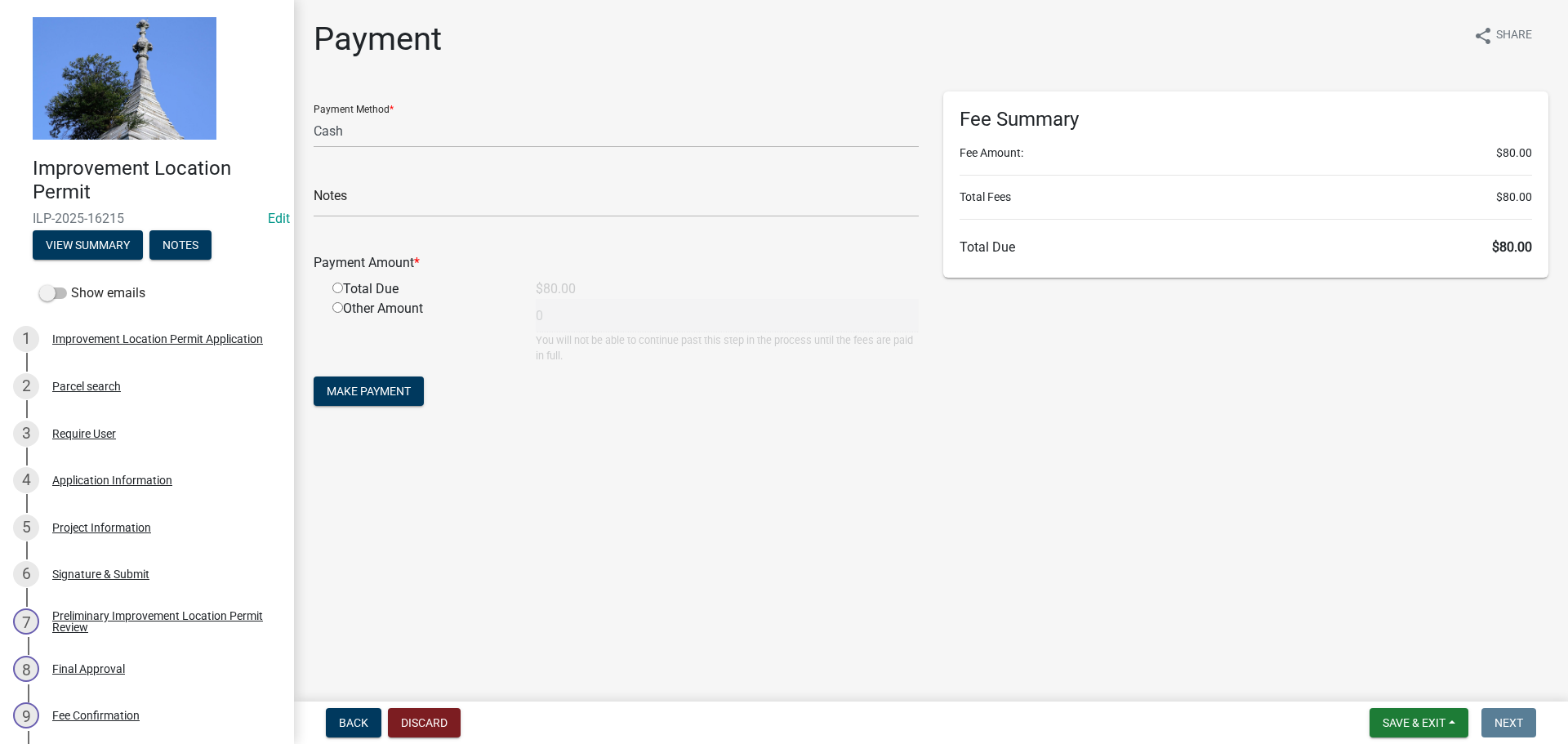
click at [340, 289] on input "radio" at bounding box center [338, 288] width 10 height 10
radio input "true"
type input "80"
click at [373, 387] on span "Make Payment" at bounding box center [369, 391] width 84 height 13
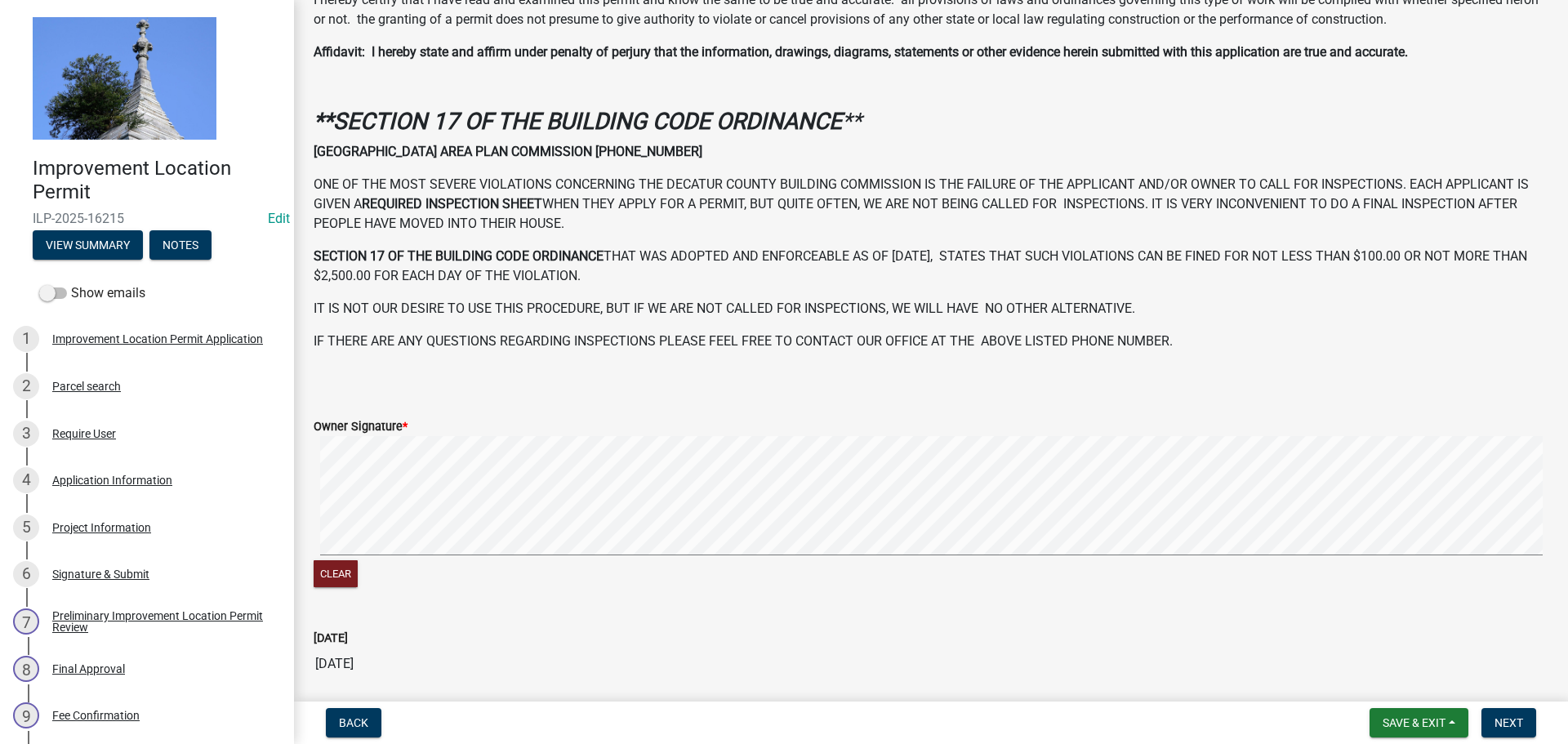
scroll to position [470, 0]
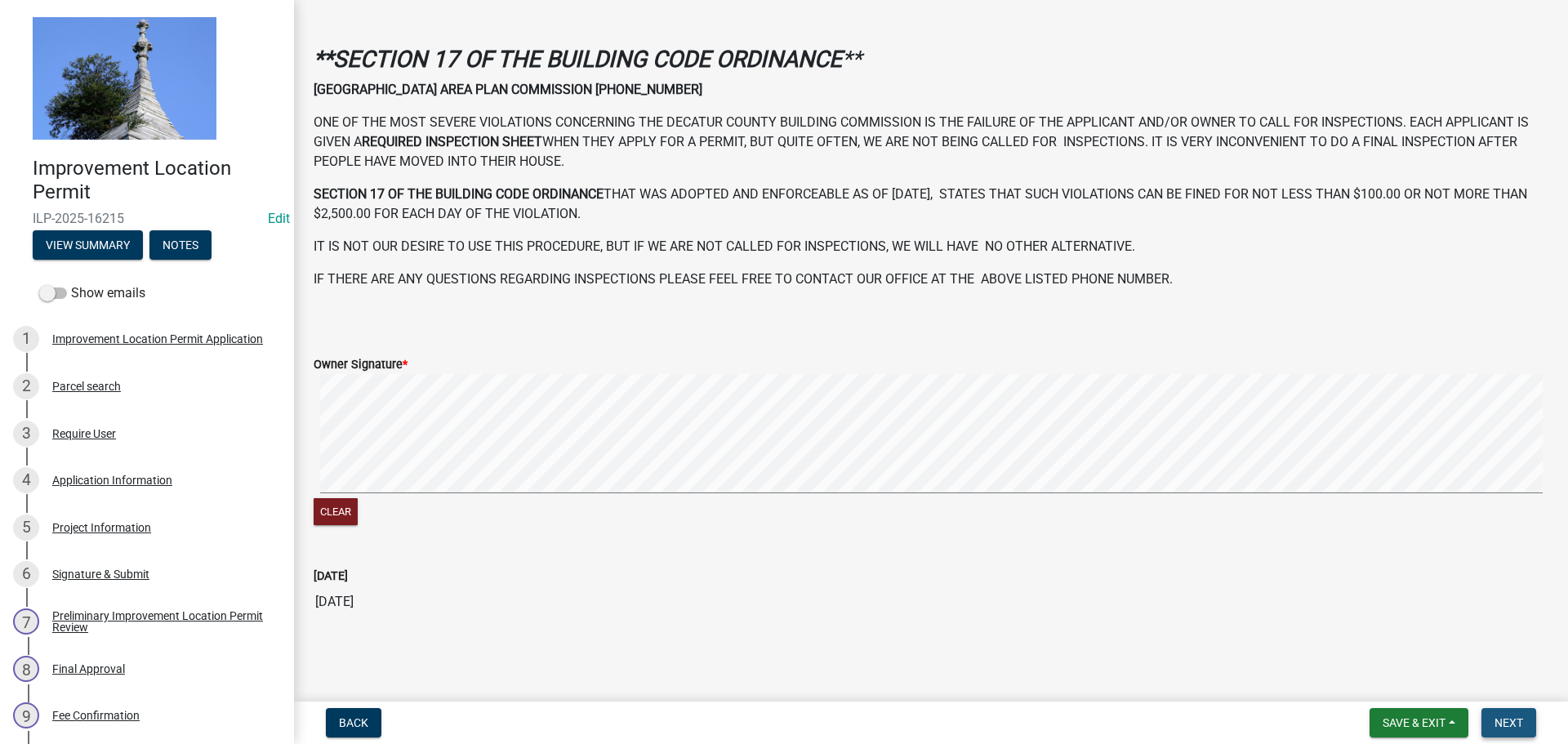
click at [1515, 725] on span "Next" at bounding box center [1509, 722] width 28 height 13
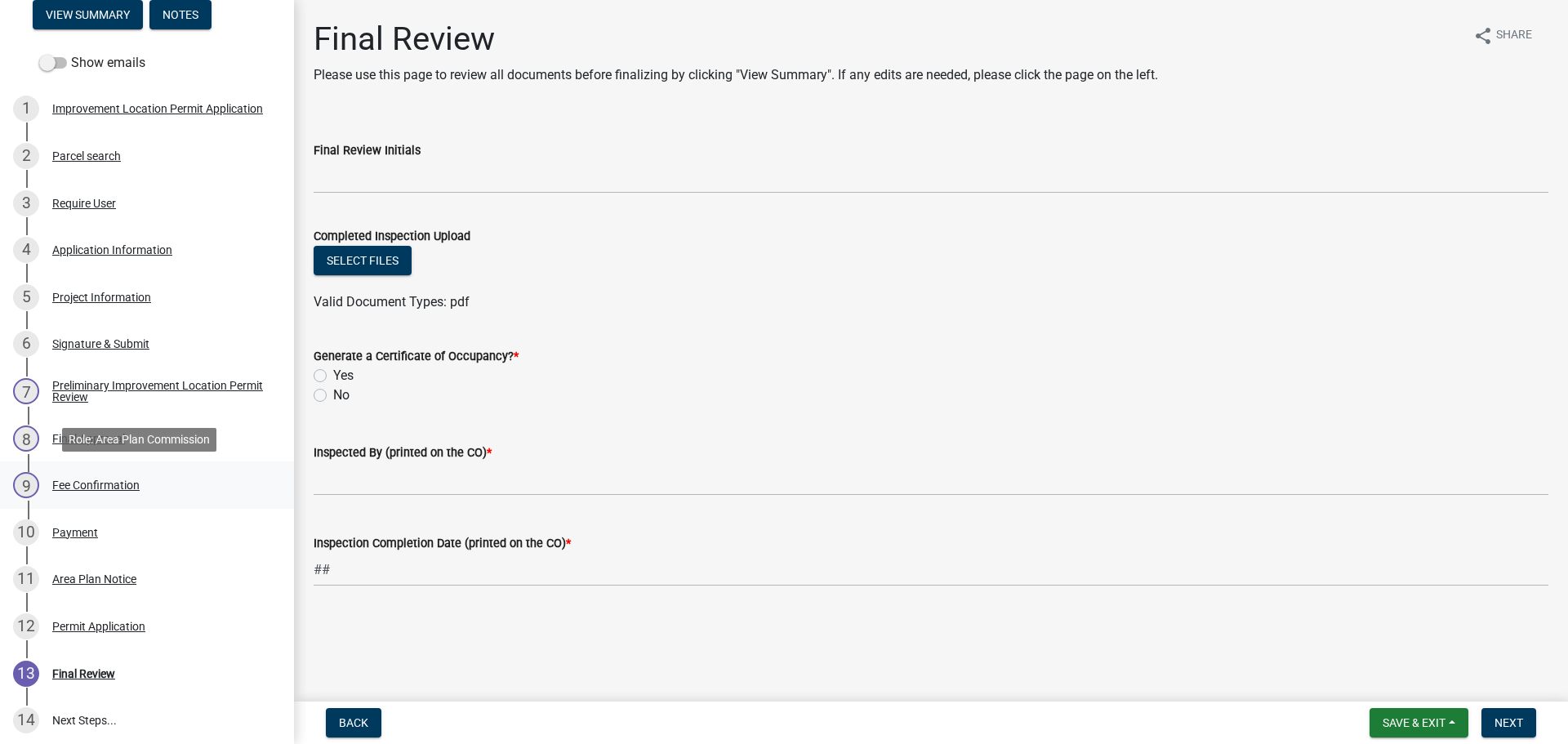
scroll to position [245, 0]
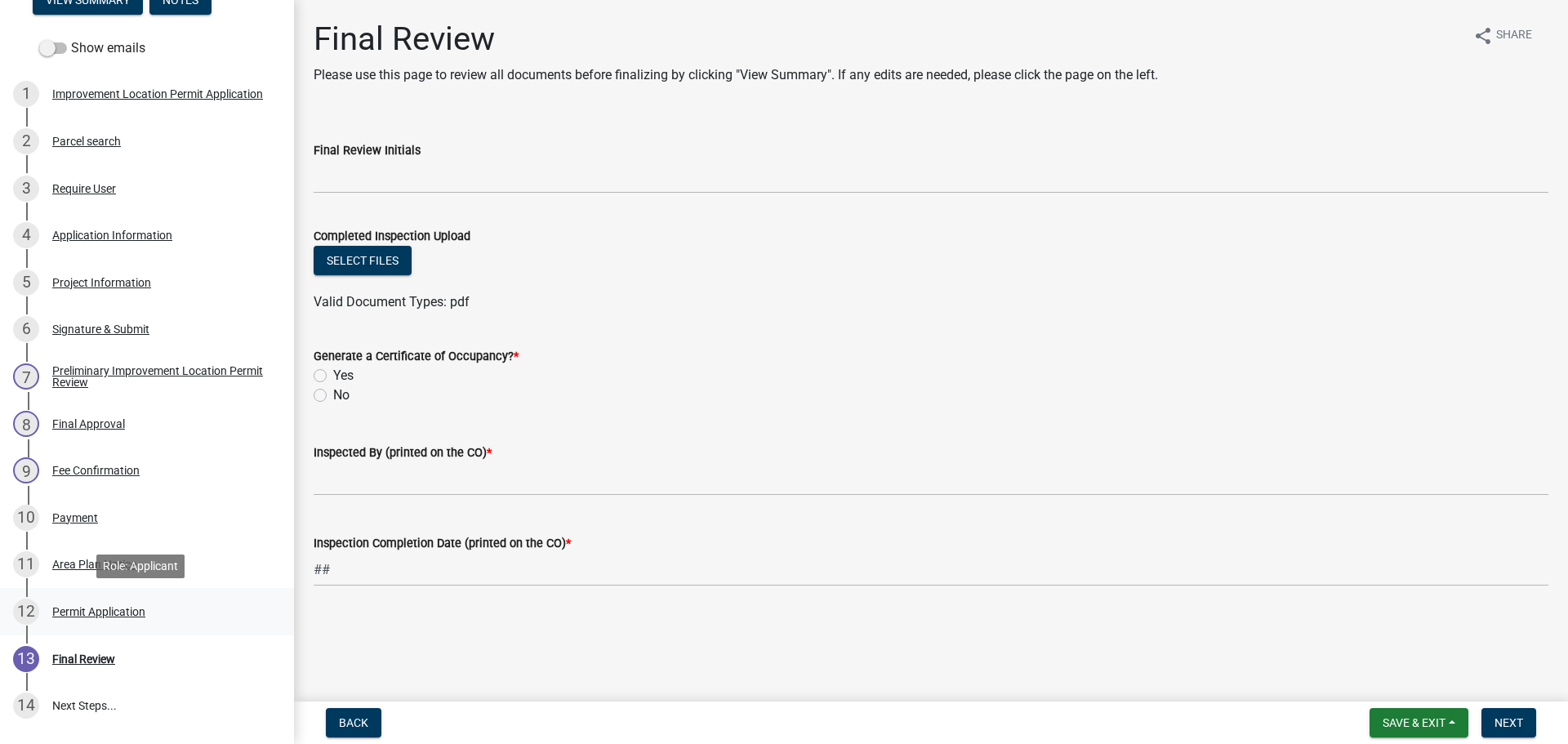
click at [110, 609] on div "Permit Application" at bounding box center [99, 611] width 93 height 11
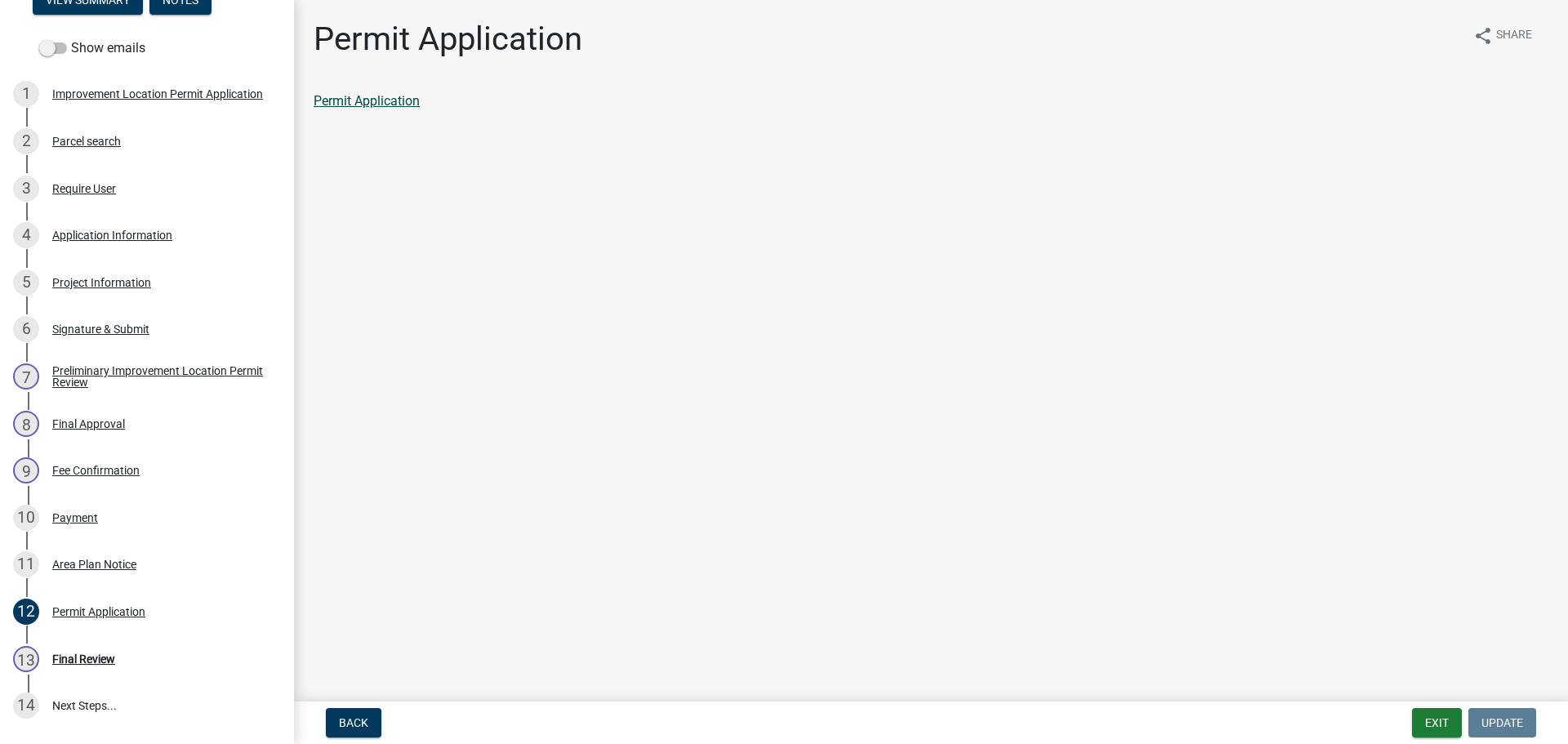
click at [358, 103] on link "Permit Application" at bounding box center [367, 101] width 107 height 15
click at [1435, 712] on button "Exit" at bounding box center [1437, 723] width 50 height 29
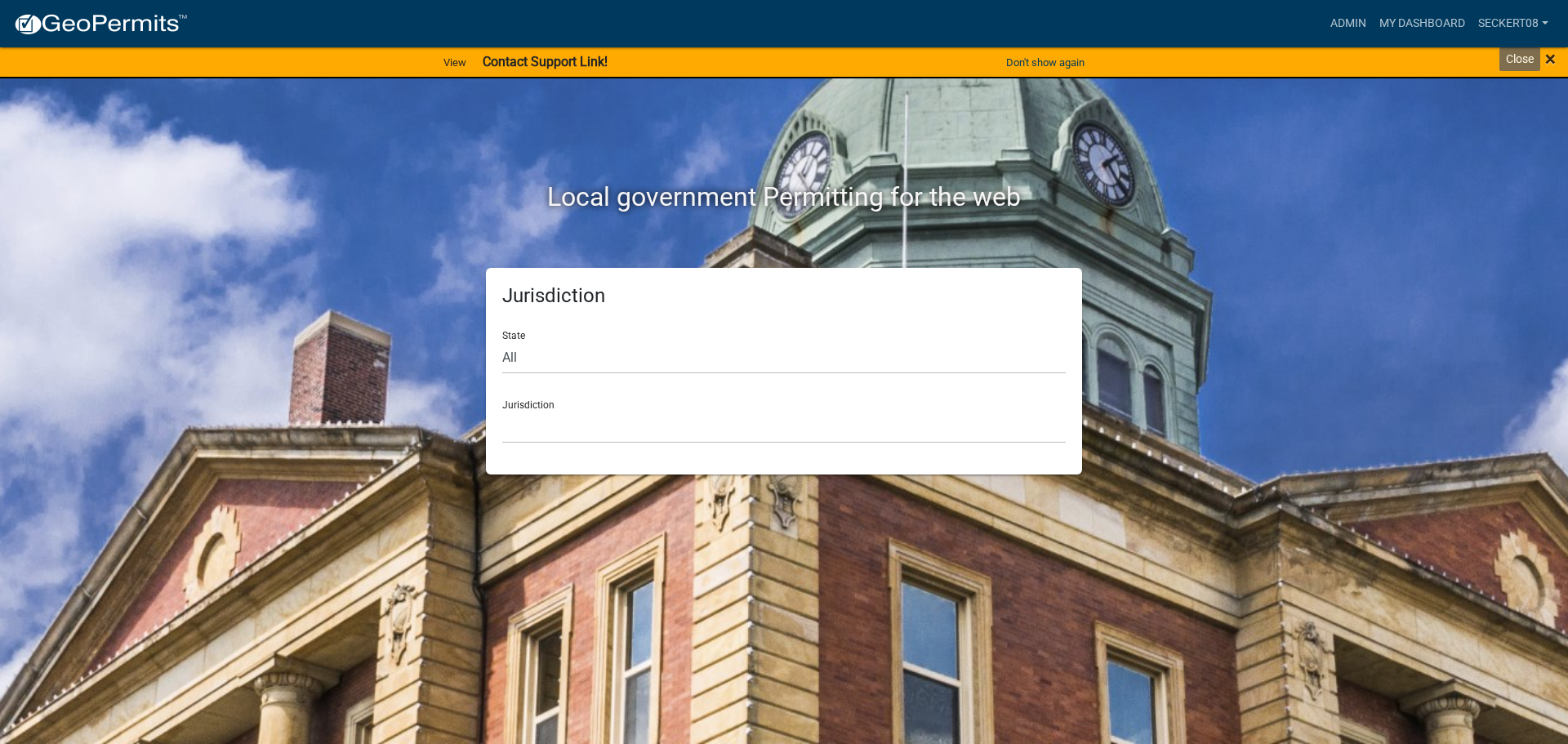
click at [1548, 58] on span "×" at bounding box center [1551, 58] width 10 height 23
